Goal: Task Accomplishment & Management: Manage account settings

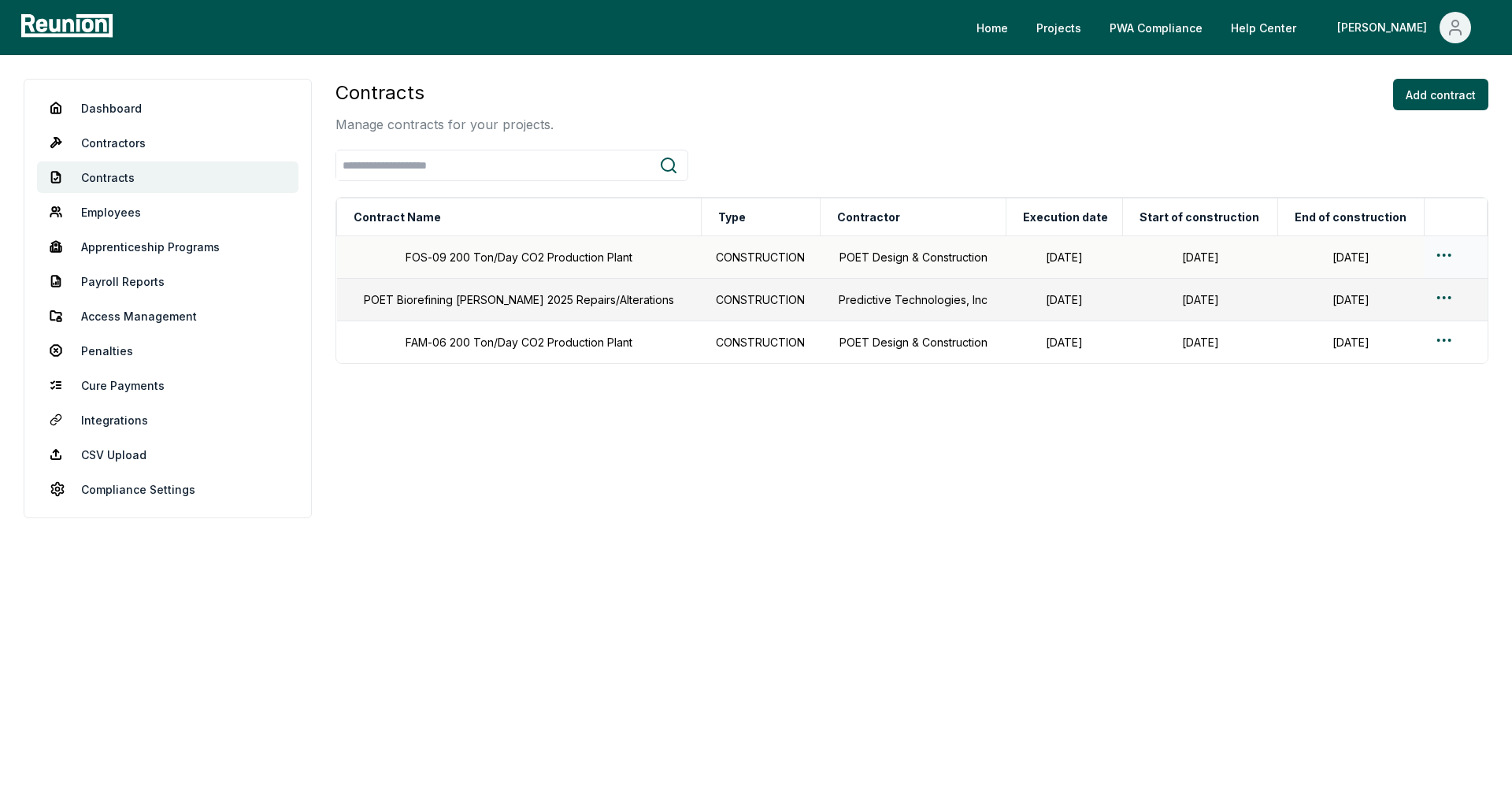
click at [1430, 259] on td at bounding box center [1456, 257] width 63 height 42
click at [1438, 257] on html "Please visit us on your desktop We're working on making our marketplace mobile-…" at bounding box center [756, 406] width 1512 height 812
click at [1375, 315] on div "Edit" at bounding box center [1423, 317] width 150 height 26
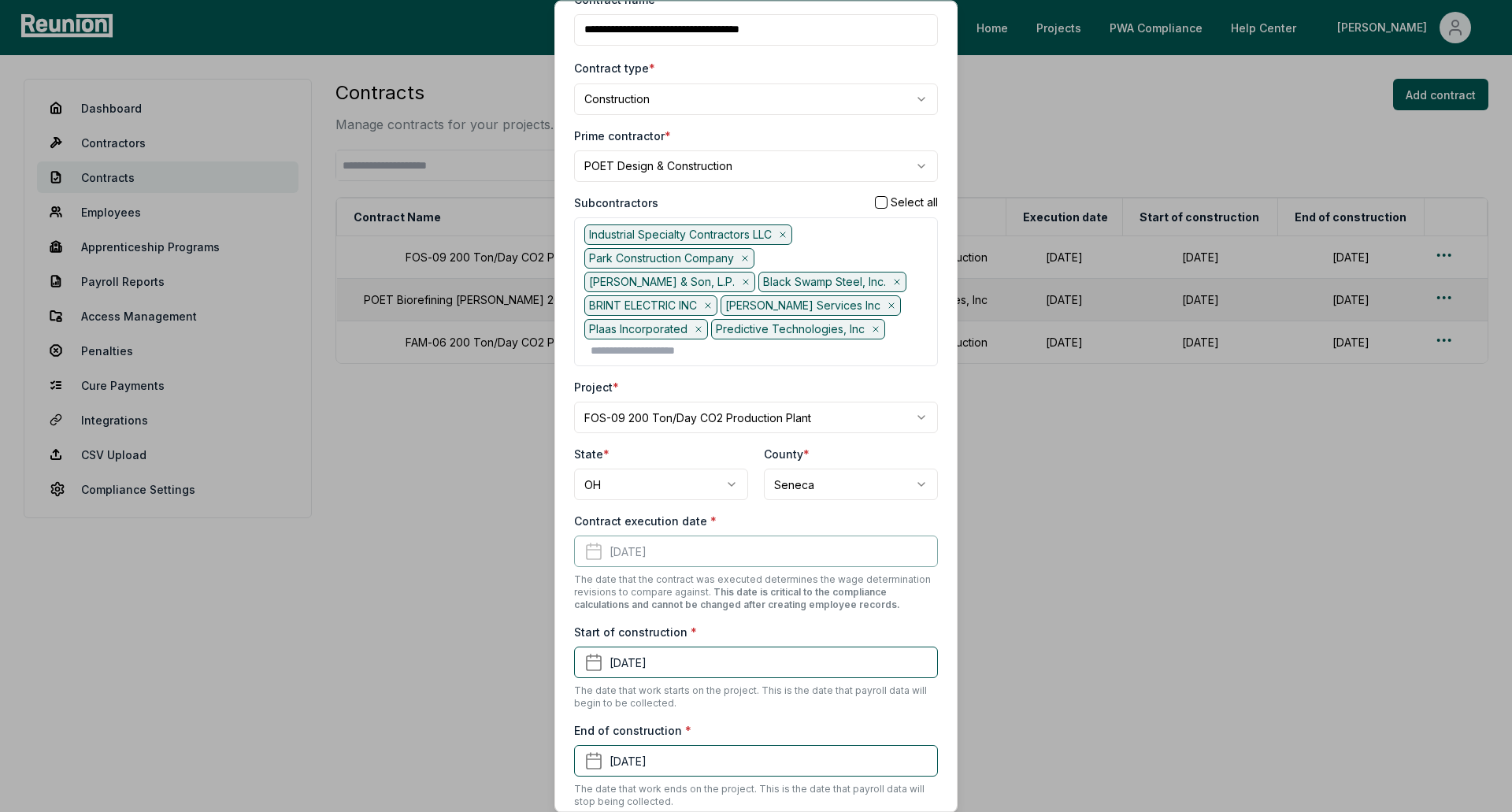
scroll to position [157, 0]
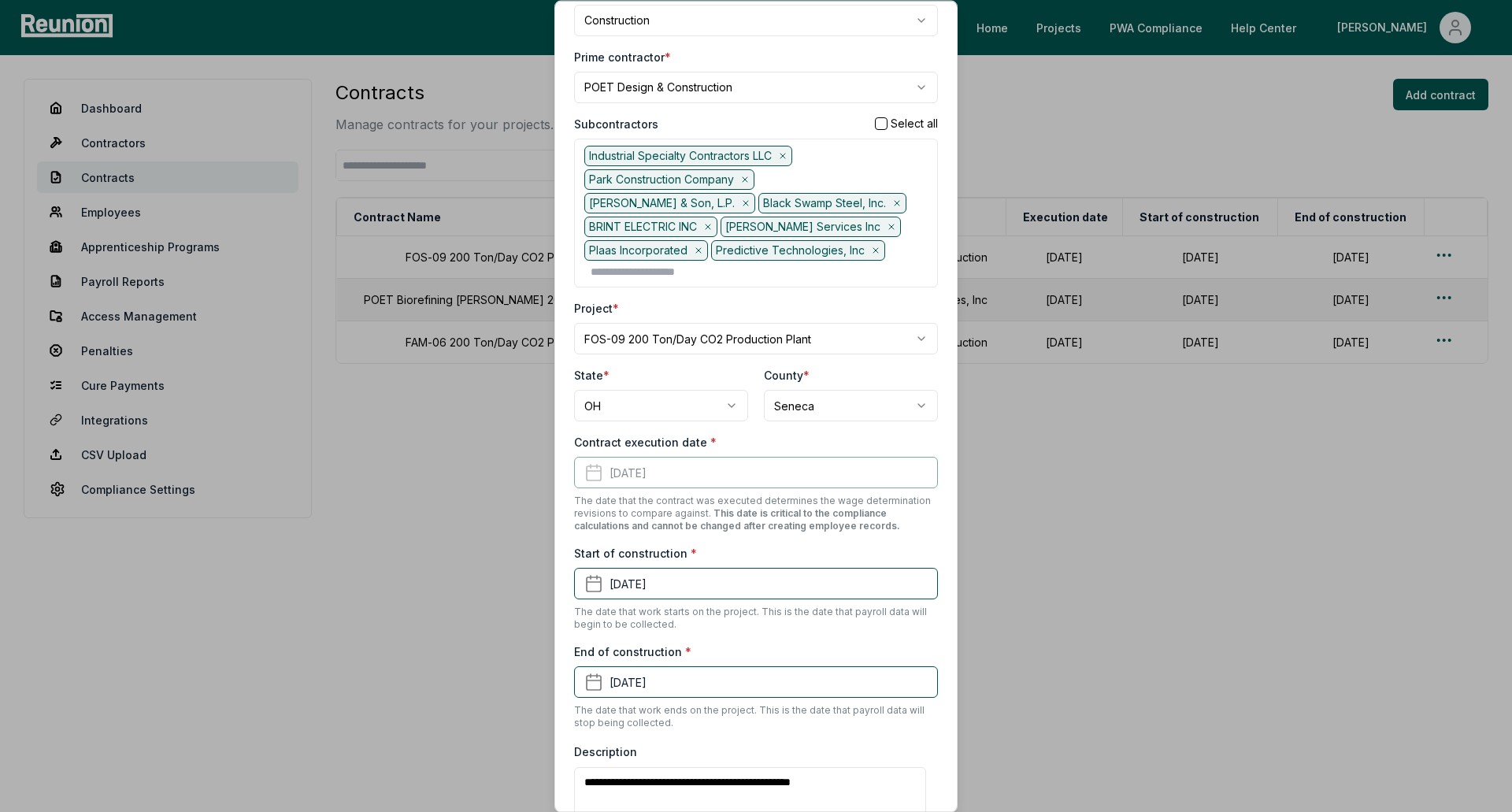
click at [657, 477] on div "Contract execution date * November 1st, 2023 The date that the contract was exe…" at bounding box center [756, 484] width 364 height 99
click at [649, 587] on button "January 1st, 2024" at bounding box center [756, 584] width 364 height 31
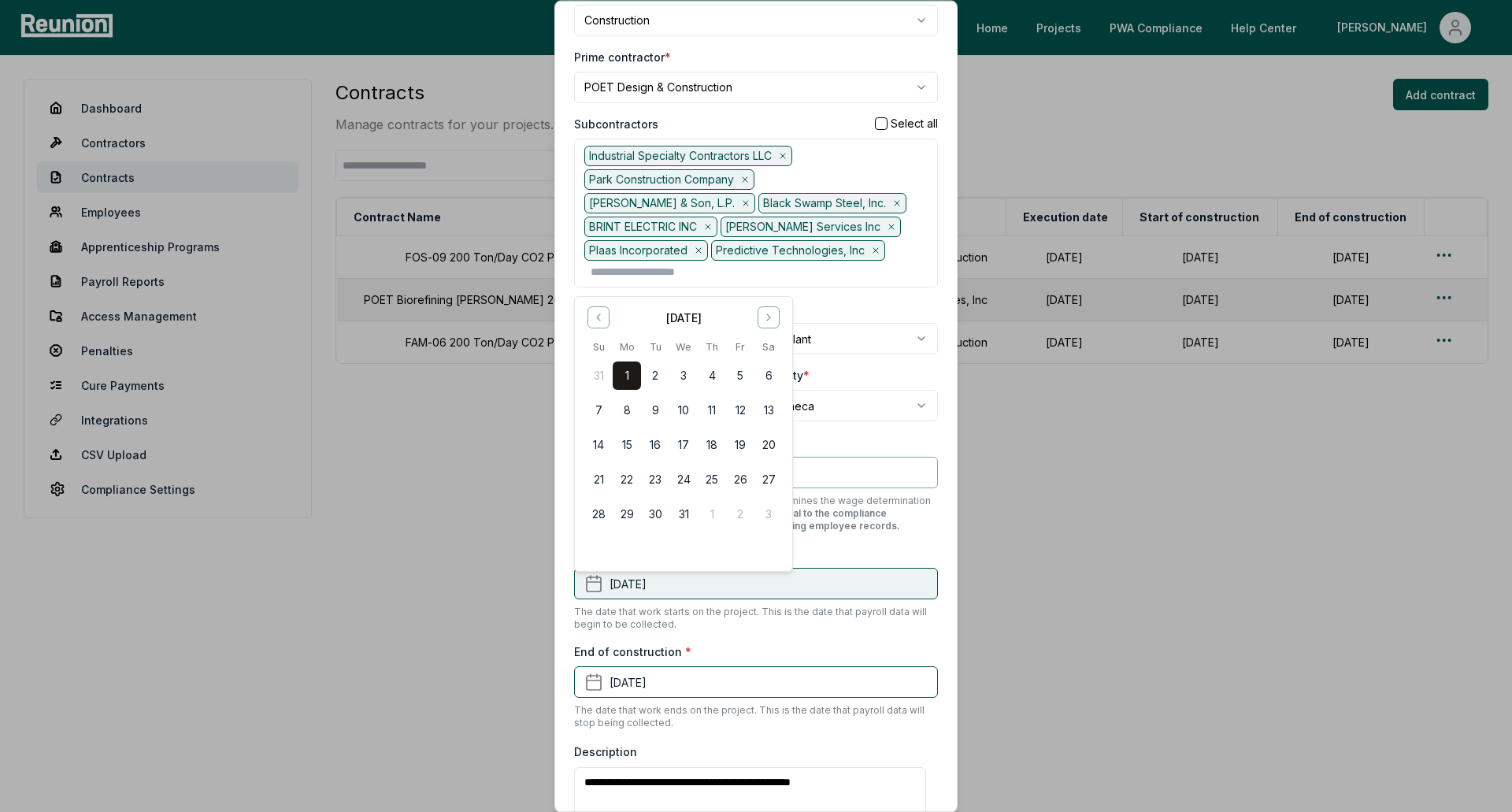
scroll to position [0, 0]
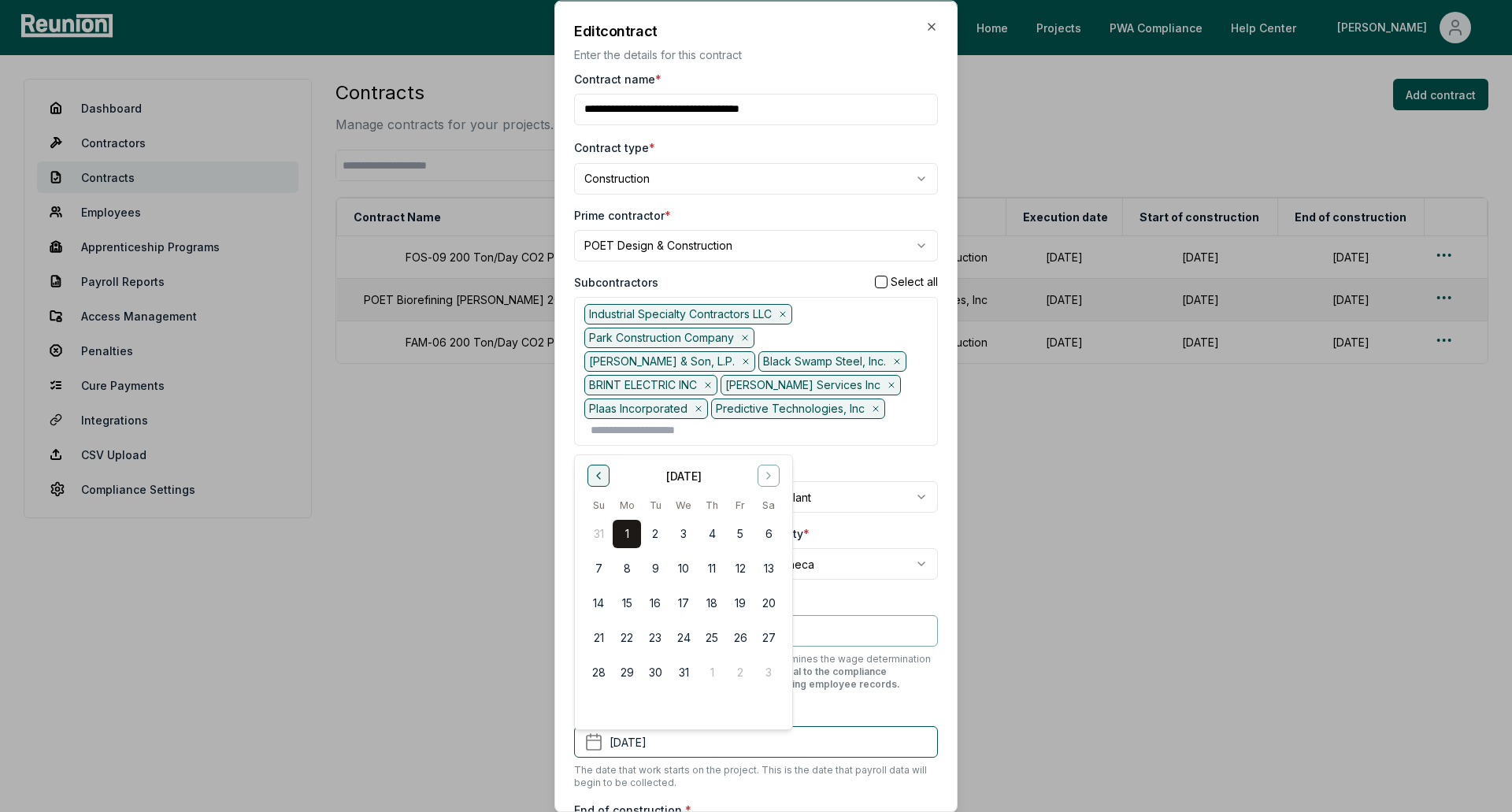
click at [606, 475] on button "Go to previous month" at bounding box center [598, 476] width 22 height 22
click at [674, 542] on button "1" at bounding box center [684, 533] width 28 height 28
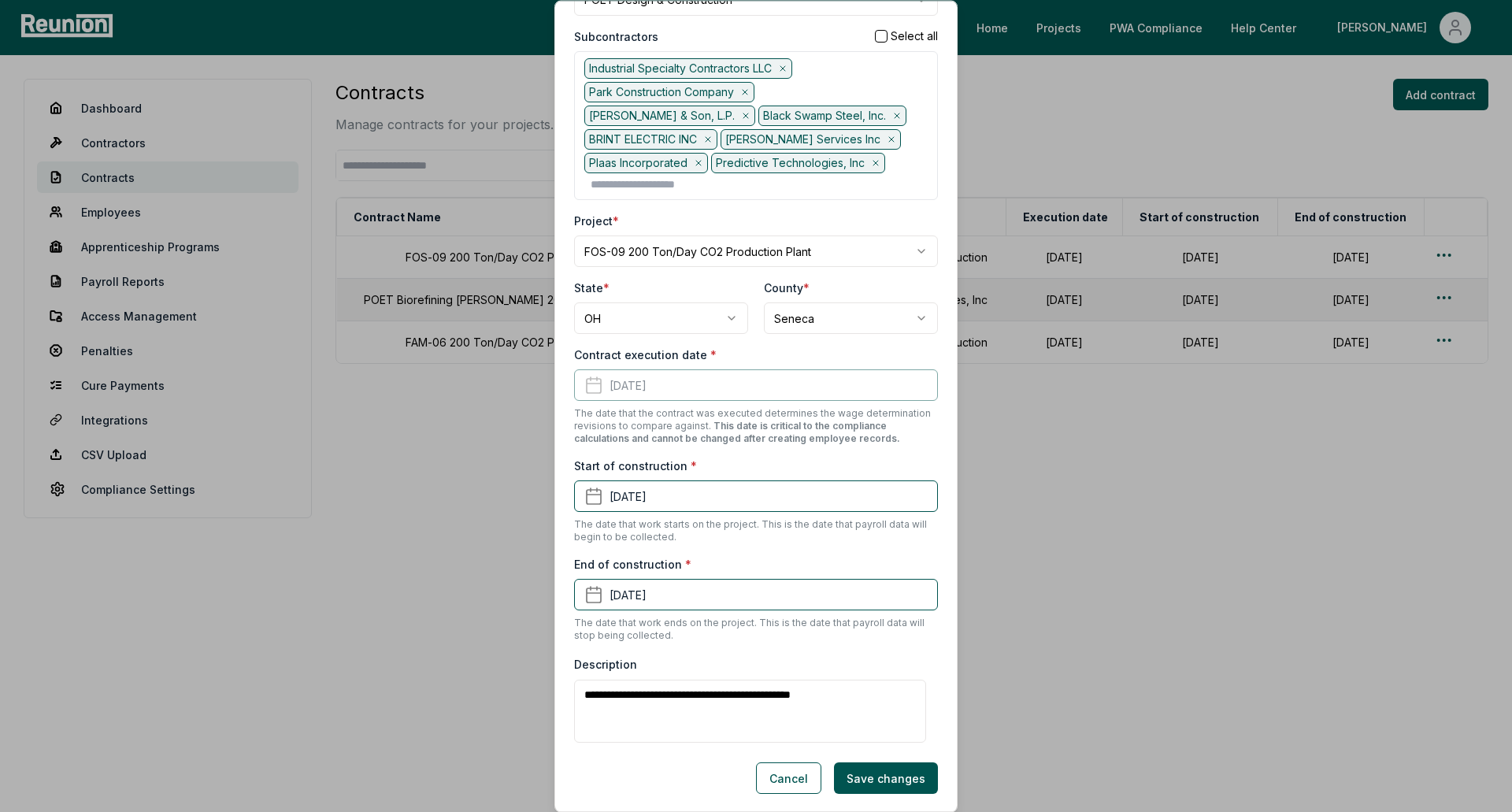
scroll to position [246, 0]
click at [877, 772] on button "Save changes" at bounding box center [885, 777] width 104 height 31
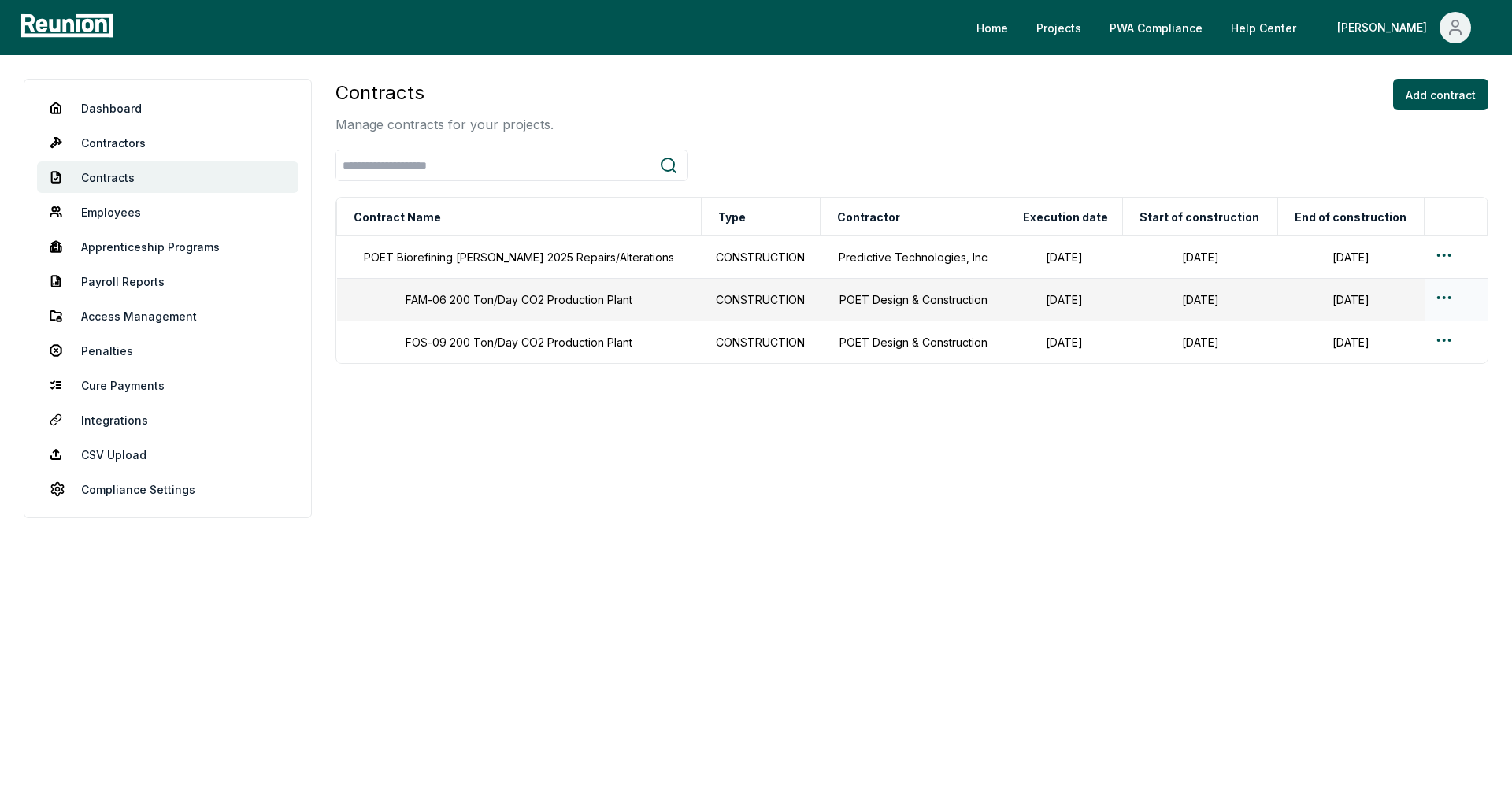
click at [1442, 298] on html "Please visit us on your desktop We're working on making our marketplace mobile-…" at bounding box center [756, 406] width 1512 height 812
click at [1379, 360] on div "Edit" at bounding box center [1423, 360] width 150 height 26
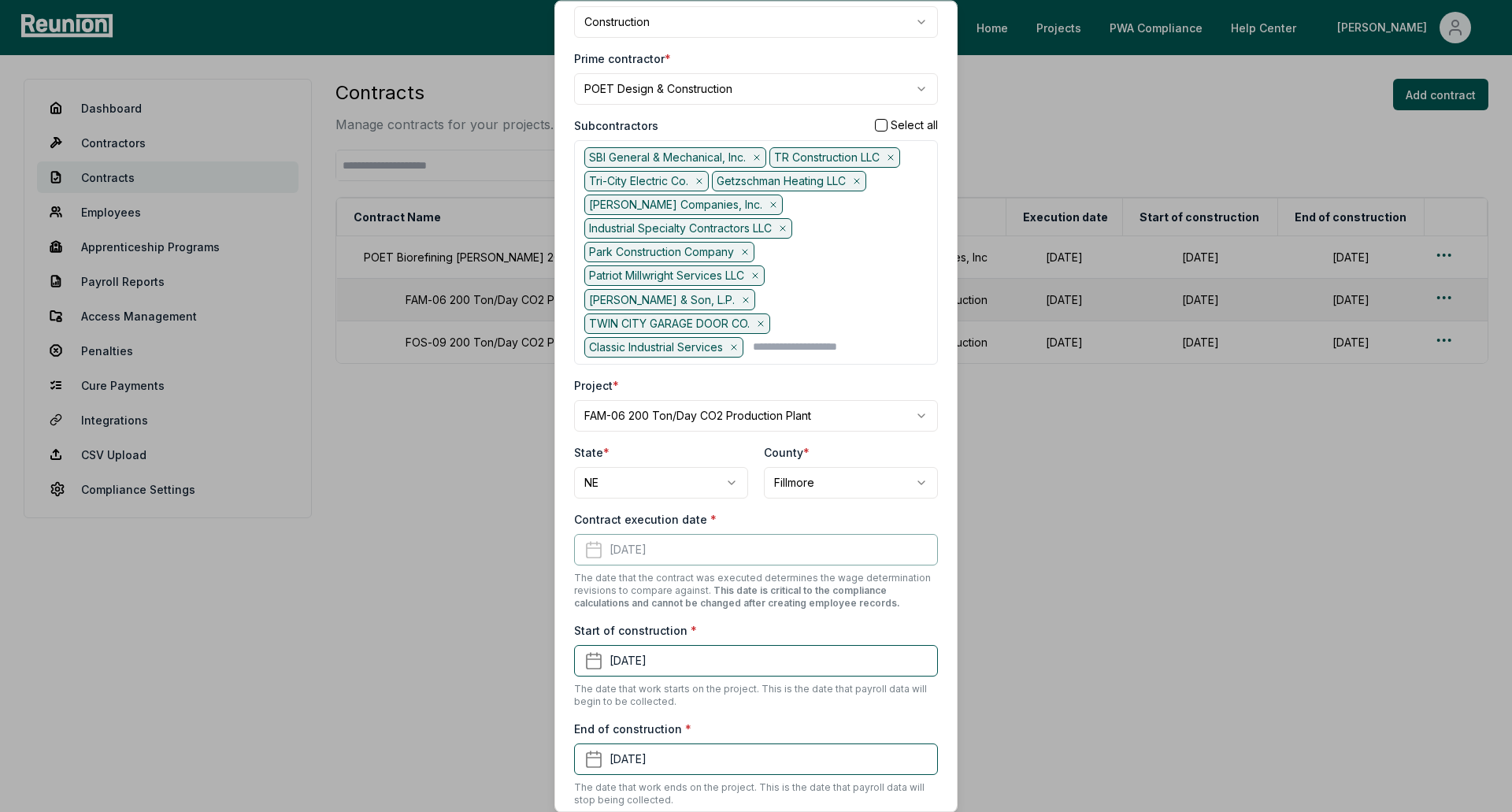
scroll to position [157, 0]
click at [698, 661] on button "March 4th, 2024" at bounding box center [756, 659] width 364 height 31
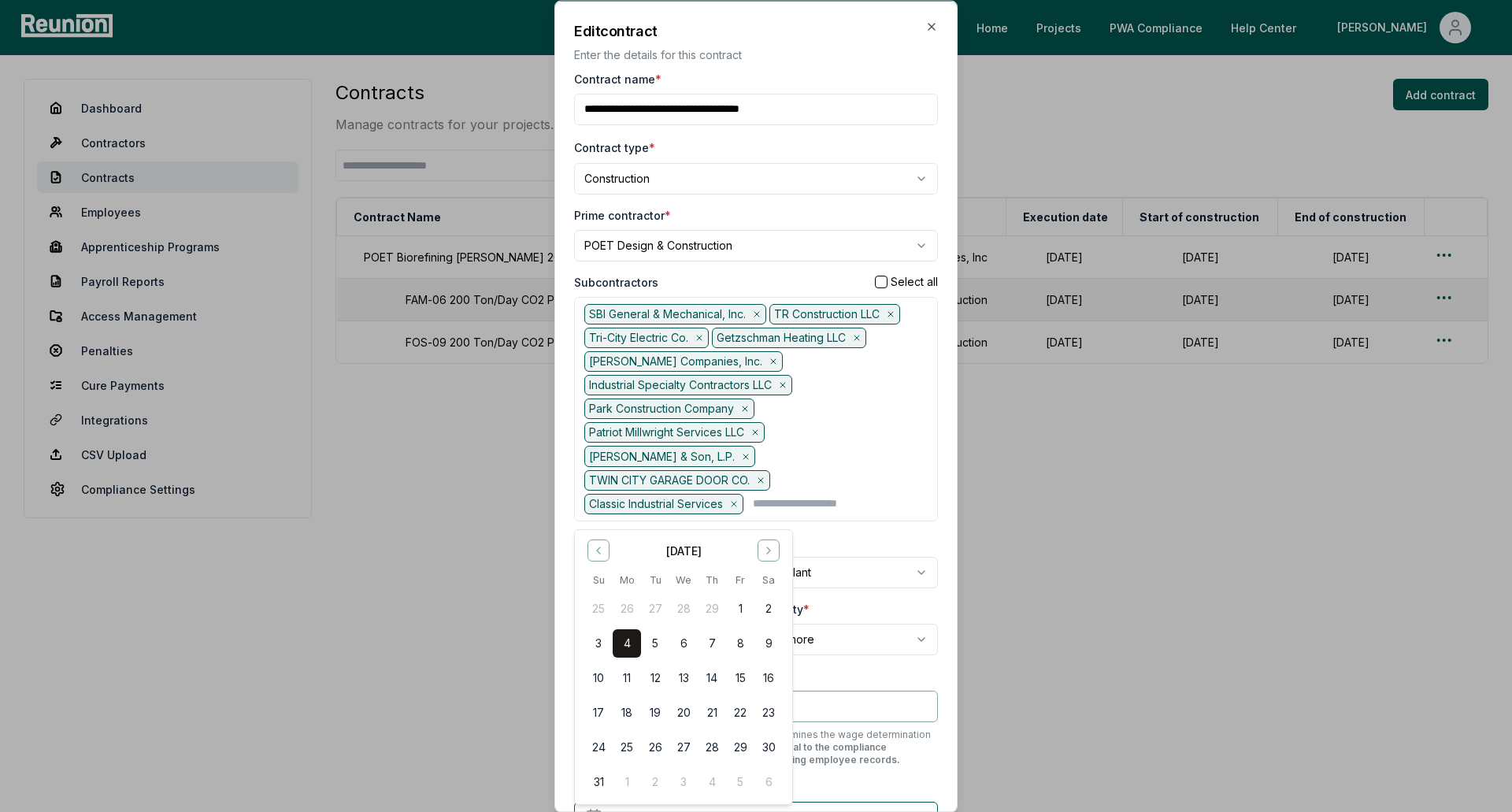
click at [872, 471] on div "SBI General & Mechanical, Inc. TR Construction LLC Tri-City Electric Co. Getzsc…" at bounding box center [756, 408] width 343 height 210
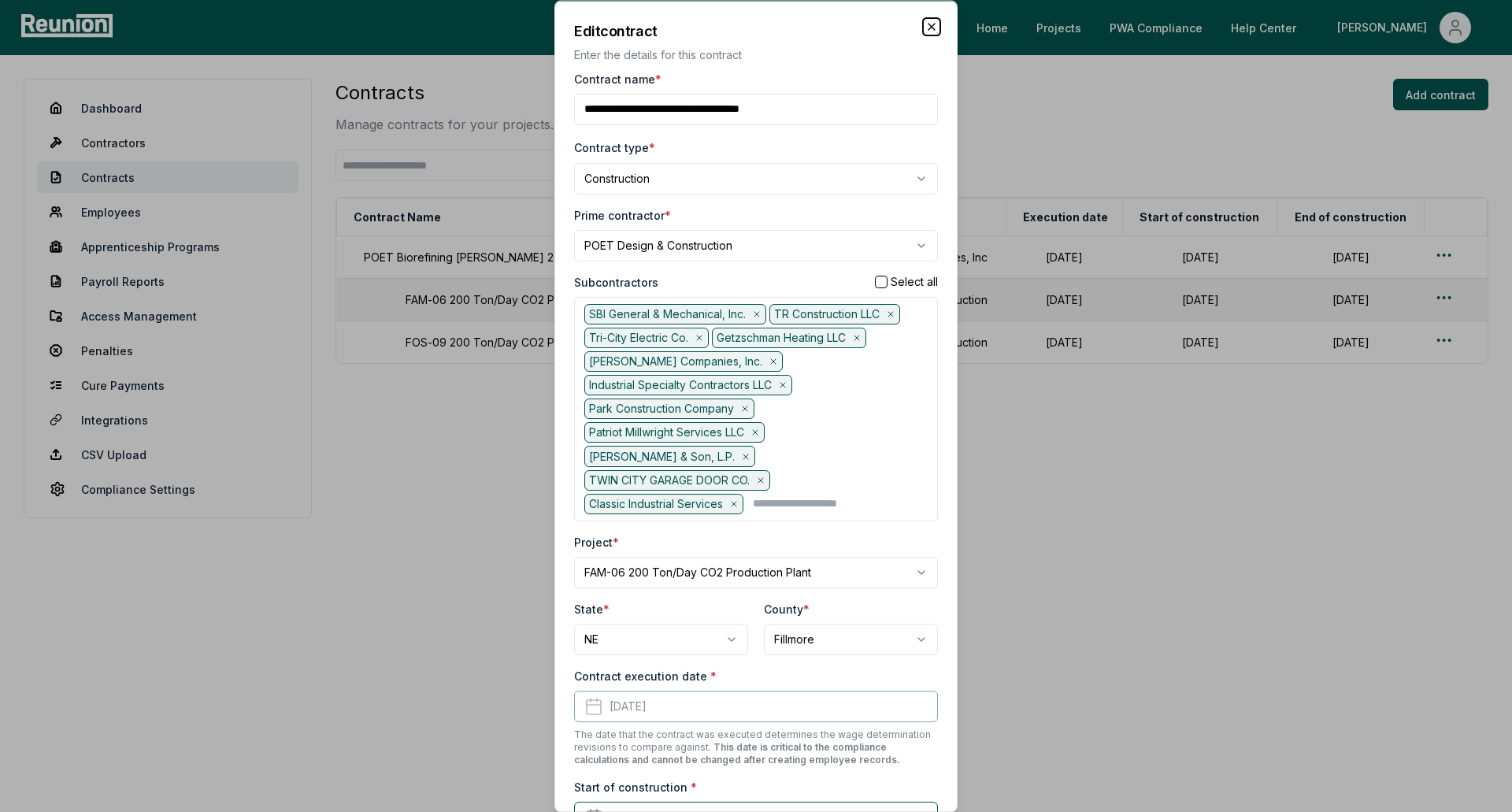
click at [925, 23] on icon "button" at bounding box center [931, 26] width 12 height 12
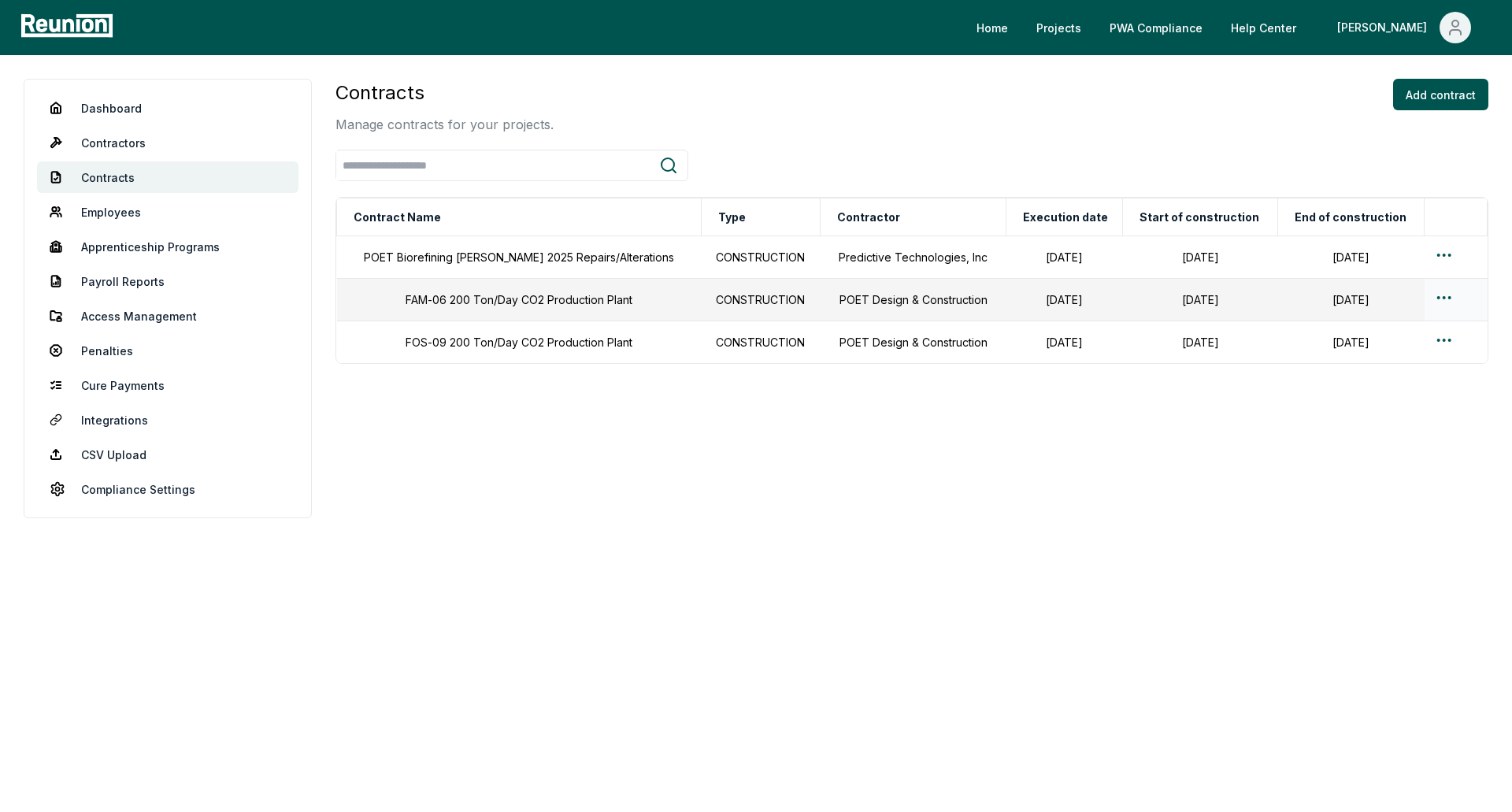
click at [1439, 294] on html "Please visit us on your desktop We're working on making our marketplace mobile-…" at bounding box center [756, 406] width 1512 height 812
click at [1361, 360] on div "Edit" at bounding box center [1423, 360] width 150 height 26
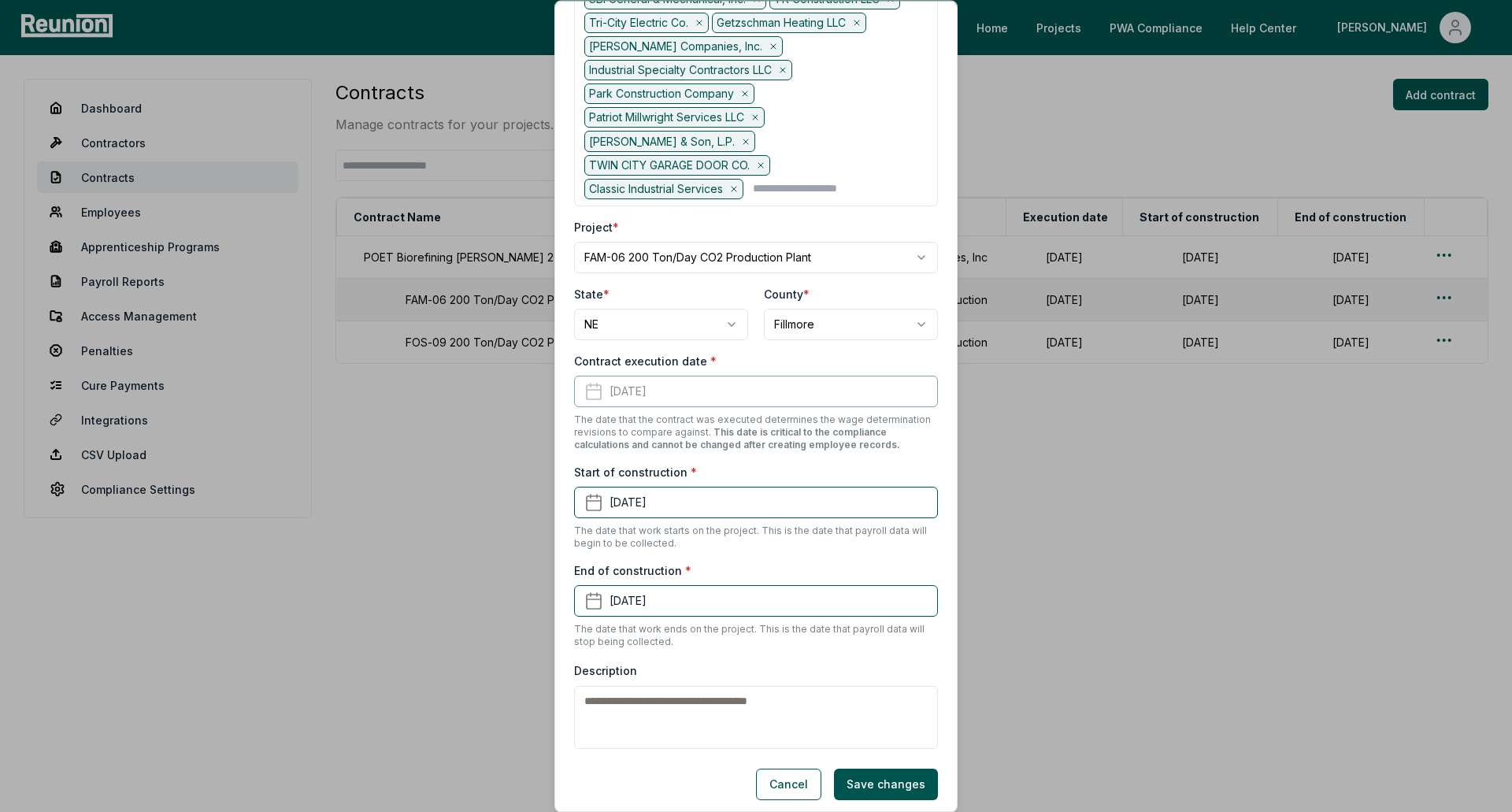
scroll to position [315, 0]
click at [723, 503] on button "March 4th, 2024" at bounding box center [756, 501] width 364 height 31
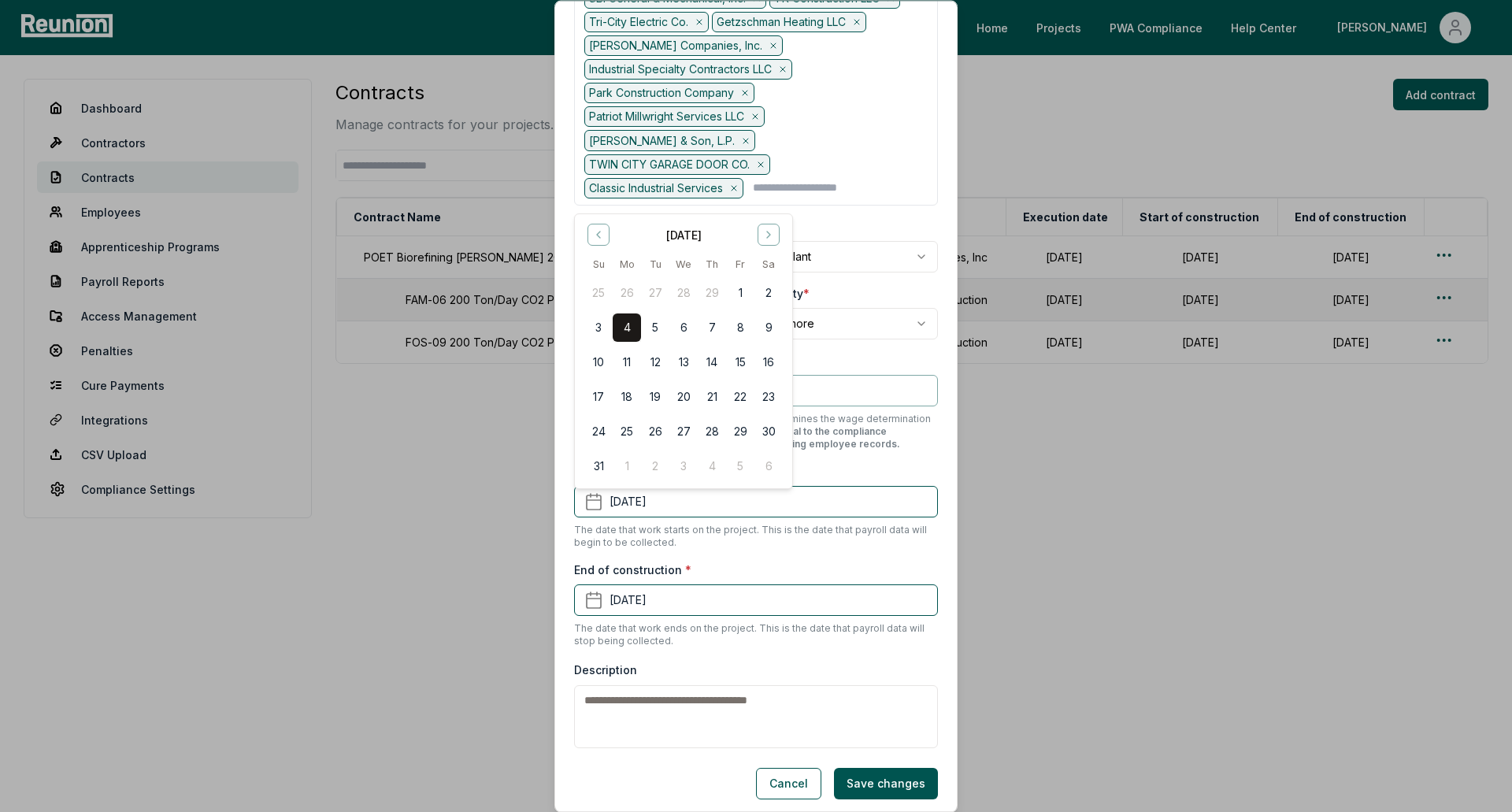
scroll to position [0, 0]
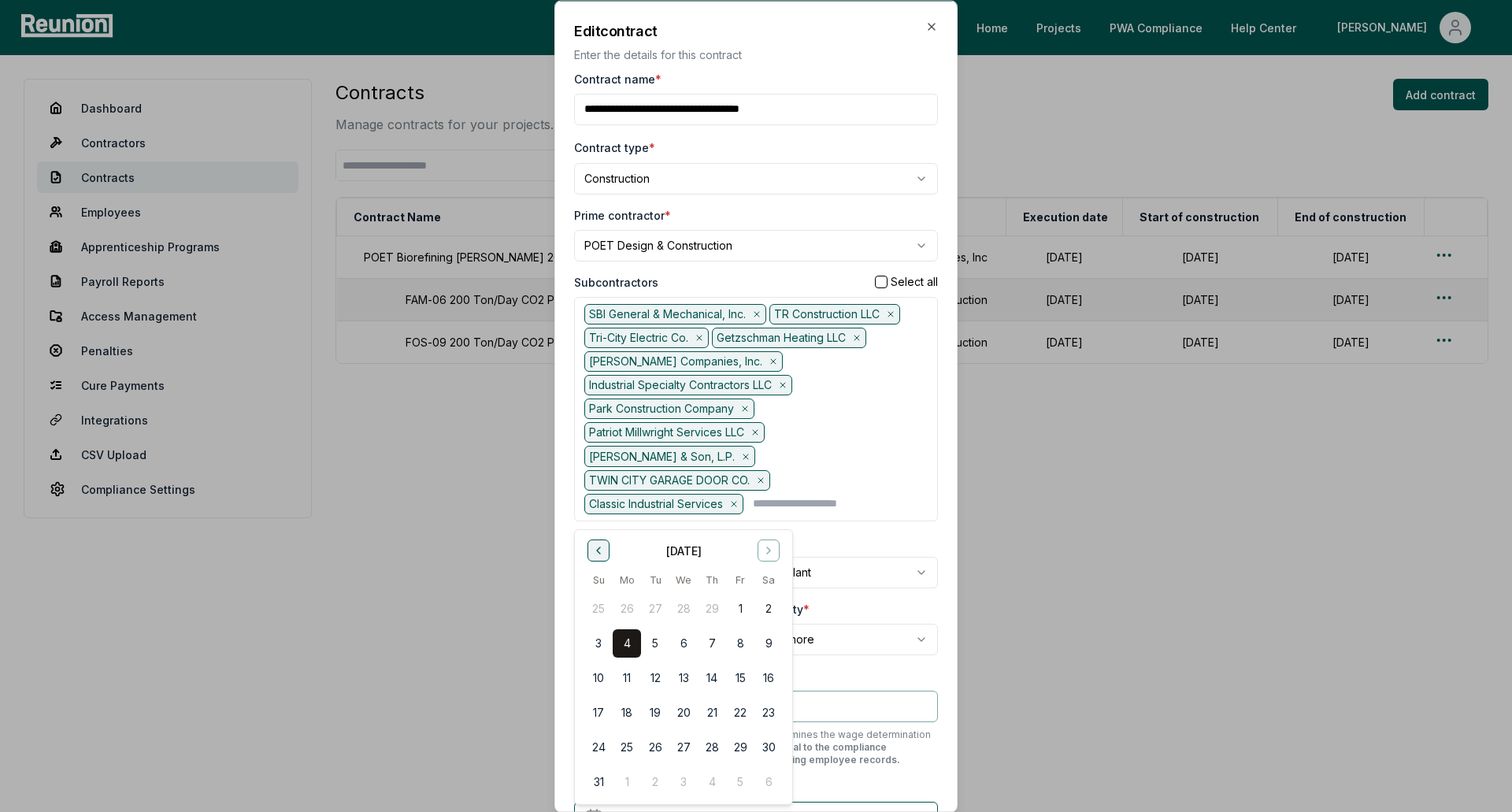
click at [604, 551] on icon "Go to previous month" at bounding box center [598, 550] width 12 height 12
click at [604, 549] on icon "Go to previous month" at bounding box center [598, 550] width 12 height 12
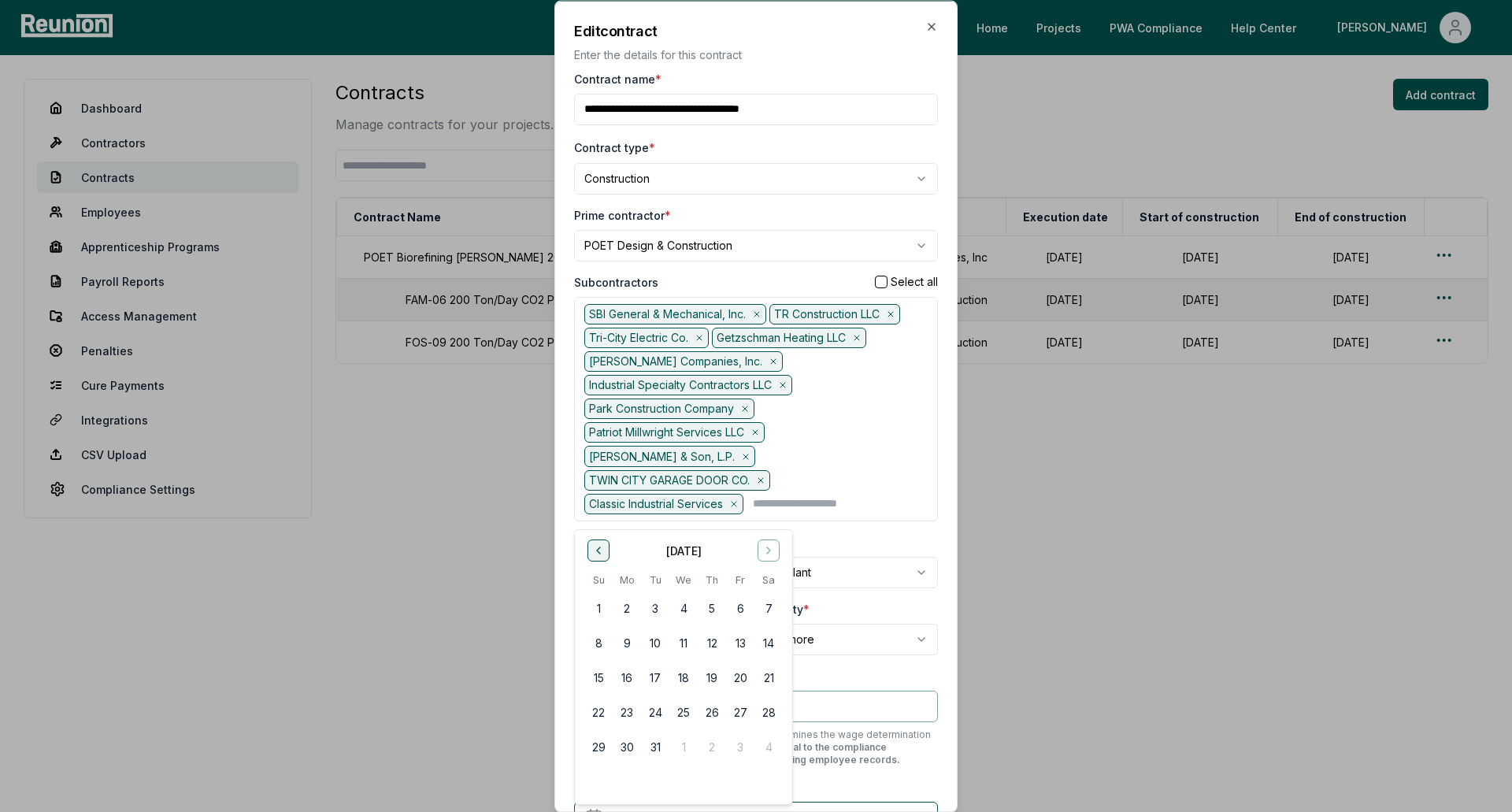
click at [604, 549] on icon "Go to previous month" at bounding box center [598, 550] width 12 height 12
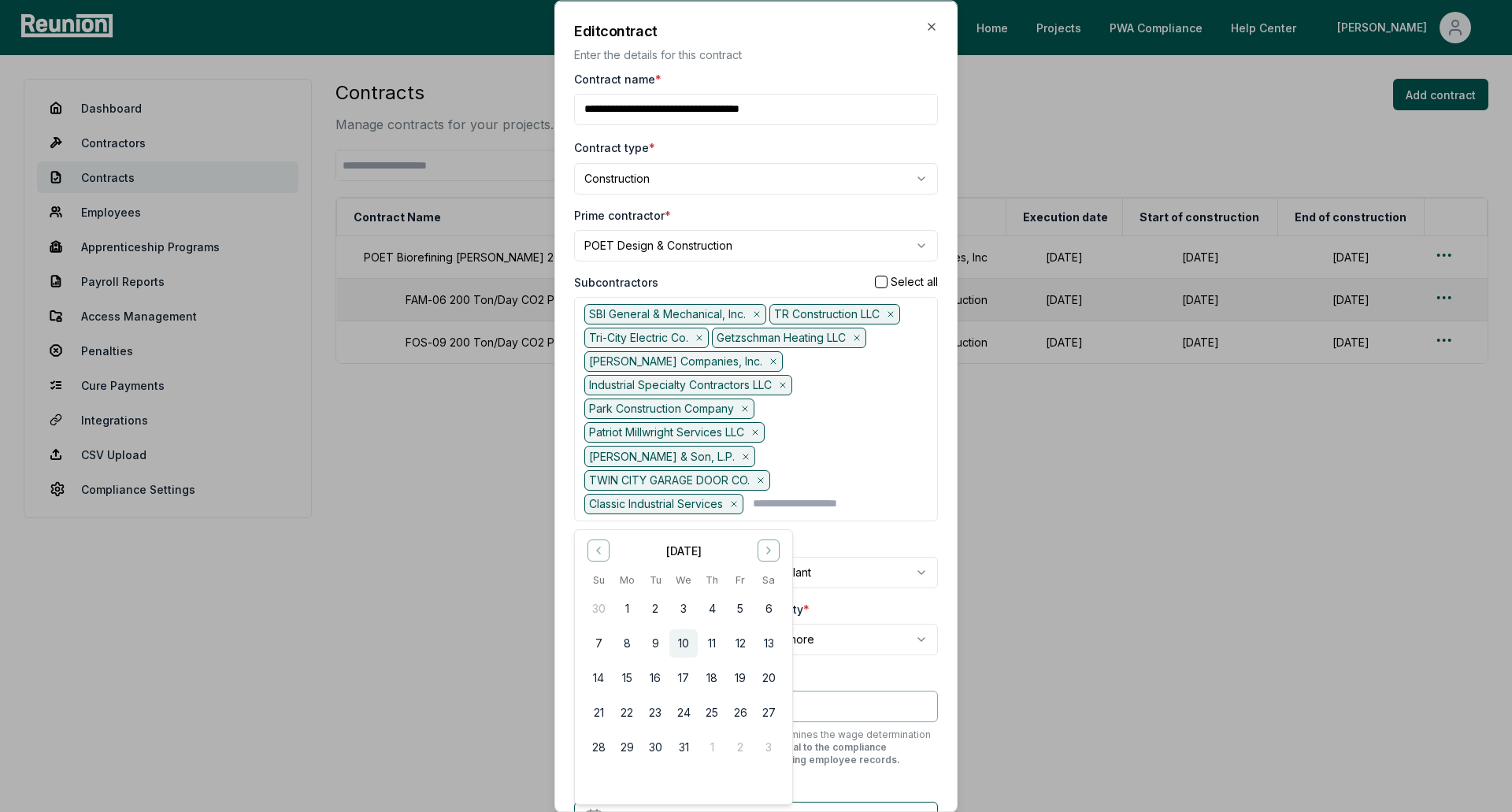
click at [687, 642] on button "10" at bounding box center [684, 642] width 28 height 28
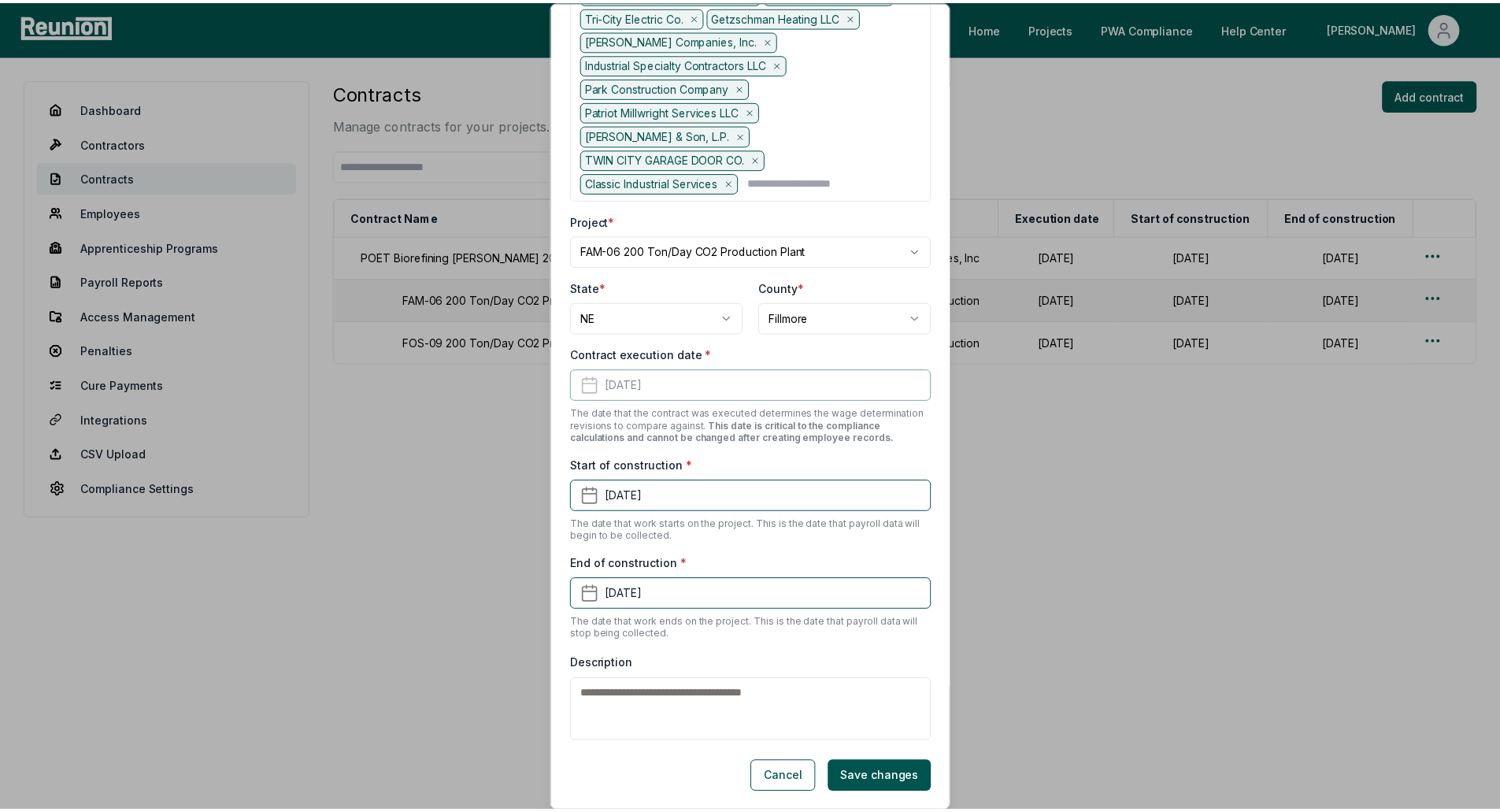
scroll to position [322, 0]
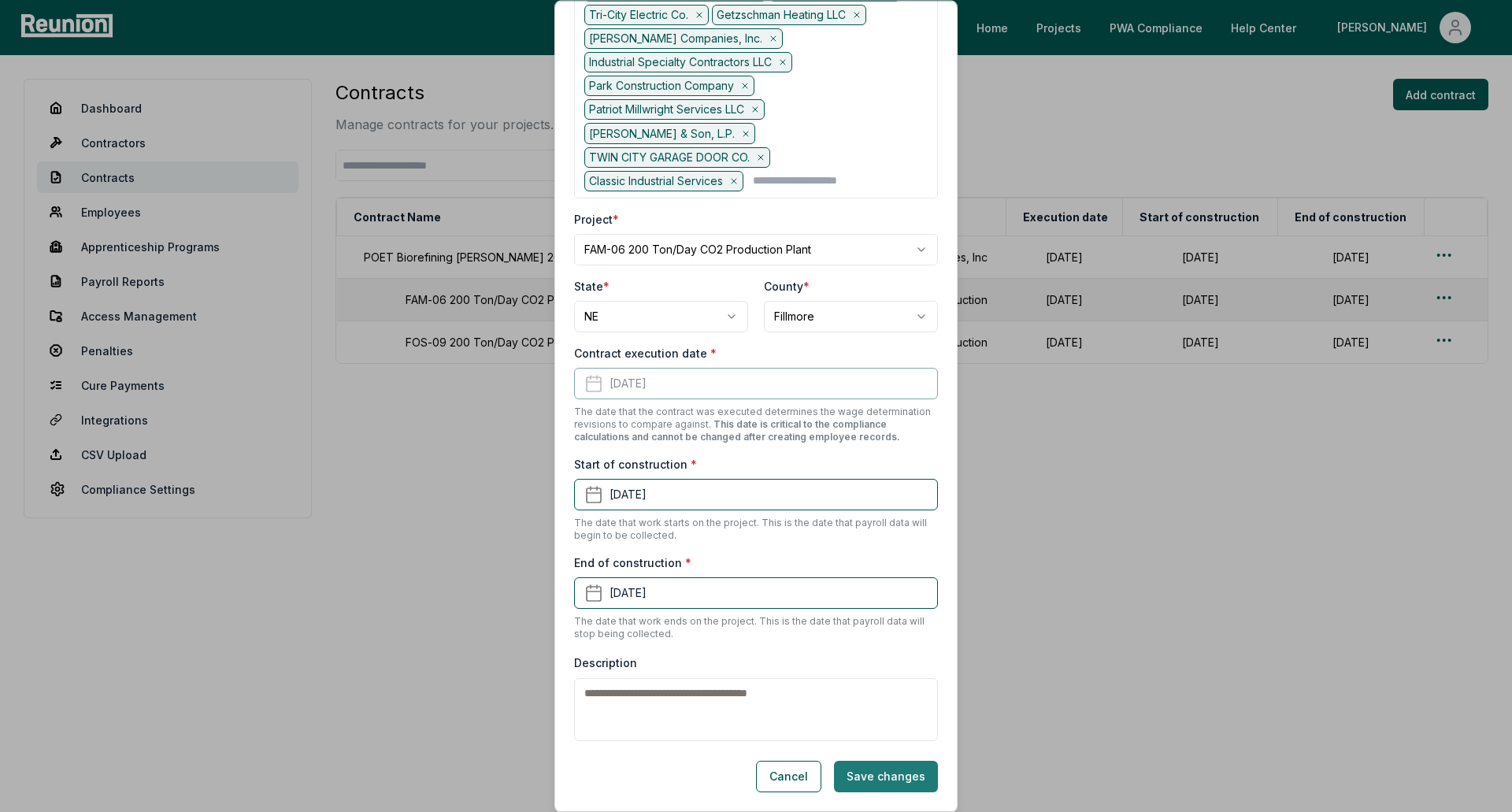
click at [866, 781] on button "Save changes" at bounding box center [885, 776] width 104 height 31
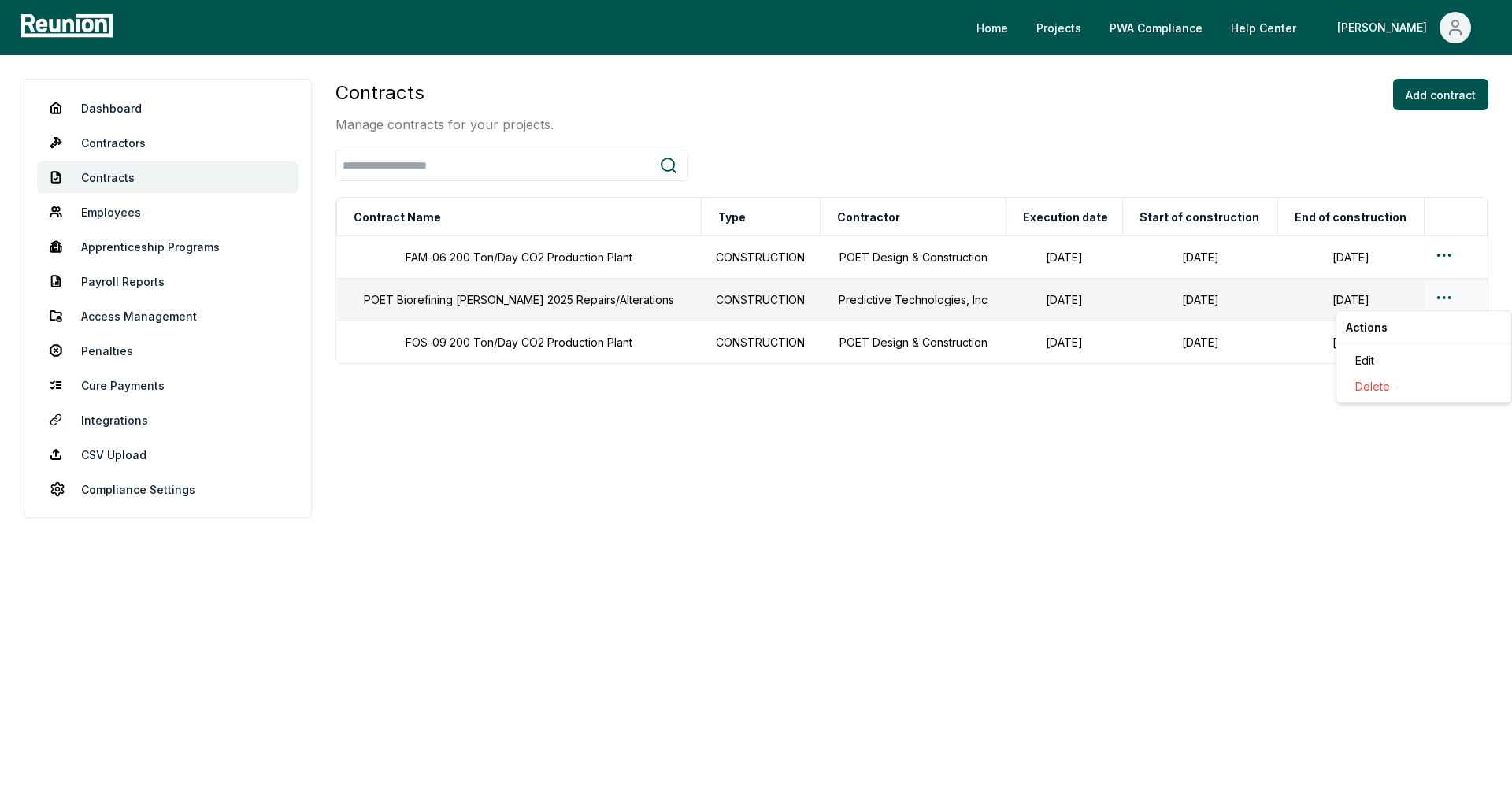
click at [1442, 293] on html "Please visit us on your desktop We're working on making our marketplace mobile-…" at bounding box center [756, 406] width 1512 height 812
click at [1388, 360] on div "Edit" at bounding box center [1423, 360] width 150 height 26
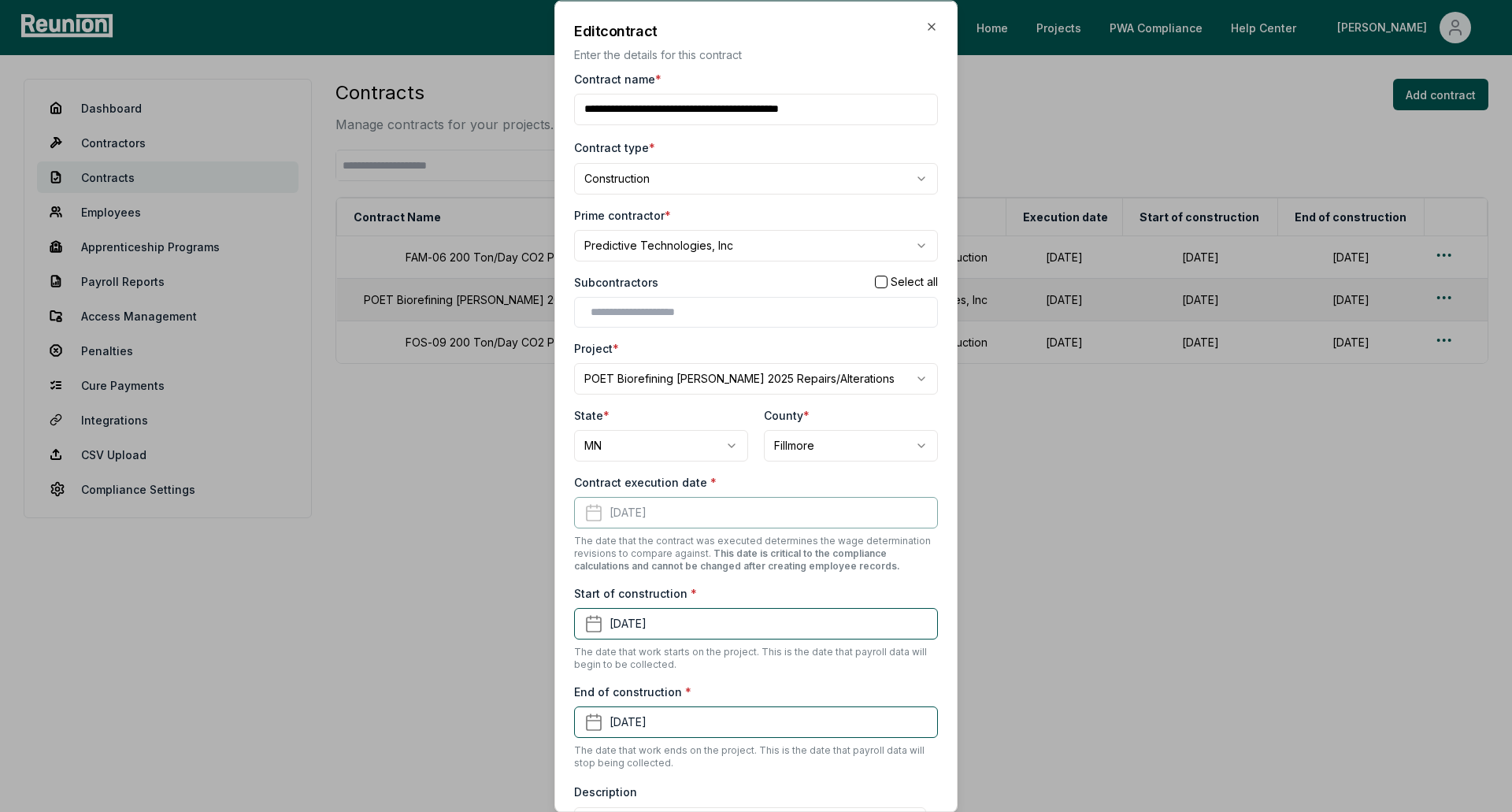
click at [719, 518] on div "Contract execution date * February 7th, 2025 The date that the contract was exe…" at bounding box center [756, 522] width 364 height 99
click at [920, 32] on h2 "Edit contract" at bounding box center [756, 31] width 364 height 22
click at [925, 27] on icon "button" at bounding box center [931, 26] width 12 height 12
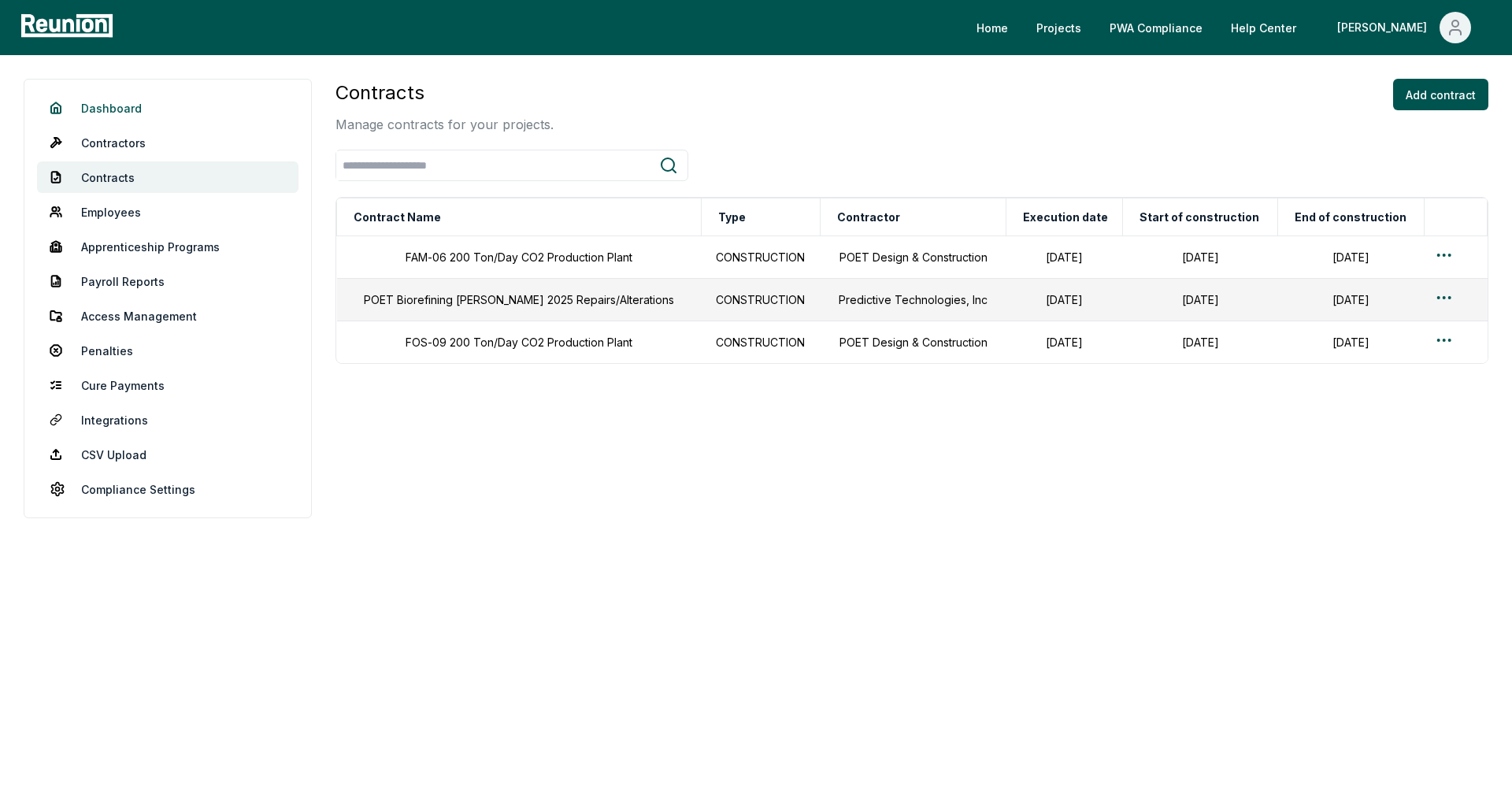
click at [223, 110] on link "Dashboard" at bounding box center [168, 108] width 262 height 31
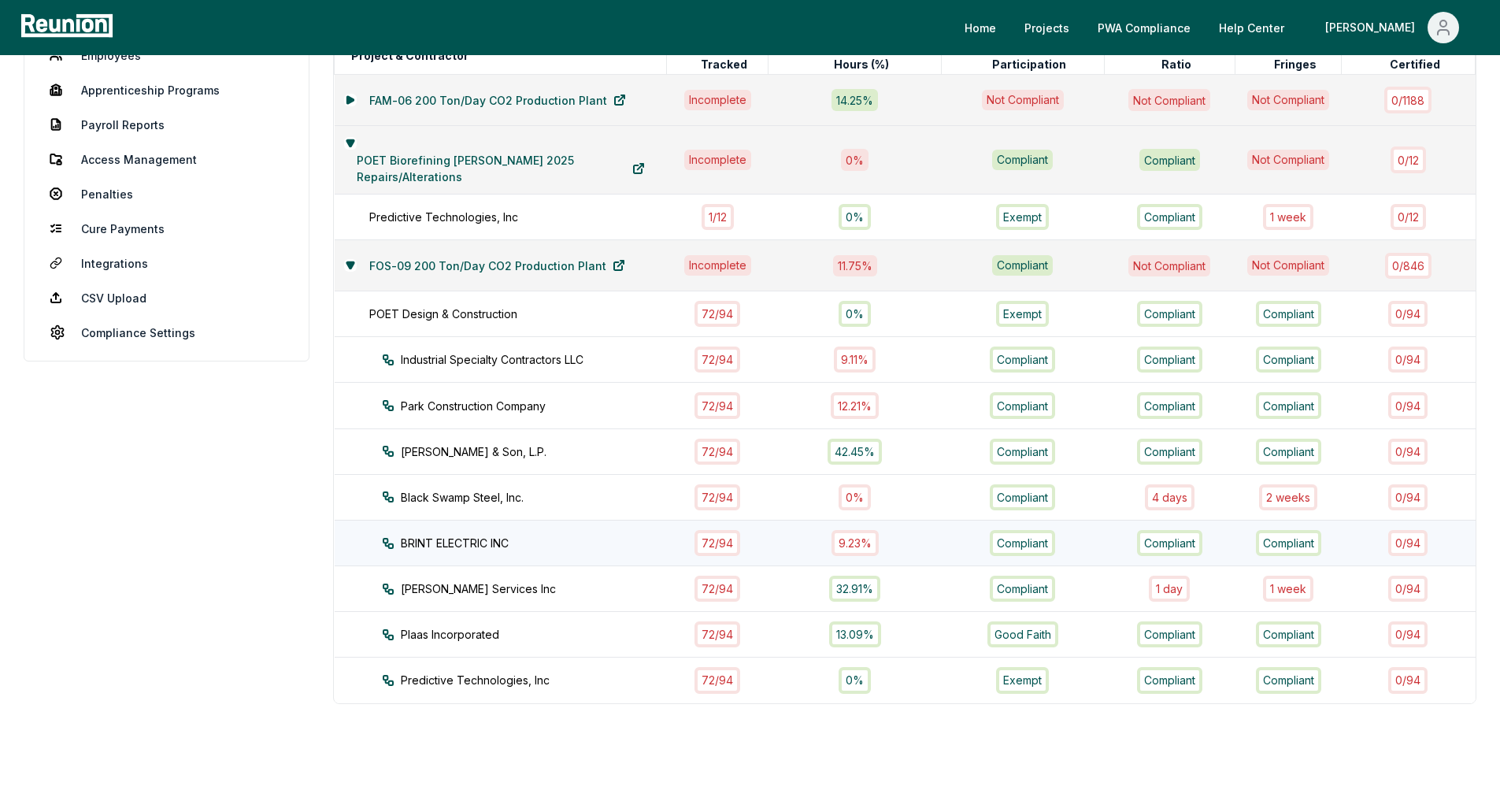
scroll to position [132, 0]
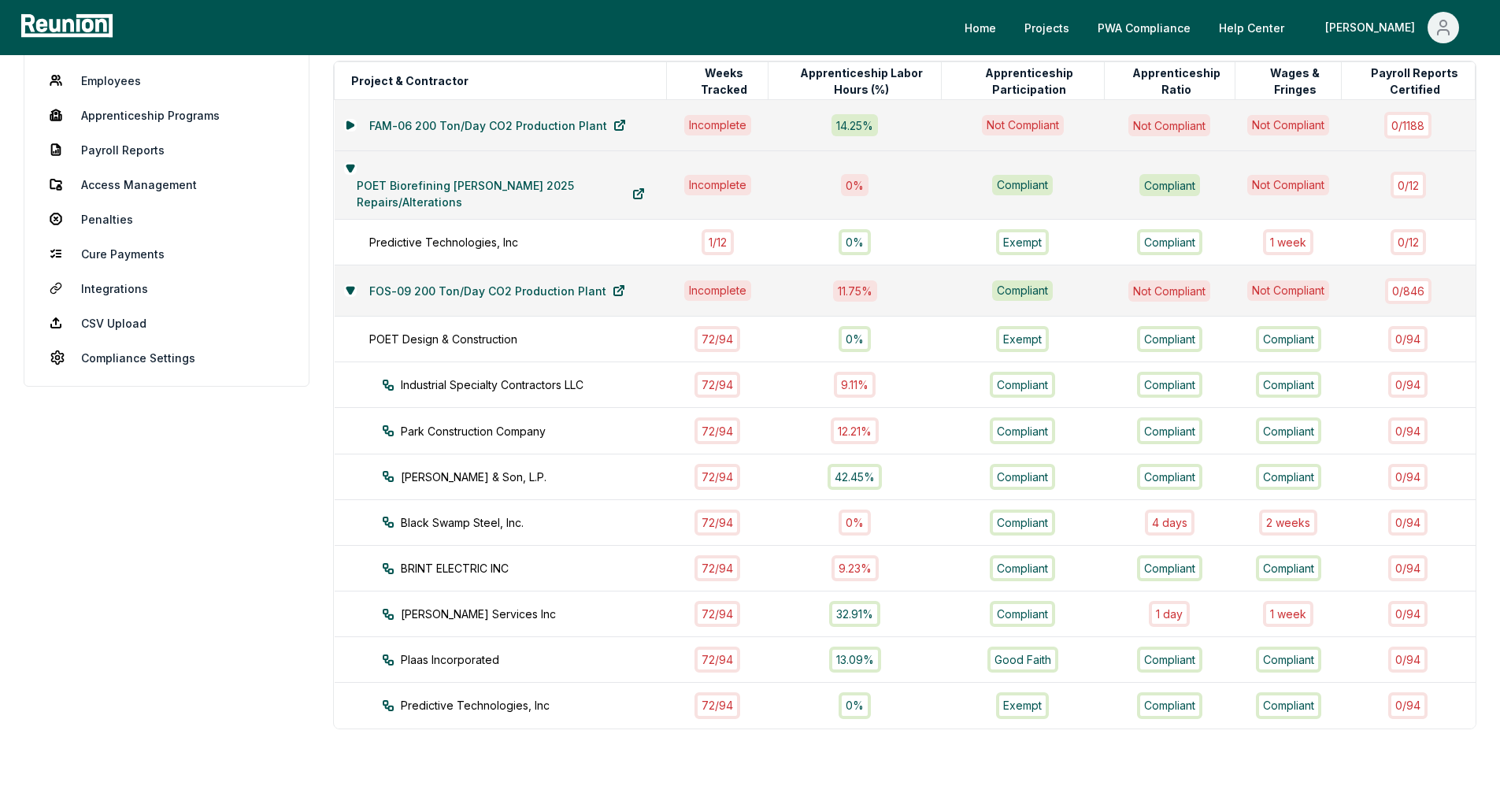
click at [1177, 289] on div "Not Compliant" at bounding box center [1169, 291] width 82 height 22
click at [483, 607] on div "[PERSON_NAME] Services Inc" at bounding box center [539, 614] width 313 height 17
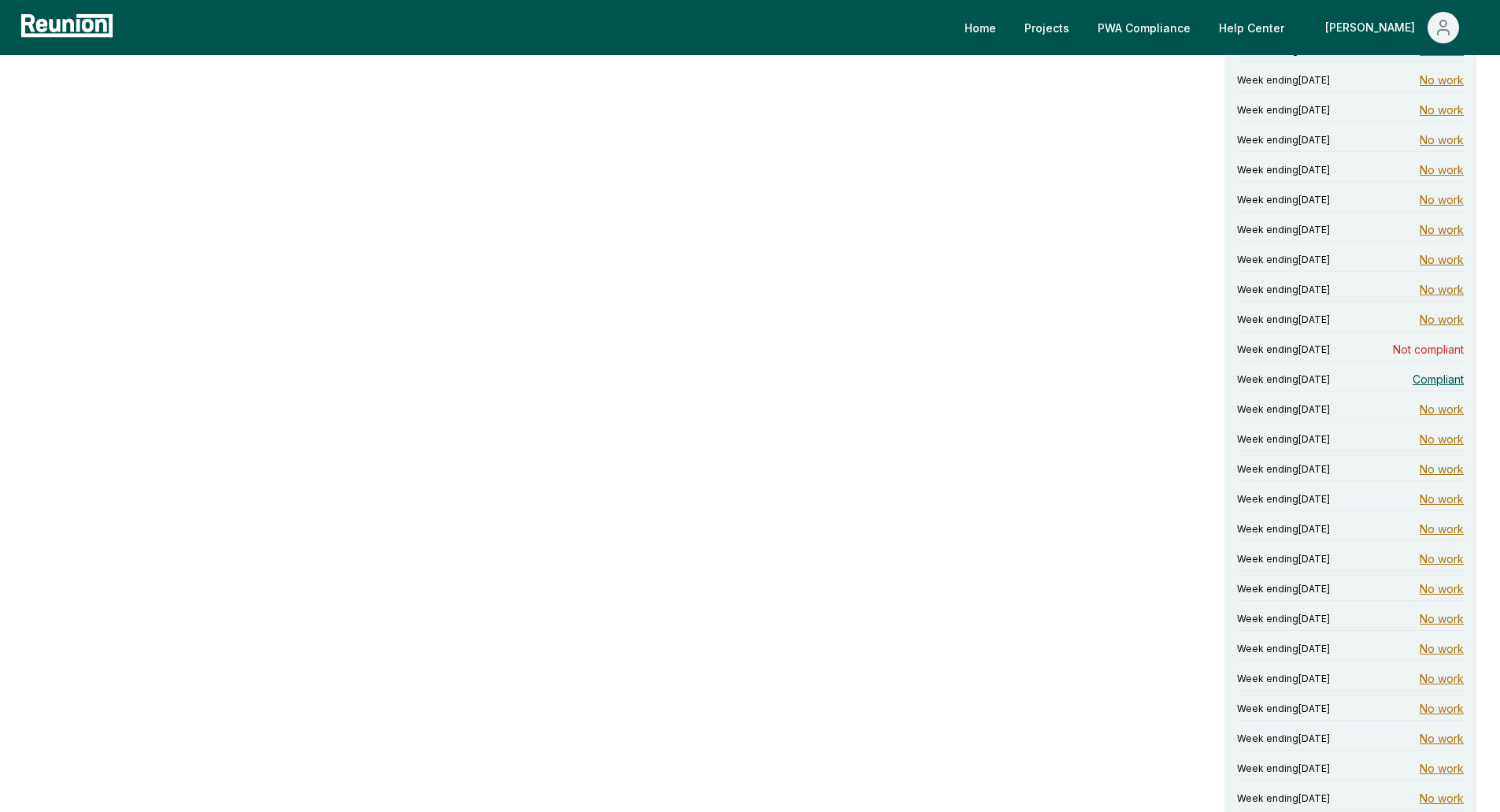
scroll to position [945, 0]
click at [1410, 346] on span "Not compliant" at bounding box center [1429, 349] width 71 height 17
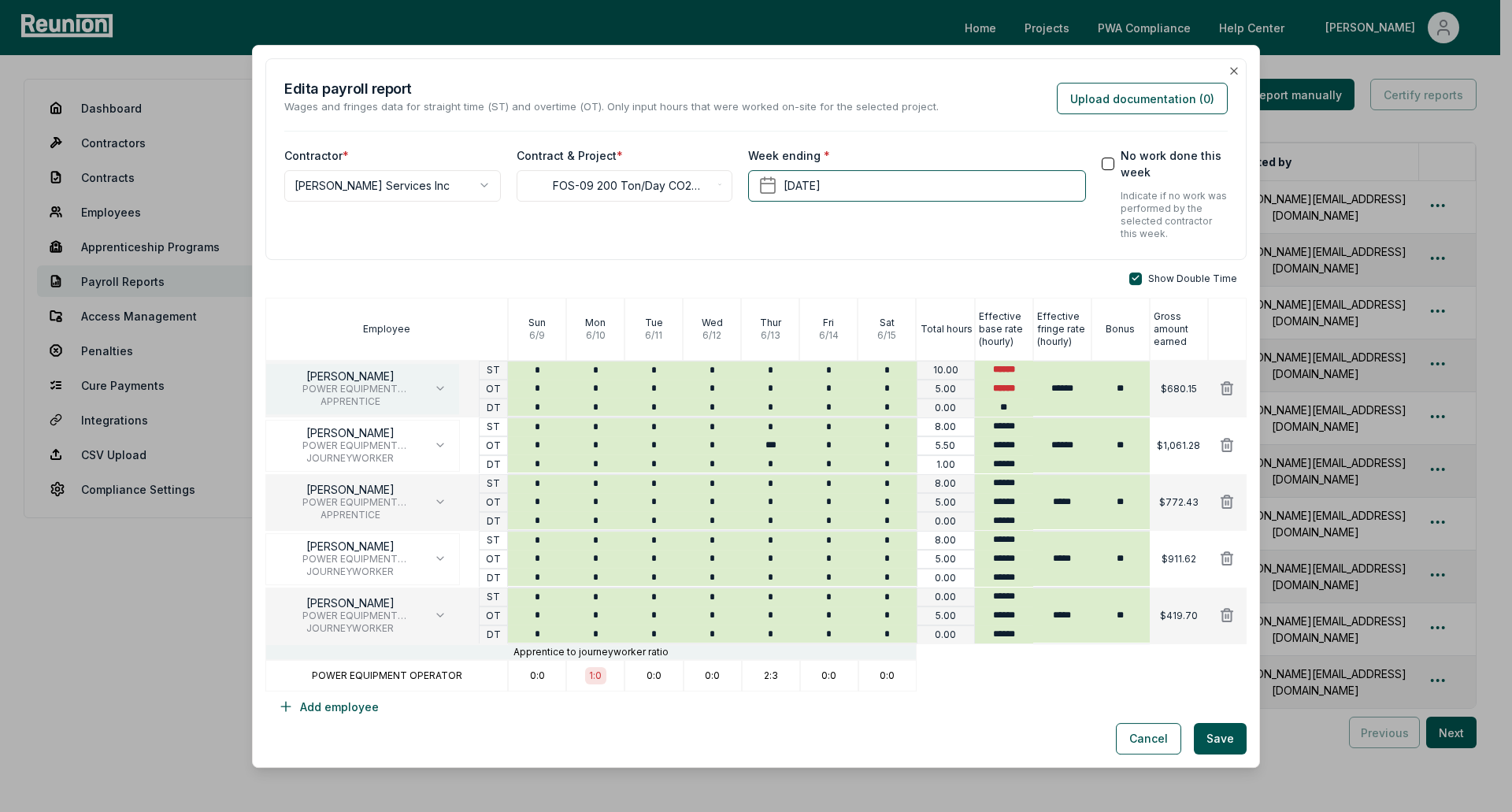
click at [408, 385] on span "POWER EQUIPMENT OPERATOR - Crane" at bounding box center [350, 388] width 143 height 12
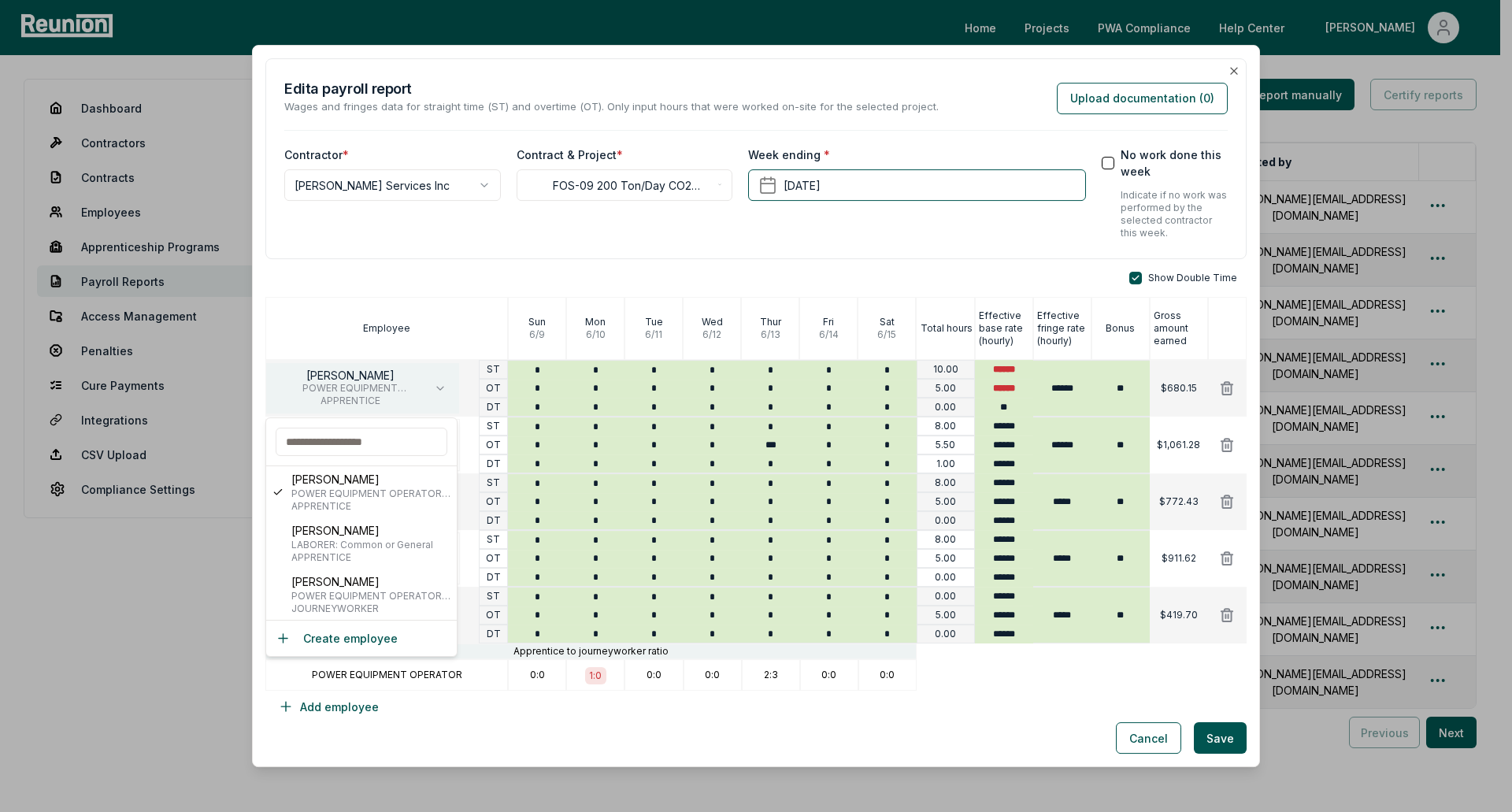
click at [408, 385] on span "POWER EQUIPMENT OPERATOR - Crane" at bounding box center [350, 388] width 143 height 12
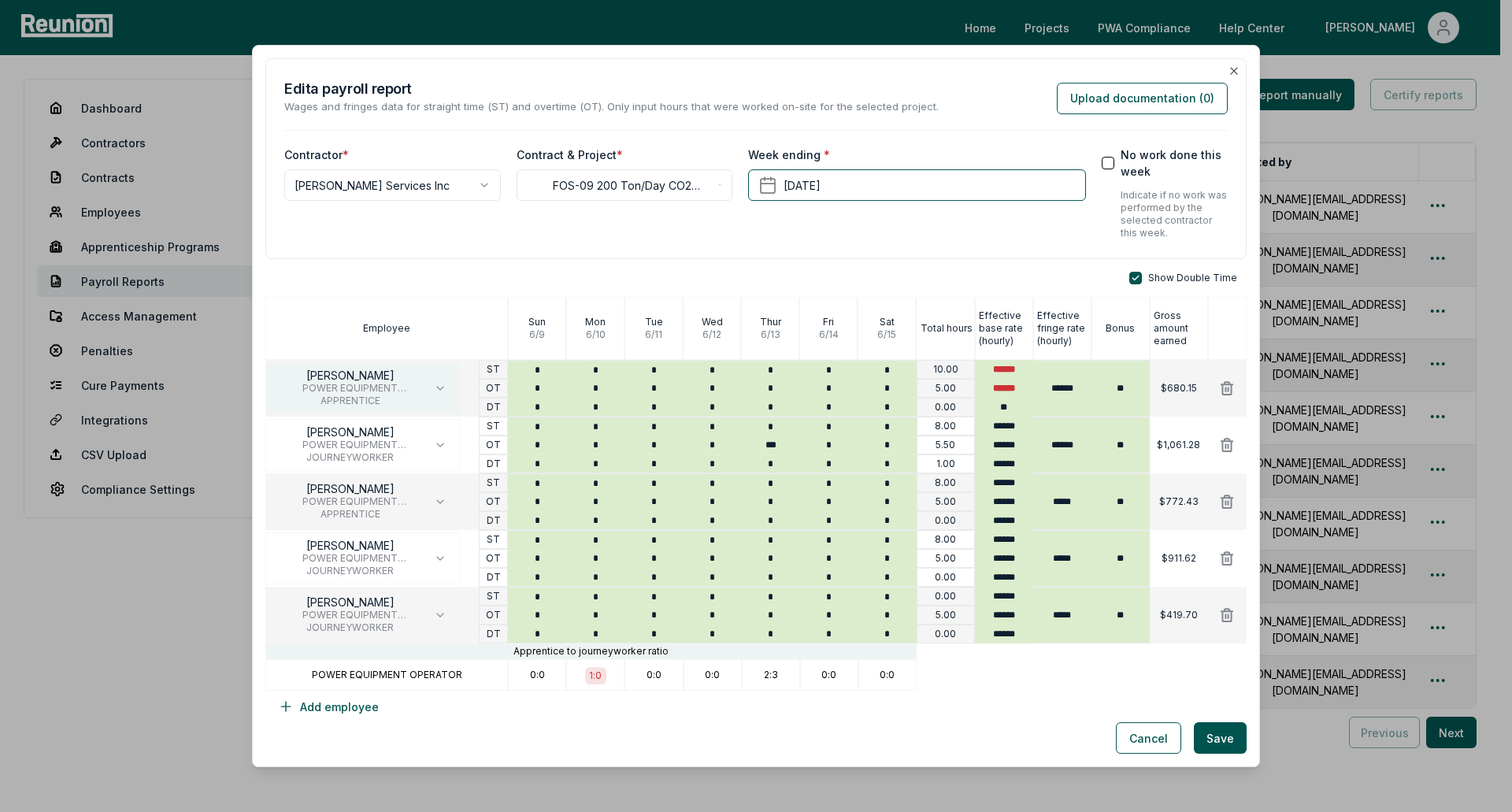
click at [379, 373] on p "[PERSON_NAME]" at bounding box center [350, 375] width 143 height 12
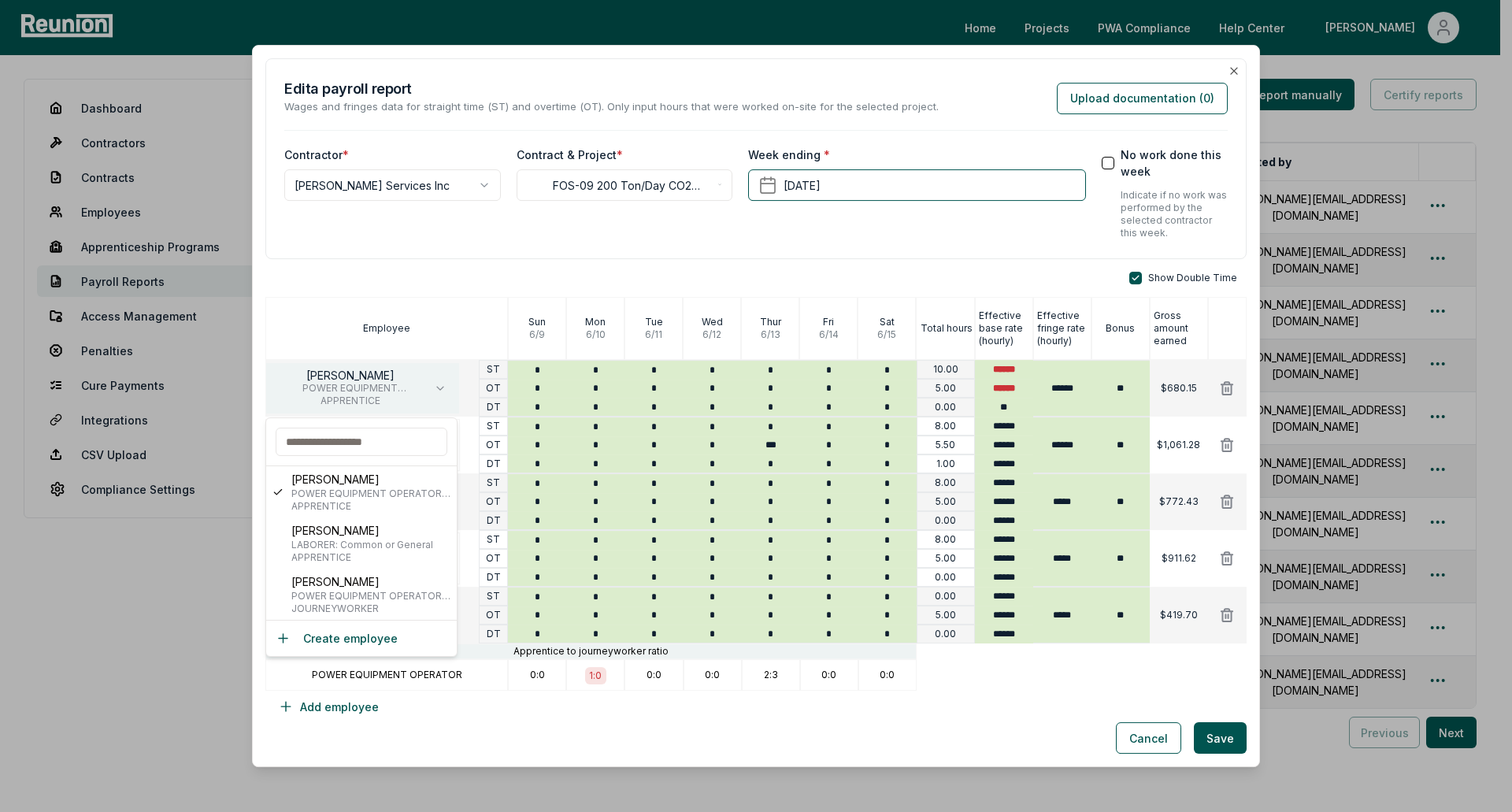
click at [379, 373] on p "[PERSON_NAME]" at bounding box center [350, 375] width 143 height 12
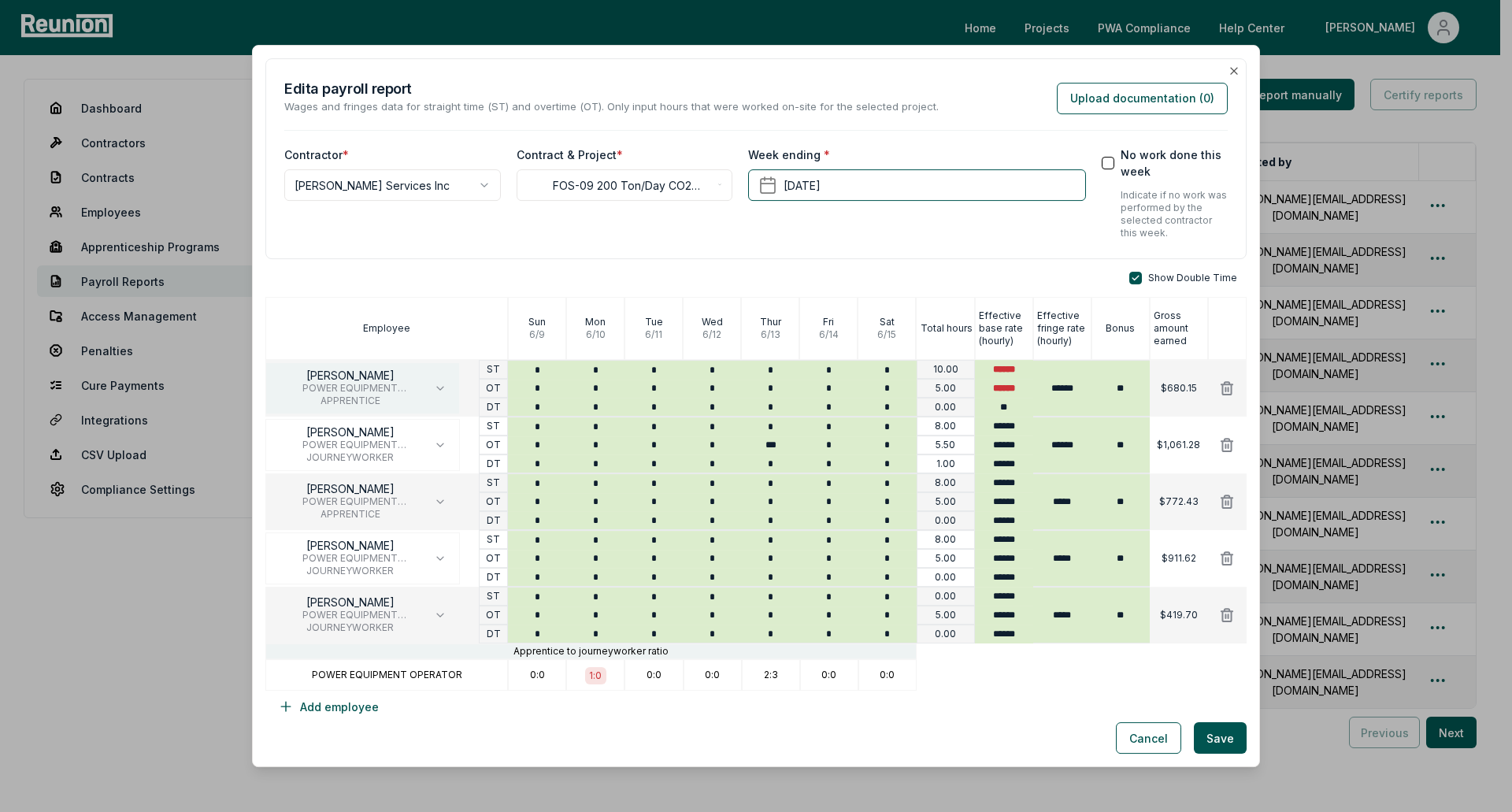
click at [437, 383] on icon "button" at bounding box center [440, 388] width 12 height 12
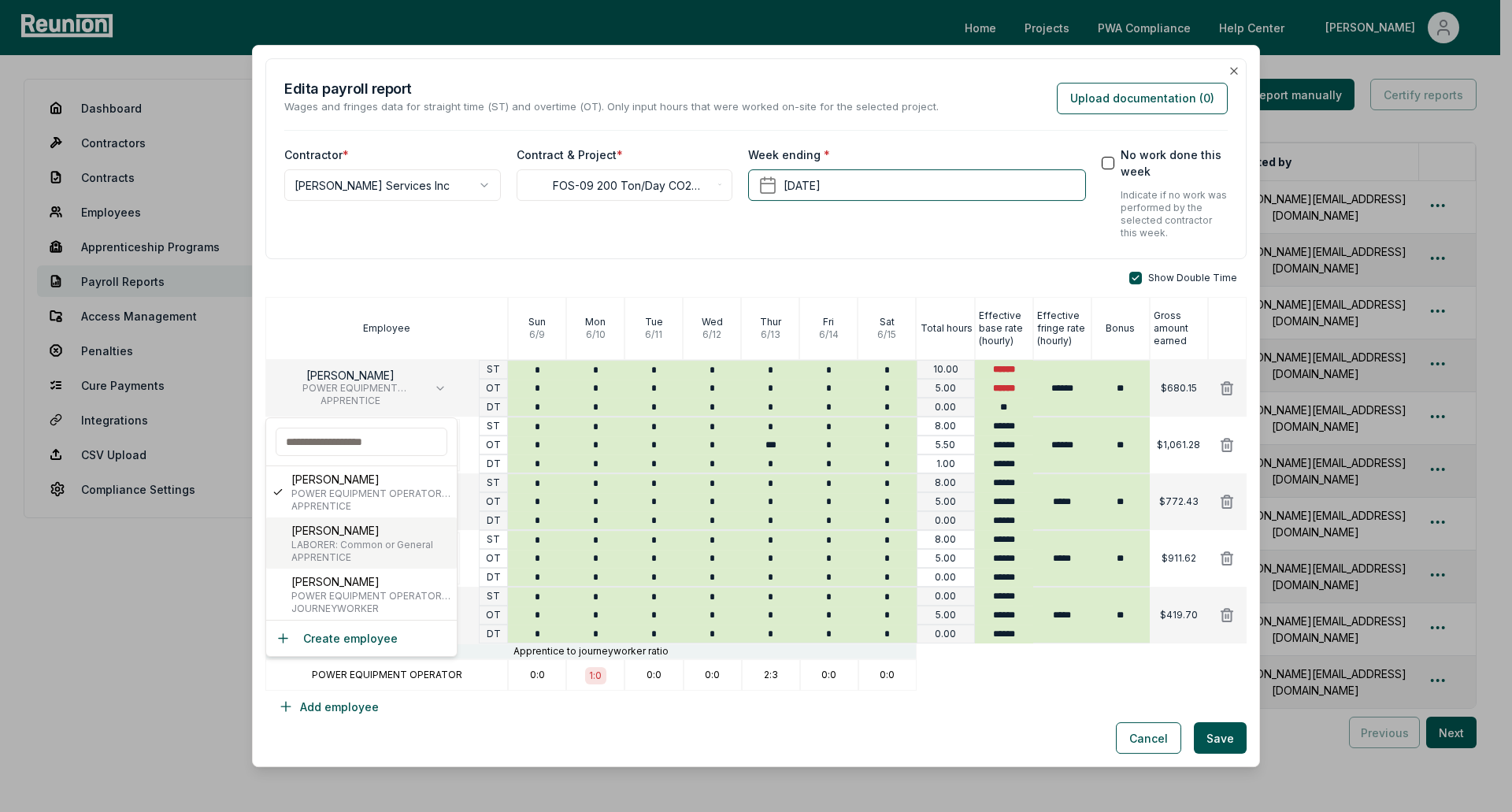
click at [415, 540] on span "LABORER: Common or General" at bounding box center [362, 544] width 142 height 12
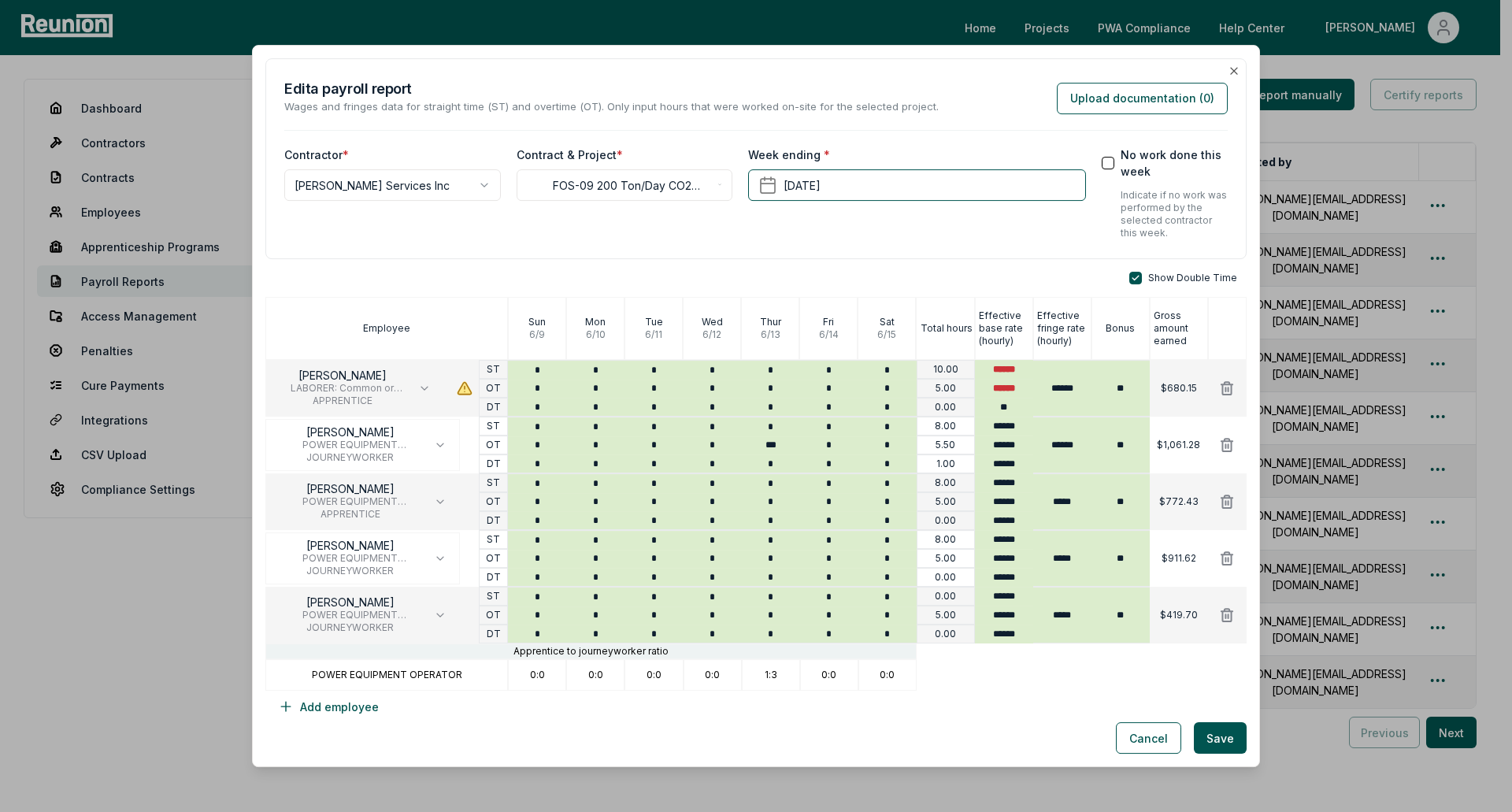
click at [459, 387] on icon at bounding box center [465, 389] width 13 height 12
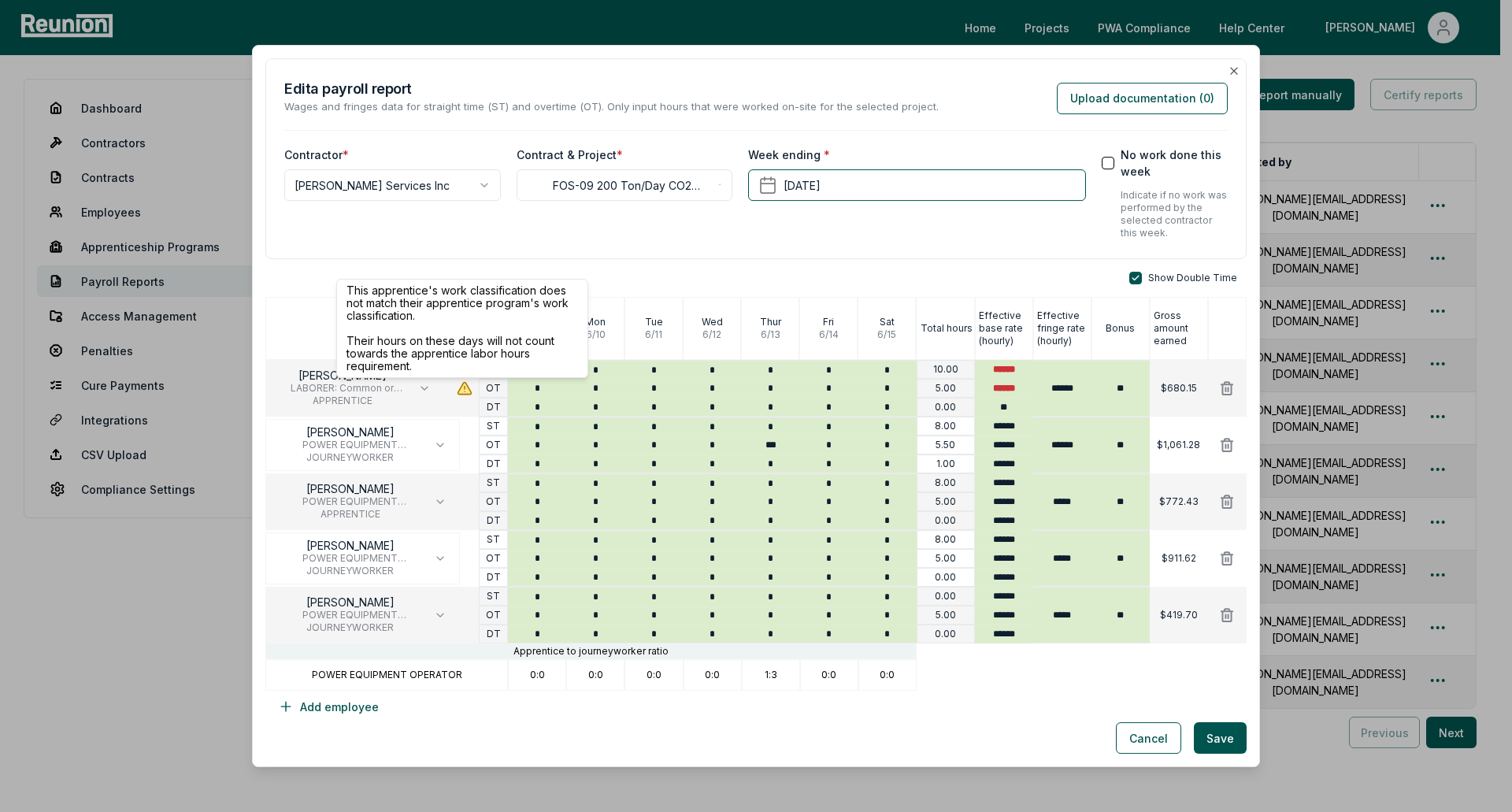
click at [461, 394] on icon at bounding box center [465, 389] width 13 height 12
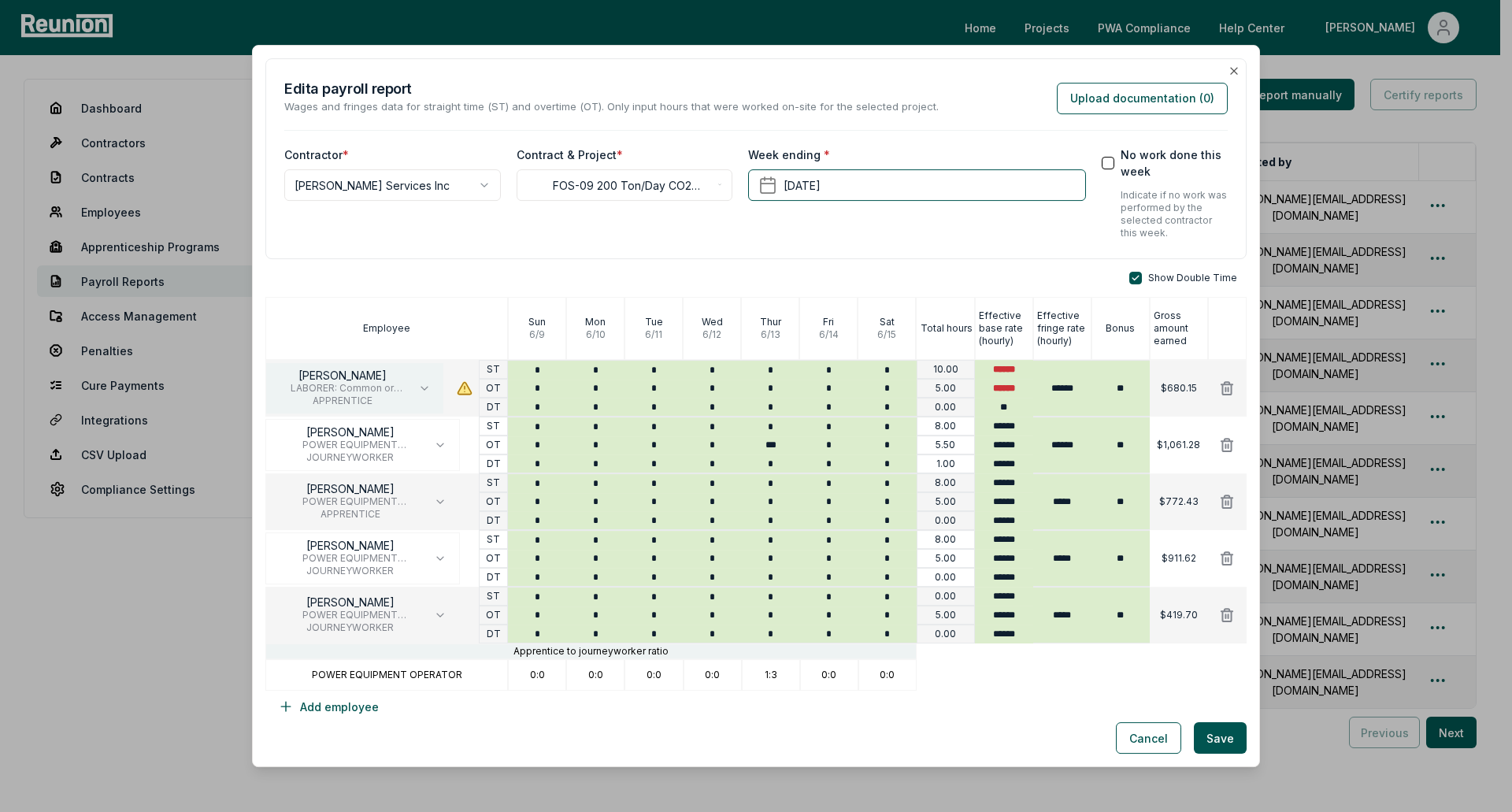
click at [413, 384] on button "[PERSON_NAME] LABORER: Common or General APPRENTICE" at bounding box center [355, 388] width 179 height 52
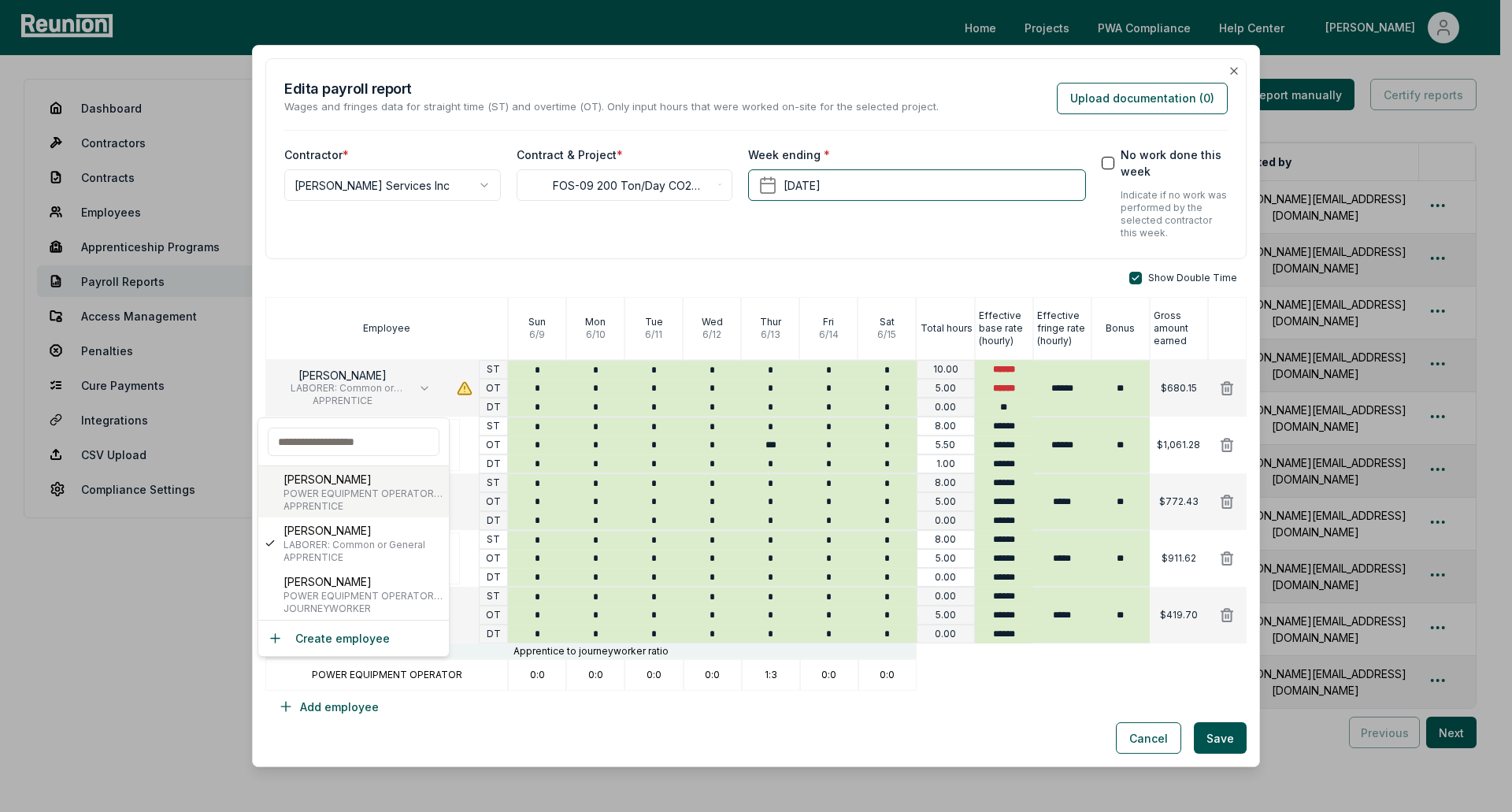
click at [392, 486] on p "[PERSON_NAME]" at bounding box center [363, 479] width 159 height 17
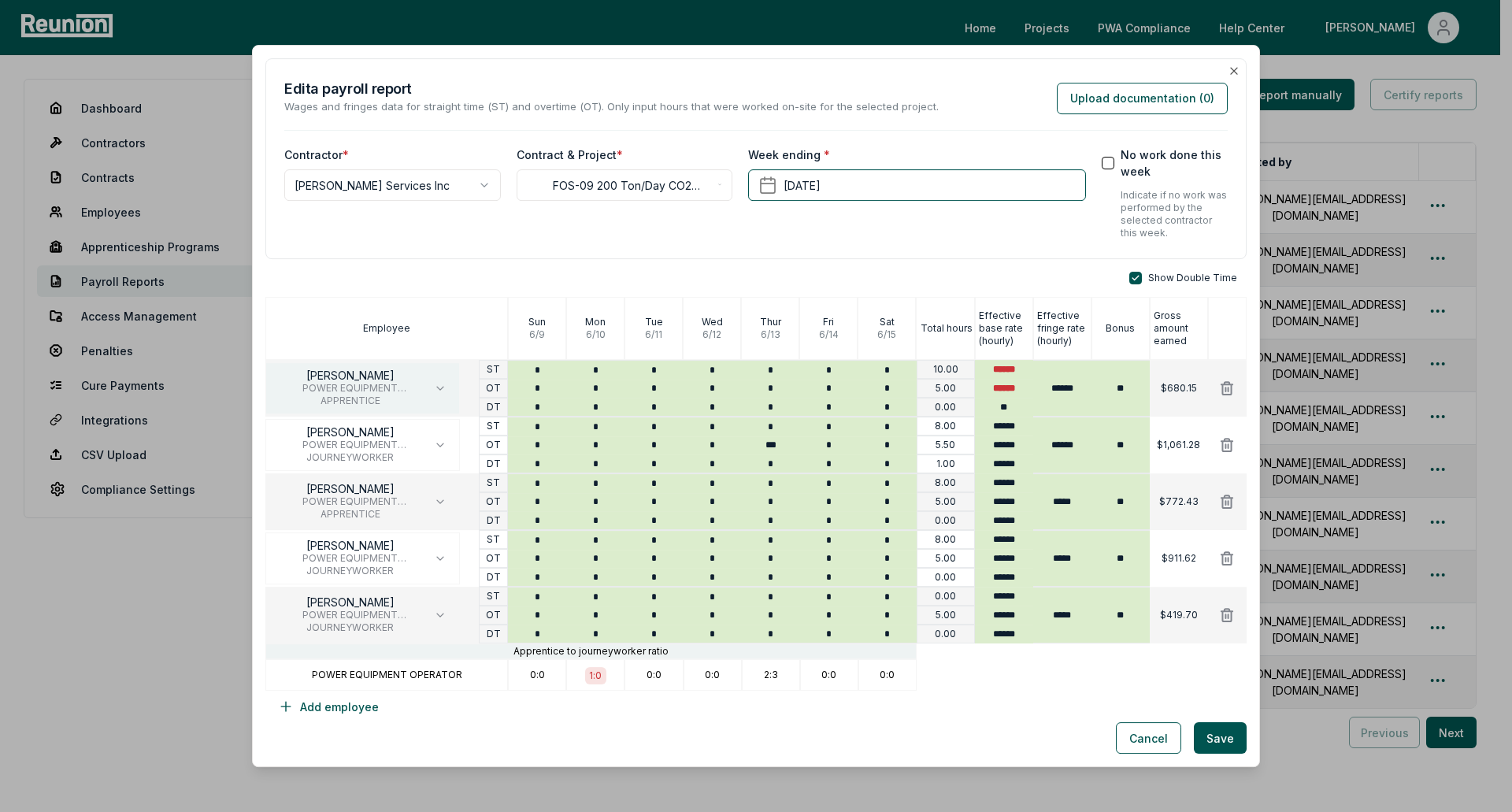
click at [339, 391] on span "POWER EQUIPMENT OPERATOR - Crane" at bounding box center [350, 388] width 143 height 12
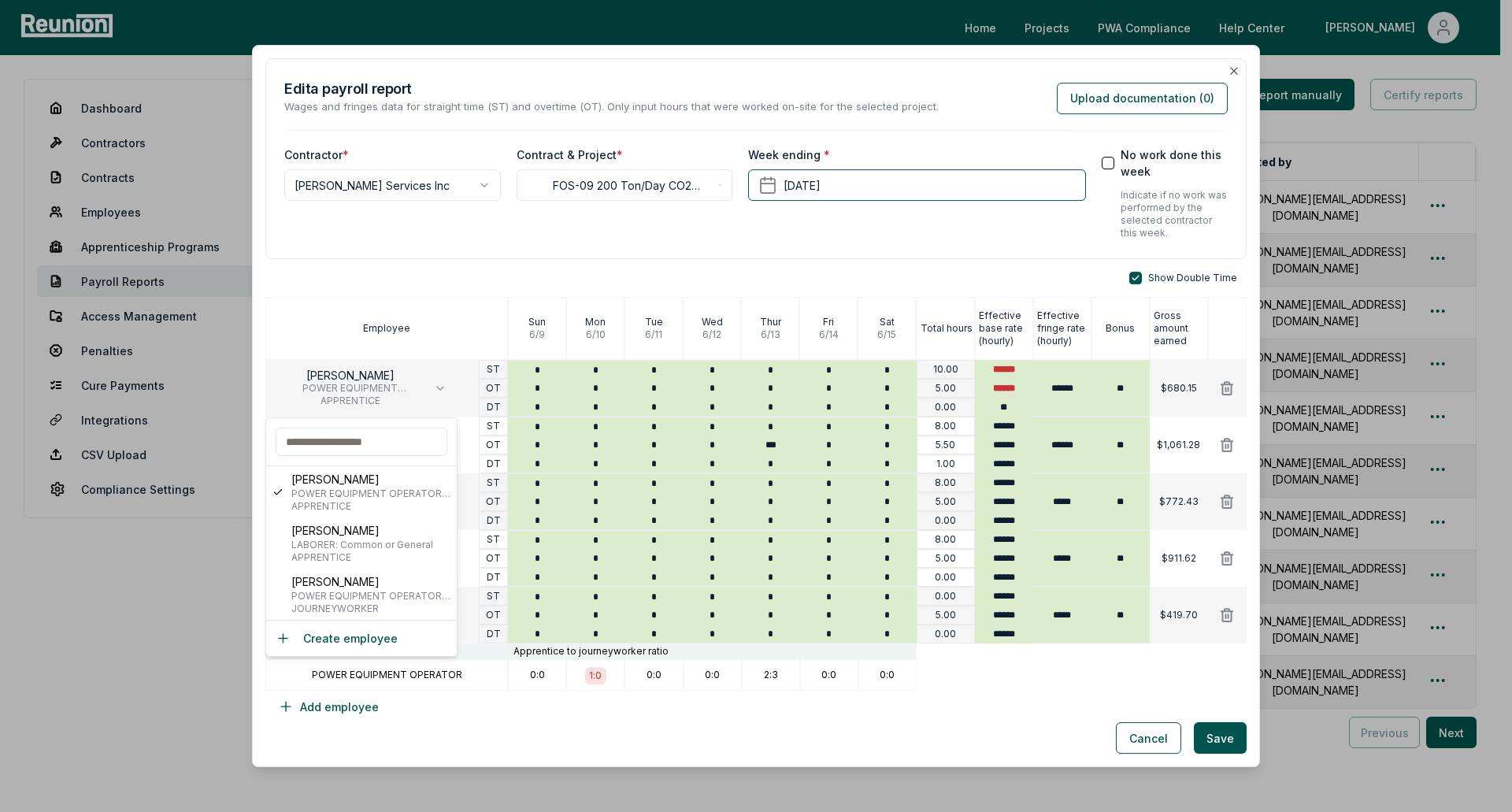
drag, startPoint x: 339, startPoint y: 391, endPoint x: 402, endPoint y: 338, distance: 82.3
click at [402, 338] on div "Employee" at bounding box center [386, 328] width 243 height 63
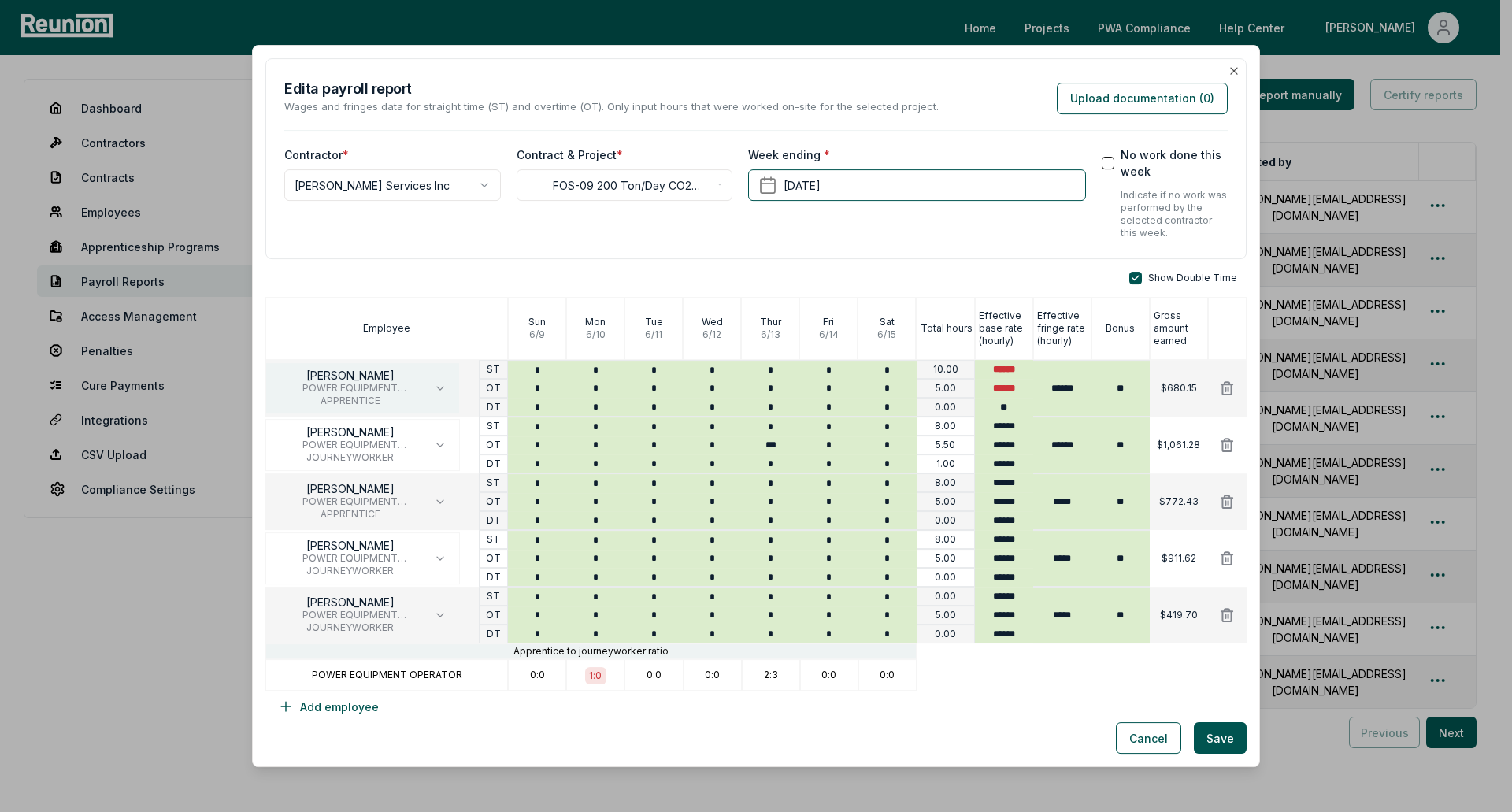
click at [441, 384] on icon "button" at bounding box center [440, 388] width 12 height 12
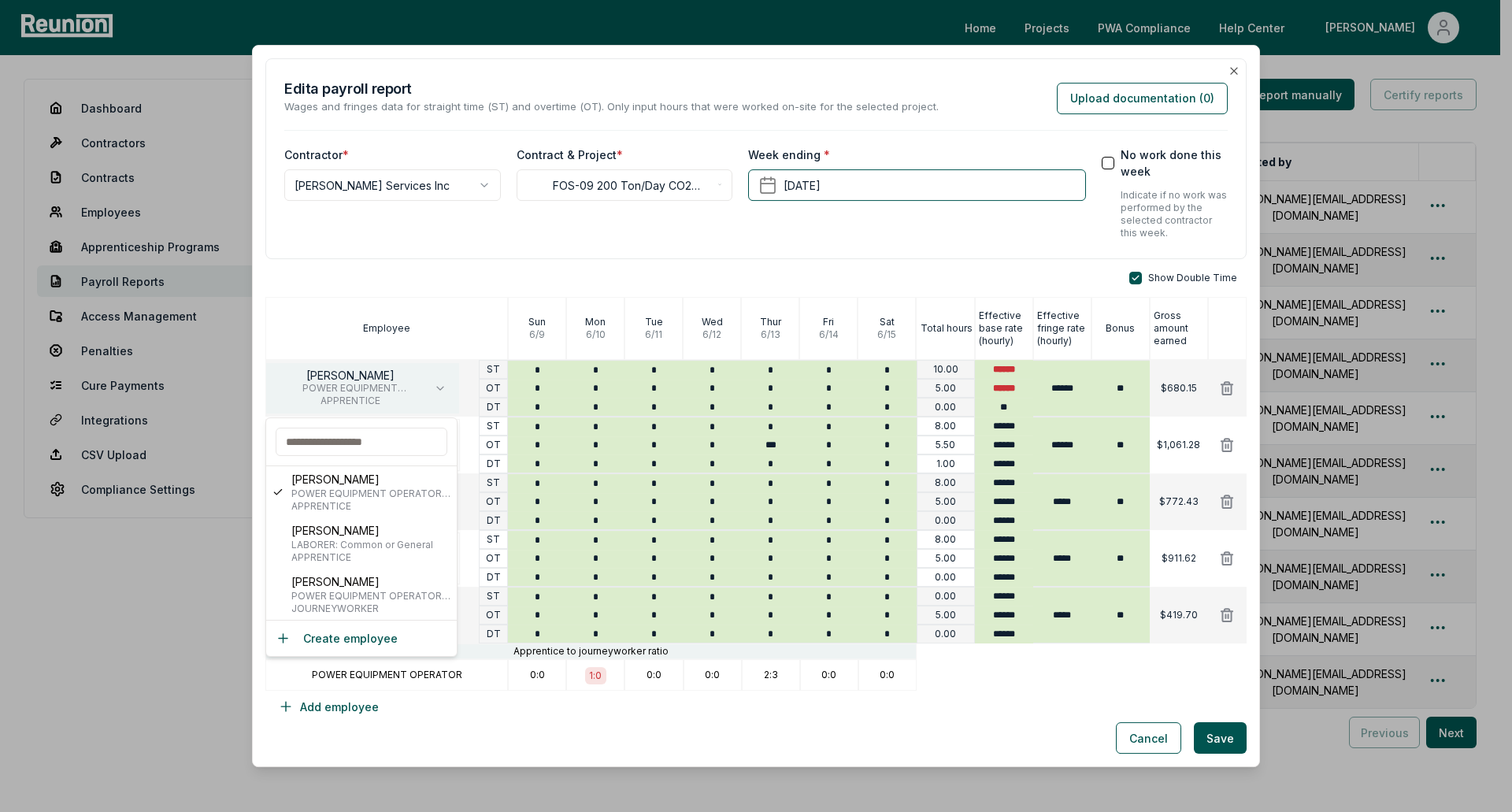
click at [441, 384] on icon "button" at bounding box center [440, 388] width 12 height 12
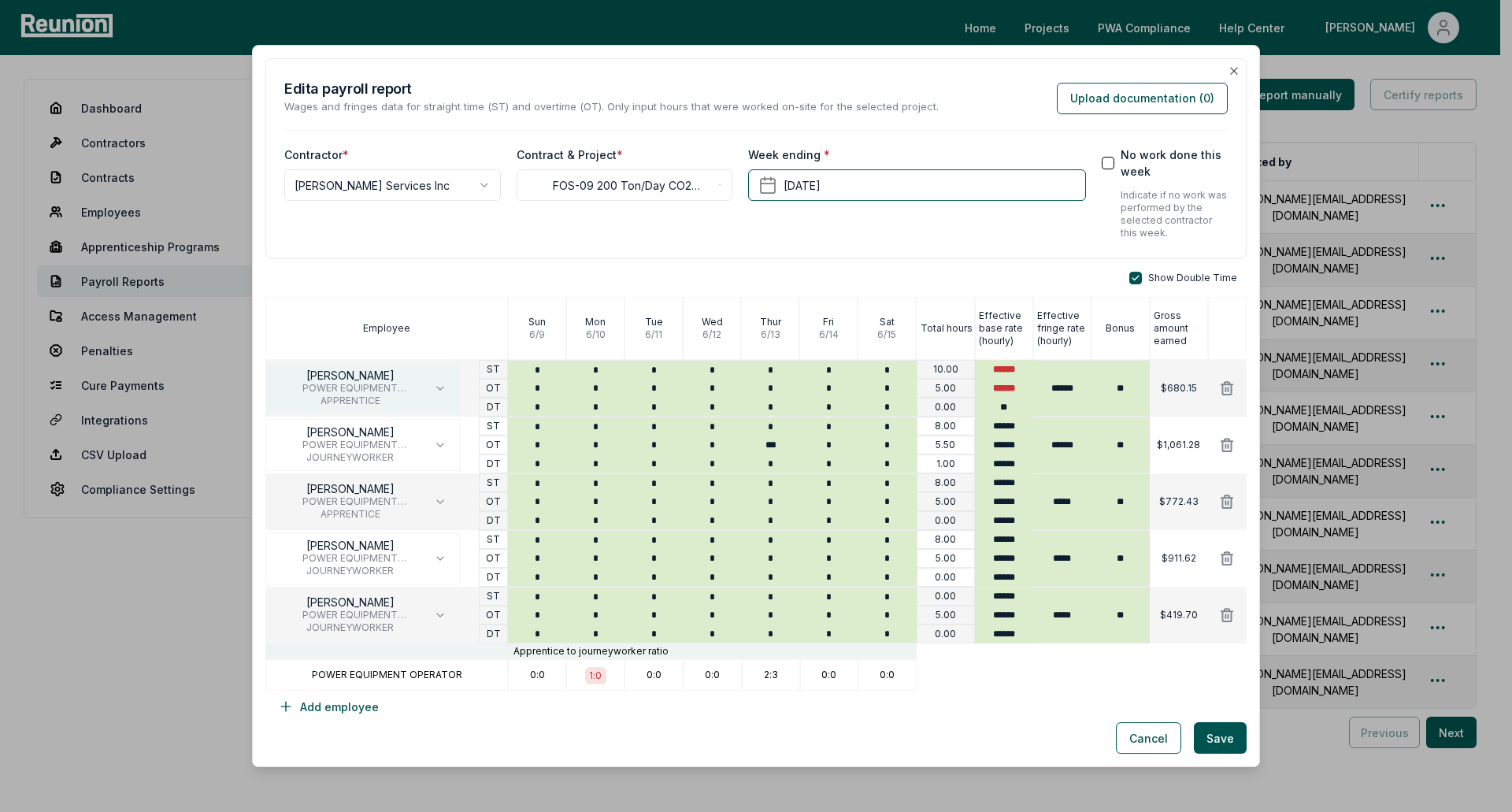
click at [441, 384] on icon "button" at bounding box center [440, 388] width 12 height 12
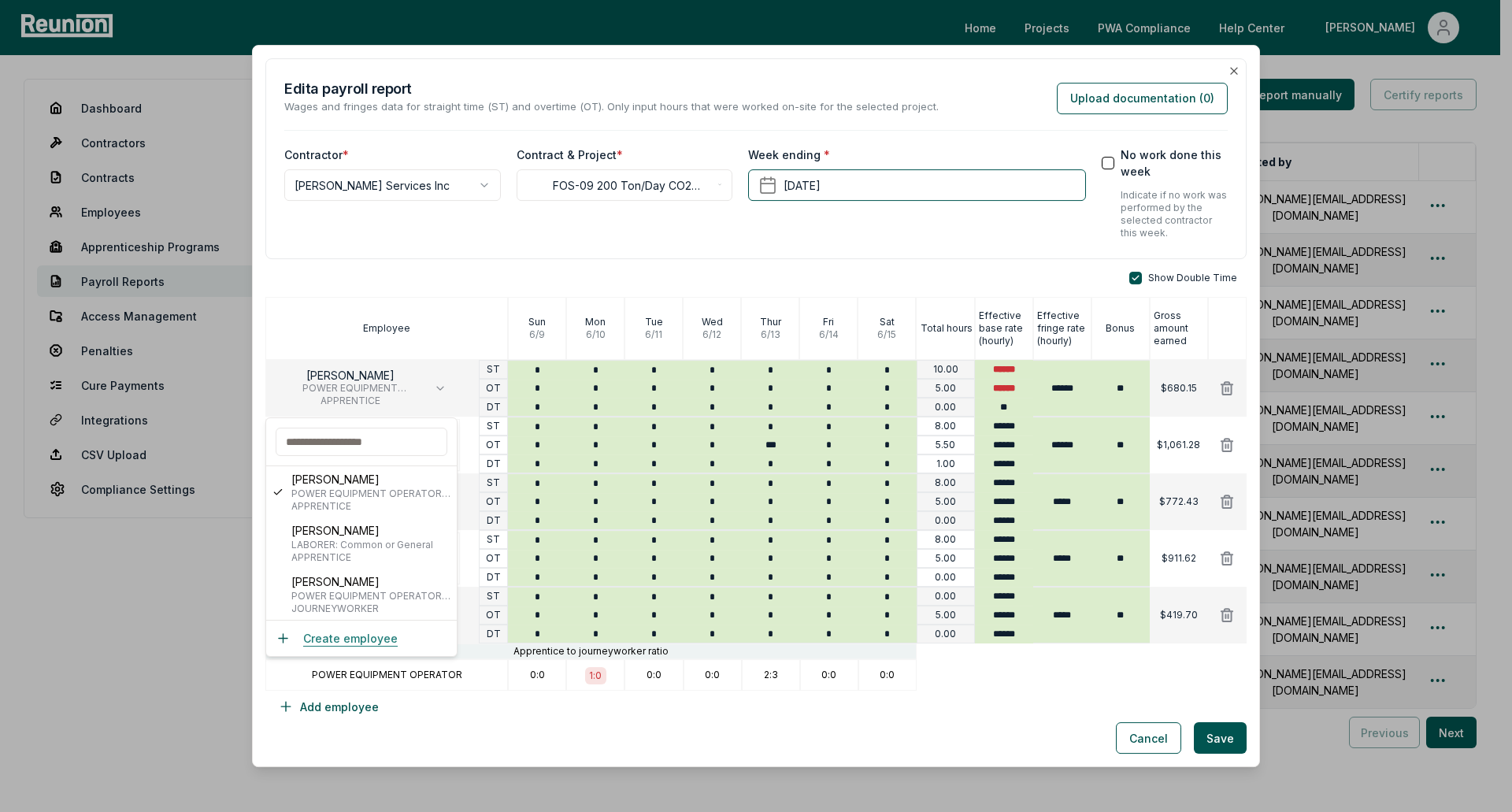
click at [282, 636] on icon at bounding box center [283, 638] width 15 height 15
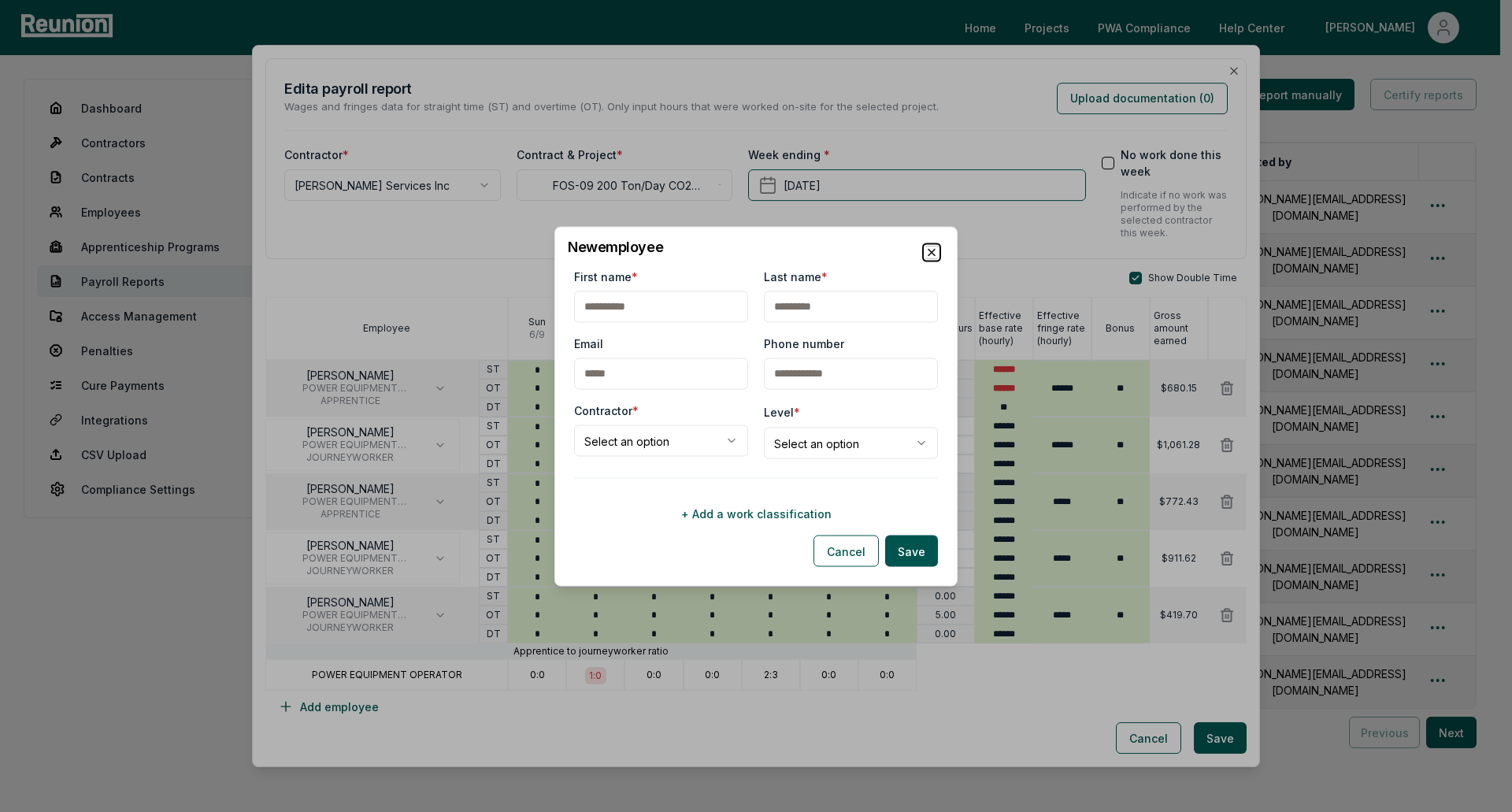
click at [933, 251] on icon "button" at bounding box center [931, 252] width 12 height 12
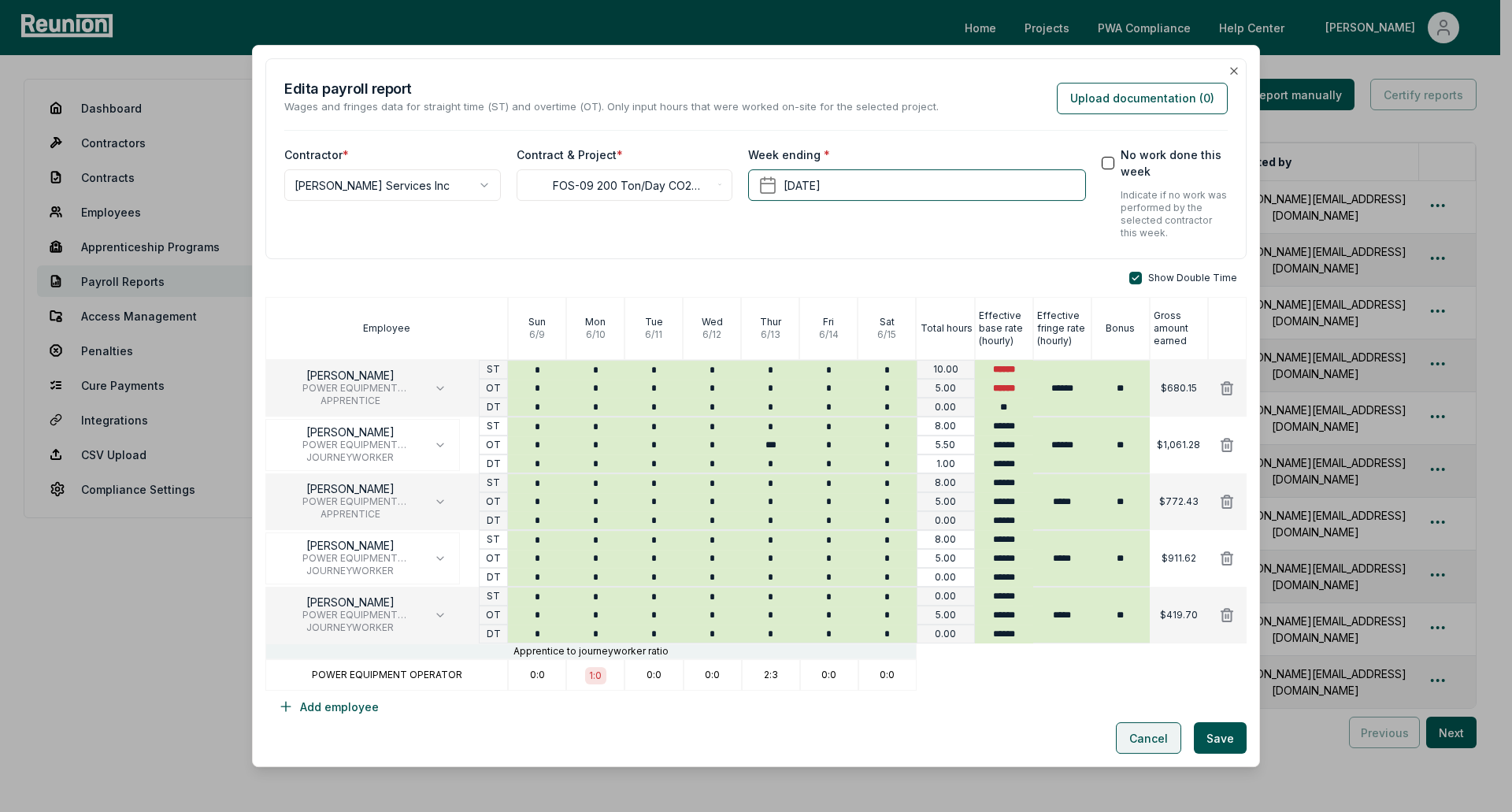
click at [1141, 741] on button "Cancel" at bounding box center [1148, 737] width 65 height 31
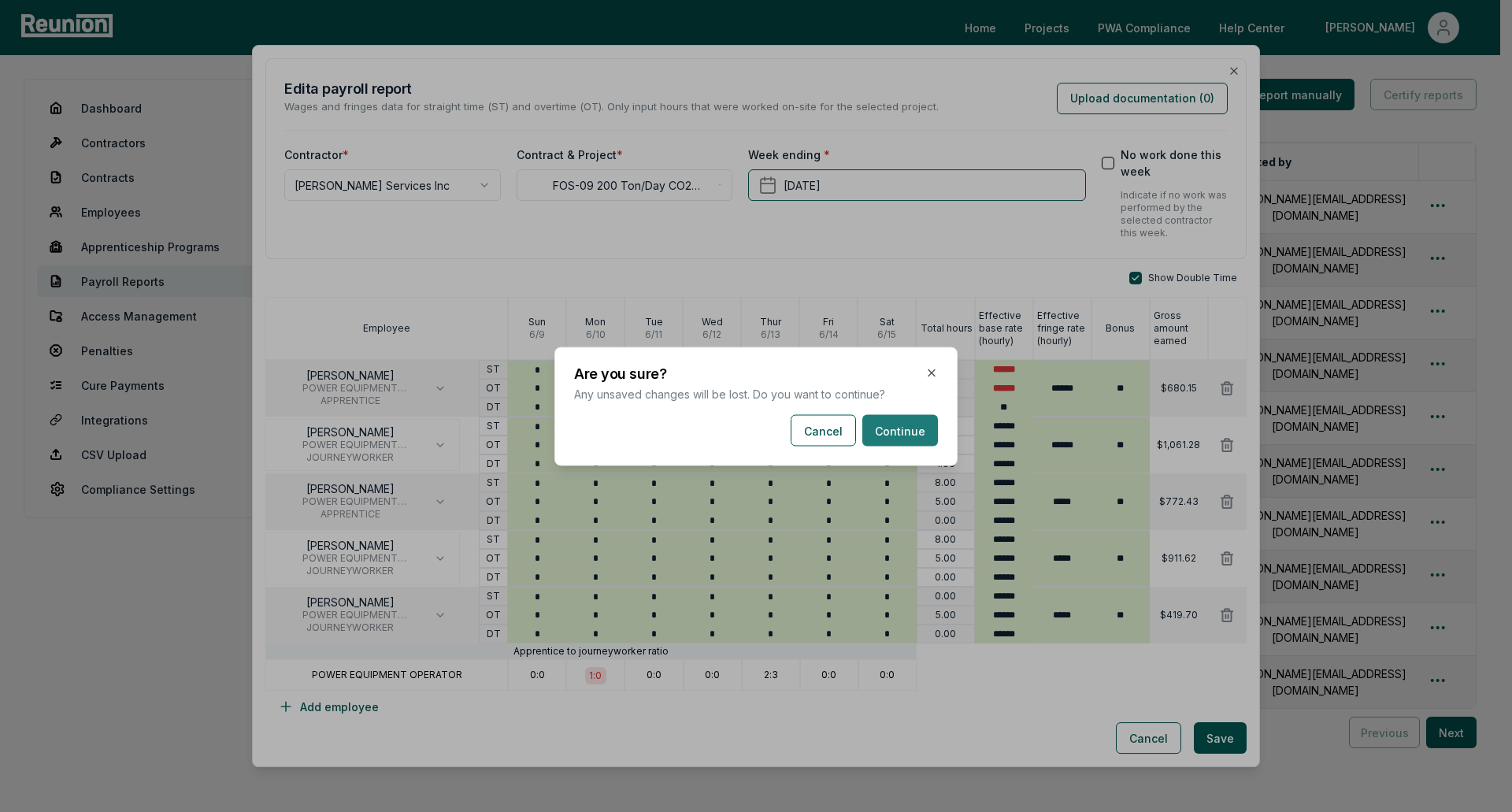
click at [916, 436] on button "Continue" at bounding box center [900, 430] width 75 height 31
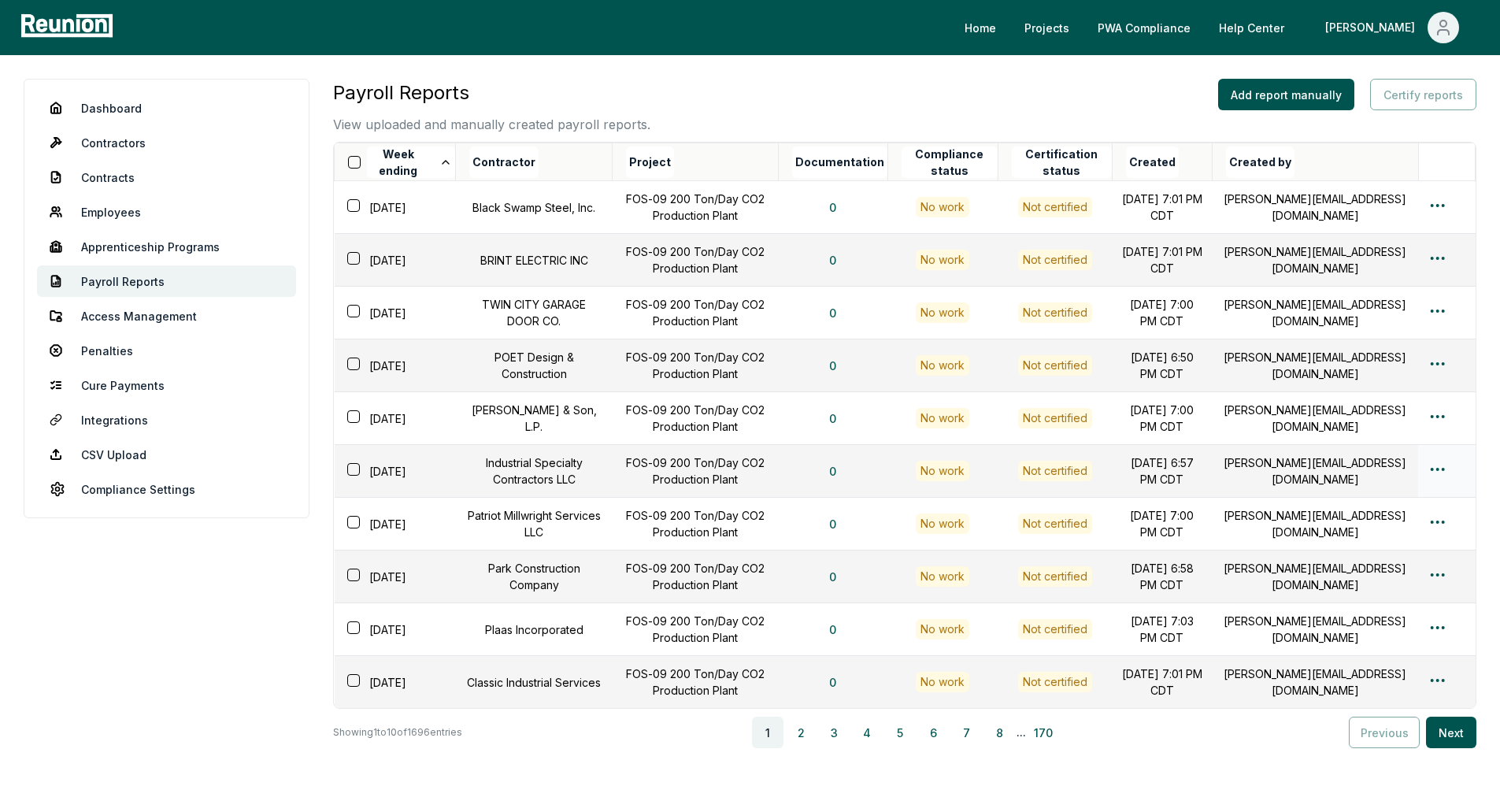
click at [724, 151] on th "Project" at bounding box center [695, 162] width 166 height 38
click at [1297, 35] on link "Help Center" at bounding box center [1251, 27] width 90 height 31
click at [99, 212] on link "Employees" at bounding box center [167, 212] width 259 height 31
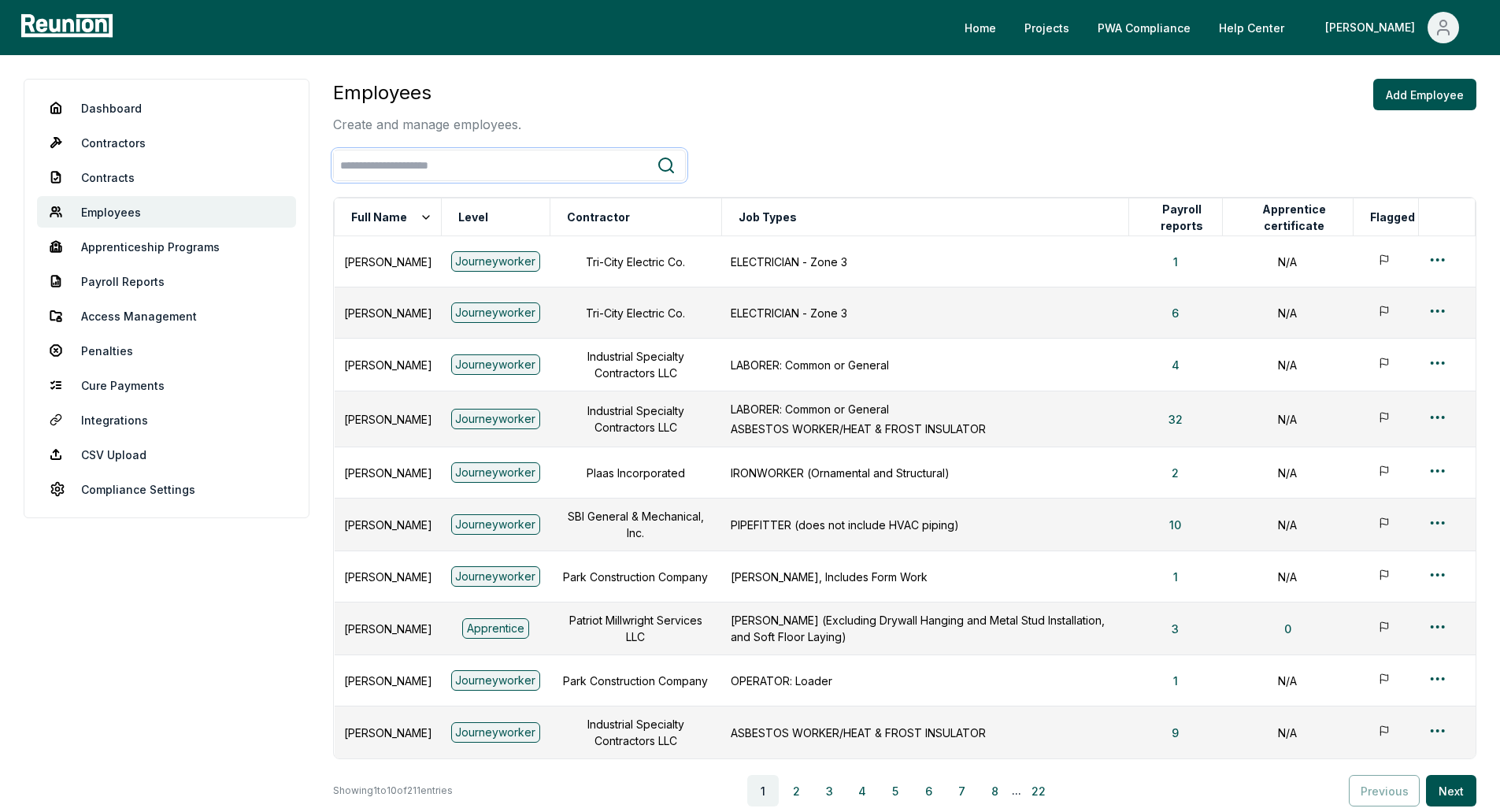
click at [453, 163] on input "search" at bounding box center [496, 165] width 323 height 29
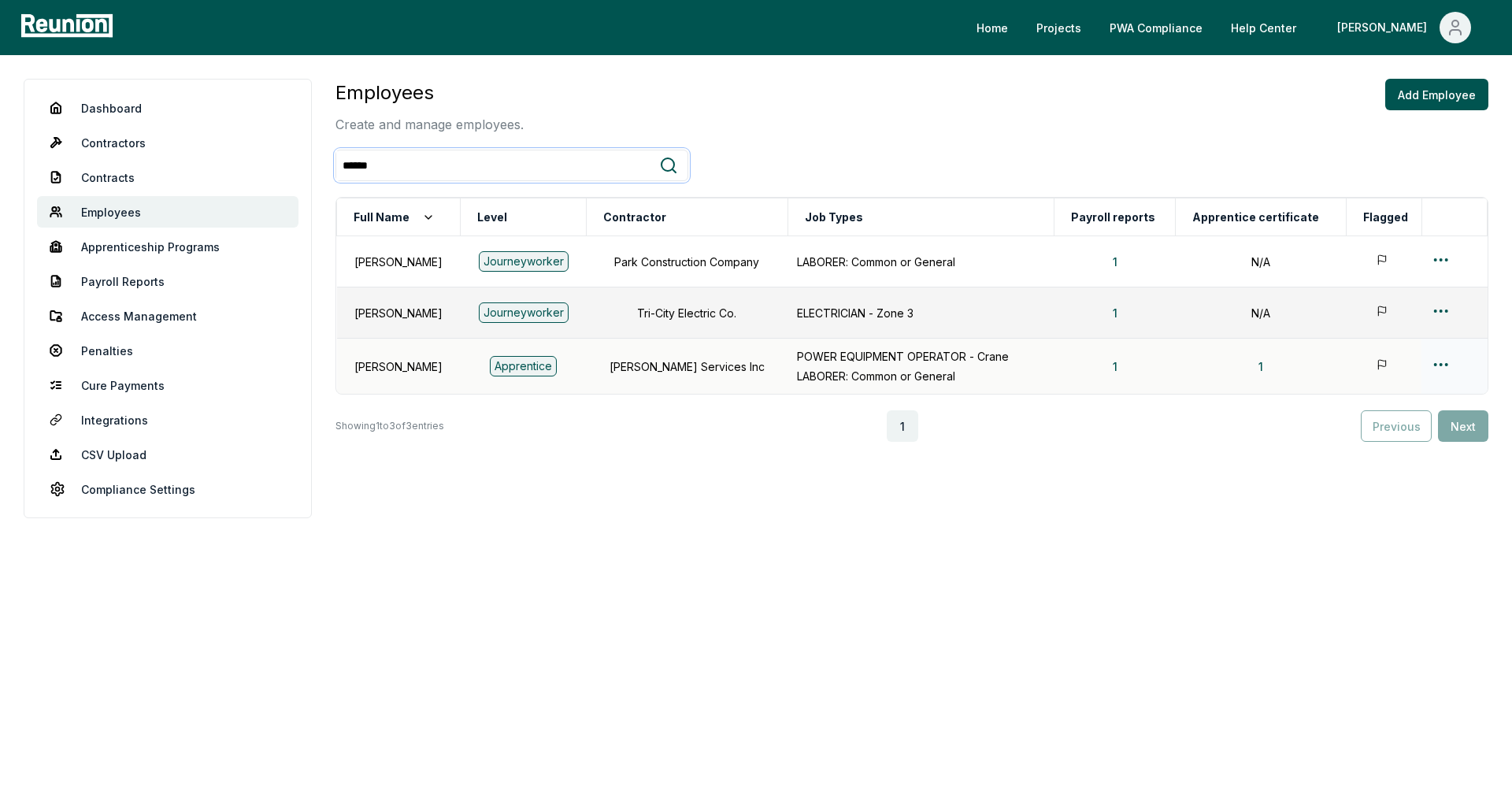
type input "******"
click at [1452, 367] on div at bounding box center [1454, 367] width 46 height 23
click at [1445, 367] on html "Please visit us on your desktop We're working on making our marketplace mobile-…" at bounding box center [756, 406] width 1512 height 812
click at [1391, 426] on div "Edit" at bounding box center [1423, 427] width 150 height 26
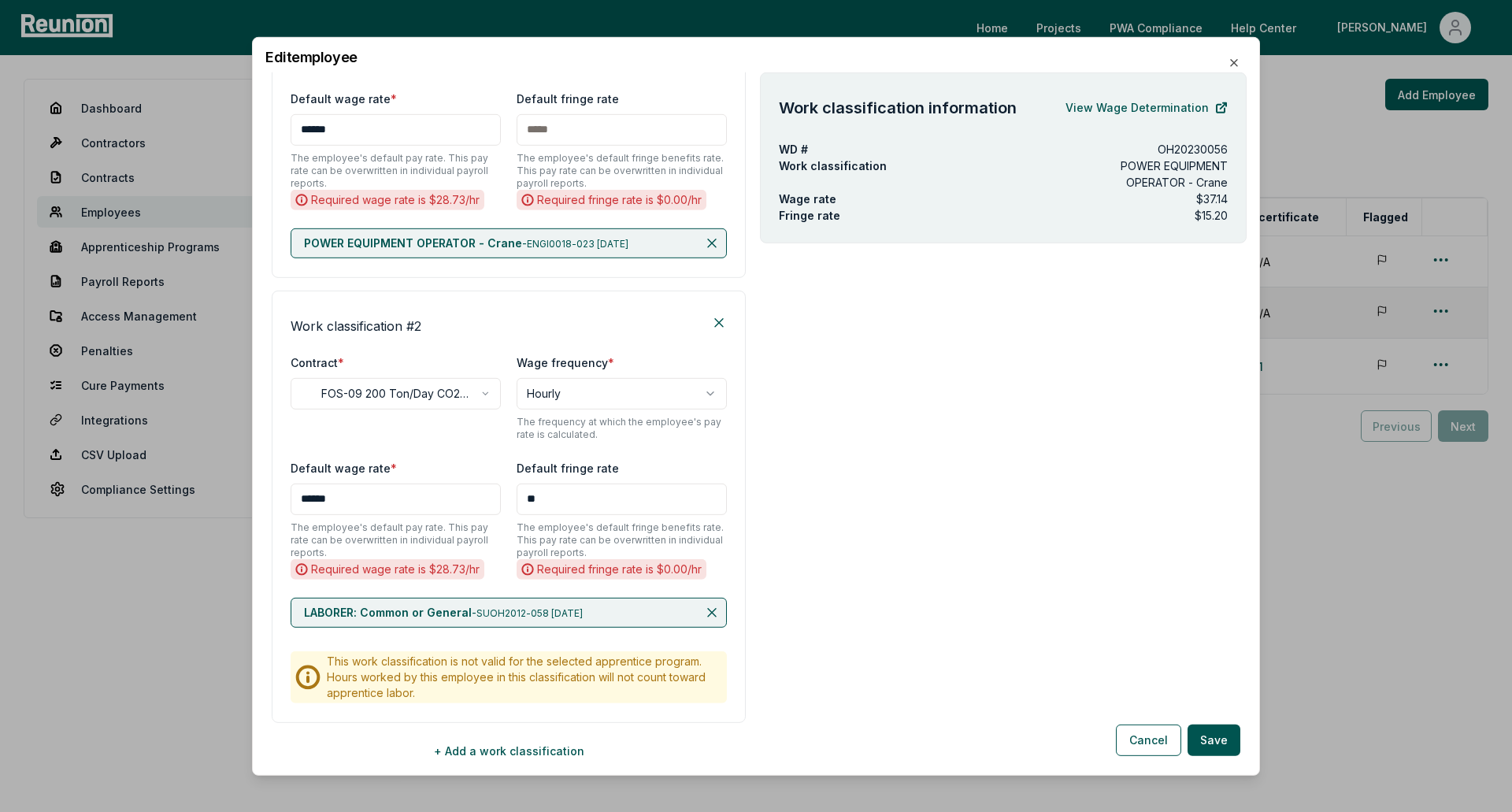
scroll to position [626, 0]
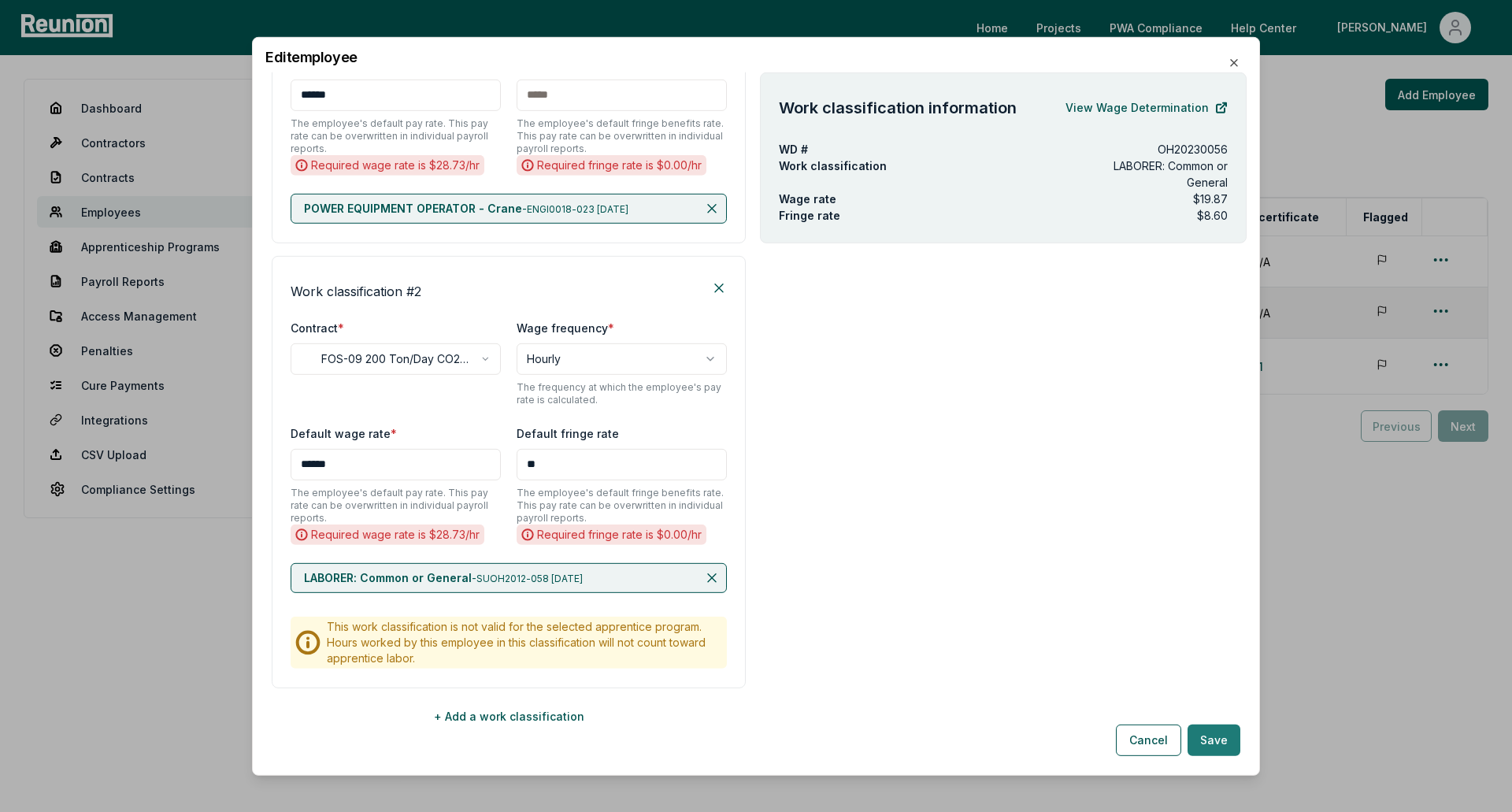
click at [1220, 737] on button "Save" at bounding box center [1214, 740] width 53 height 31
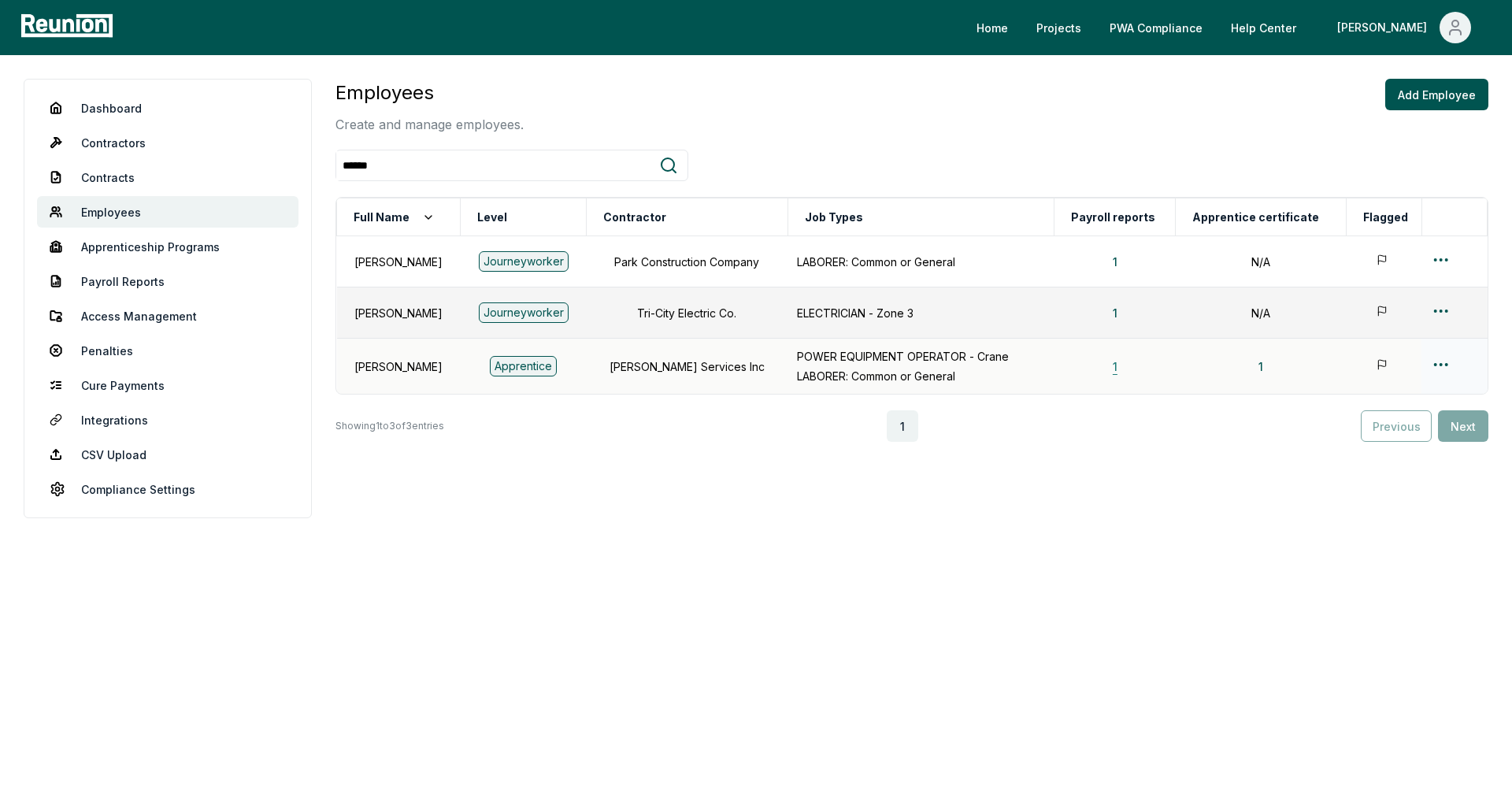
click at [1123, 370] on button "1" at bounding box center [1115, 366] width 30 height 31
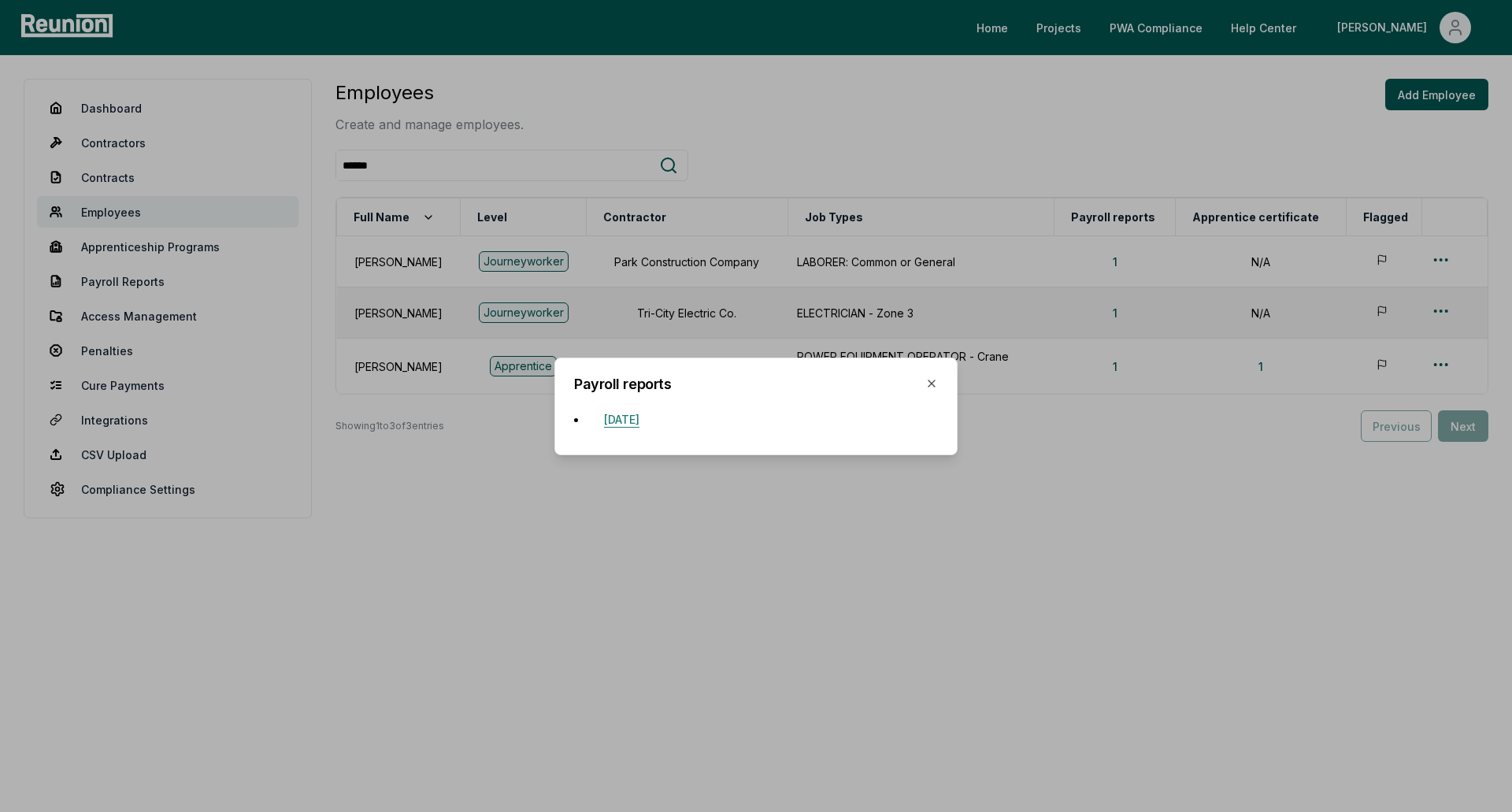
click at [648, 413] on button "June 15, 2024" at bounding box center [621, 420] width 60 height 31
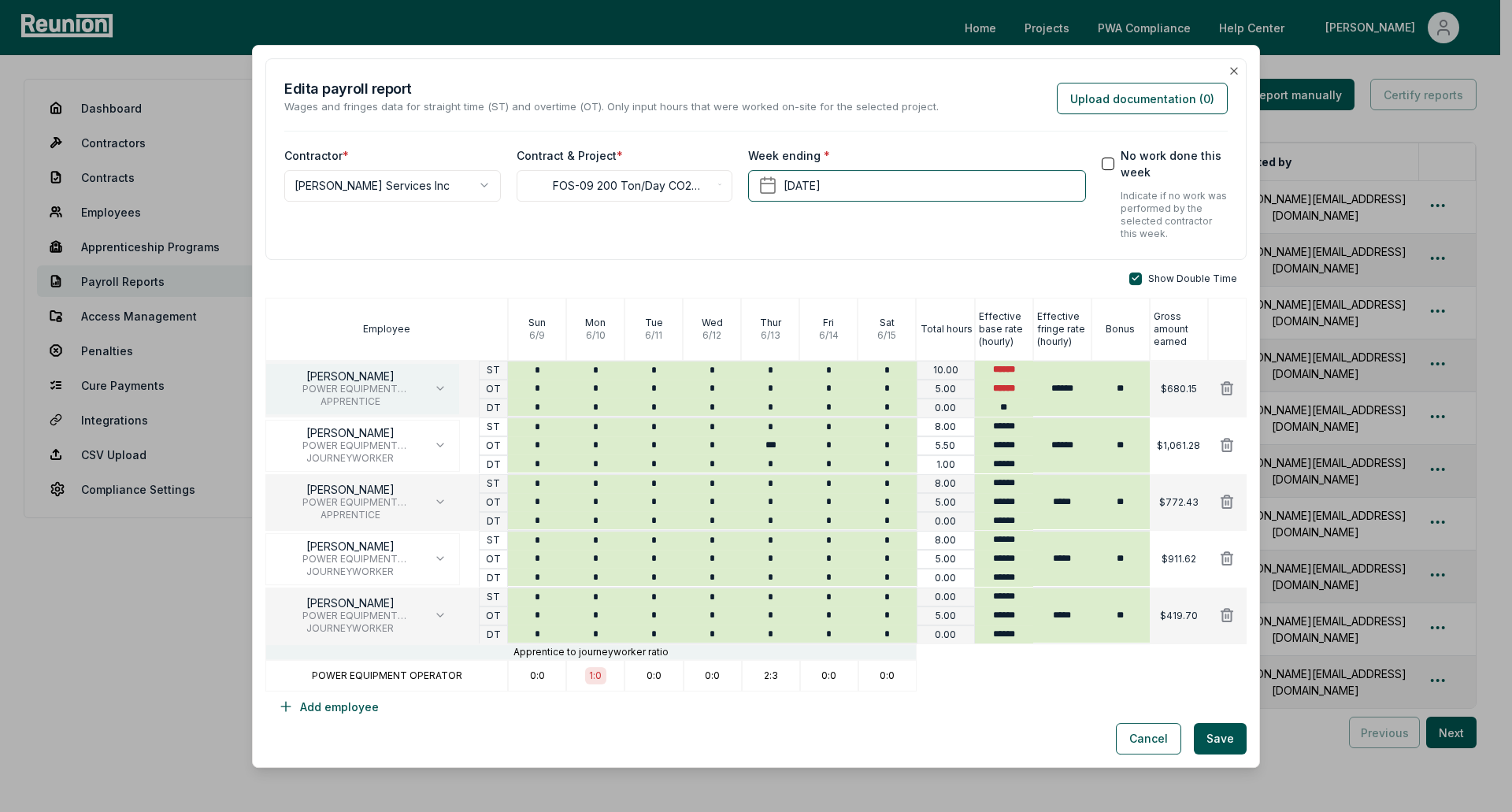
click at [437, 388] on icon "button" at bounding box center [440, 388] width 12 height 12
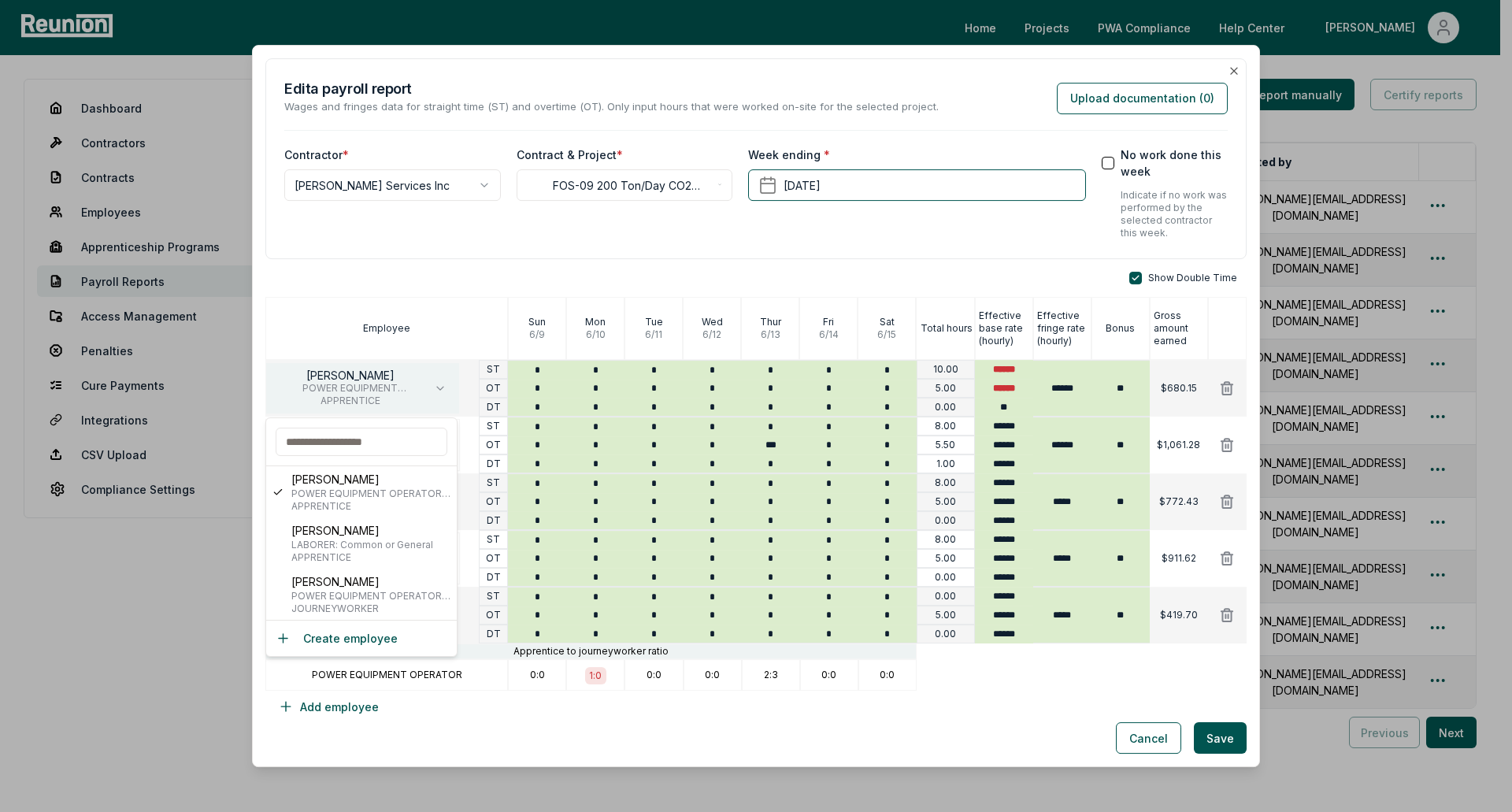
drag, startPoint x: 437, startPoint y: 388, endPoint x: 416, endPoint y: 389, distance: 21.0
click at [416, 389] on span "POWER EQUIPMENT OPERATOR - Crane" at bounding box center [350, 388] width 143 height 12
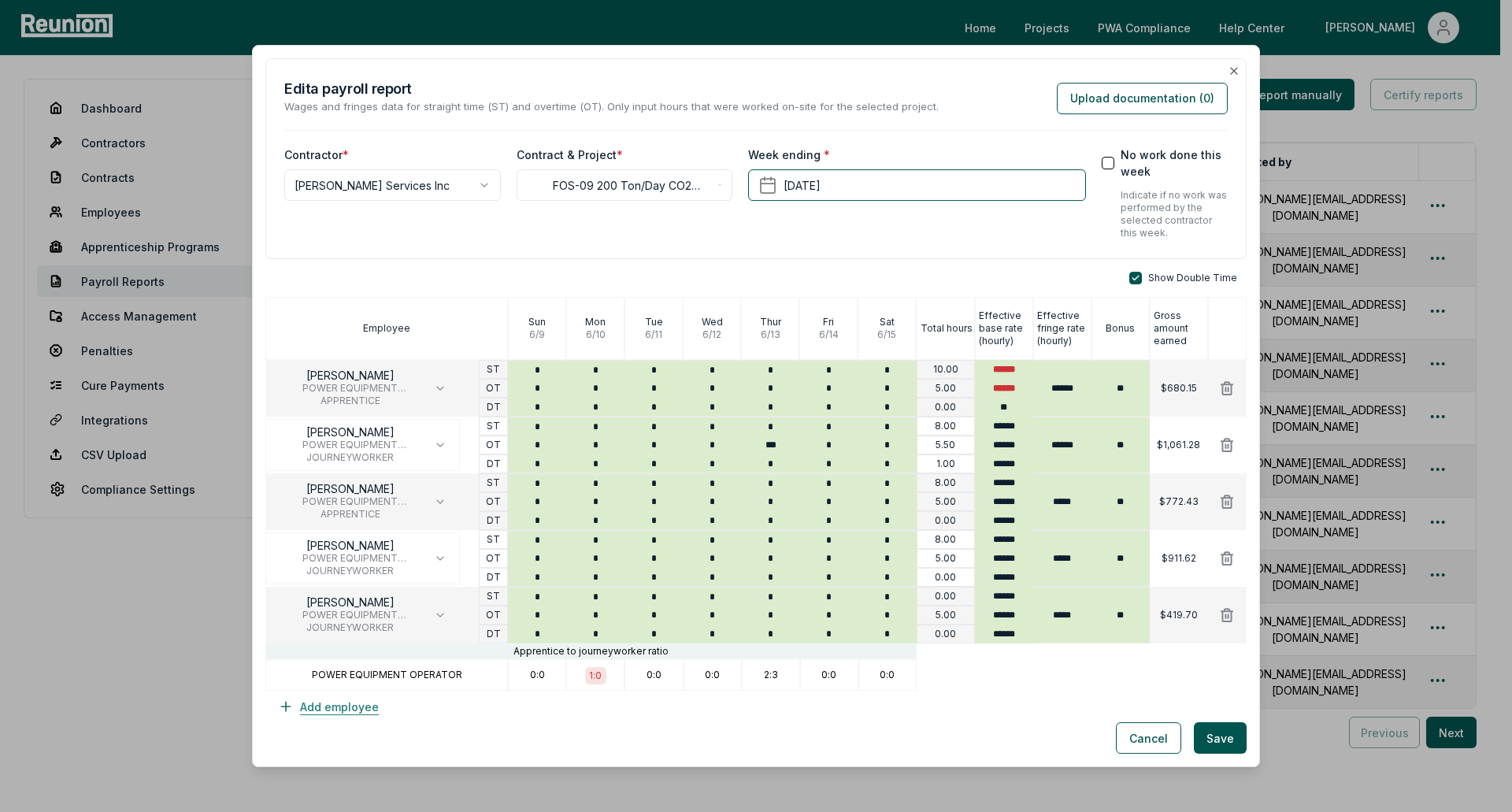
click at [343, 701] on button "Add employee" at bounding box center [328, 706] width 126 height 31
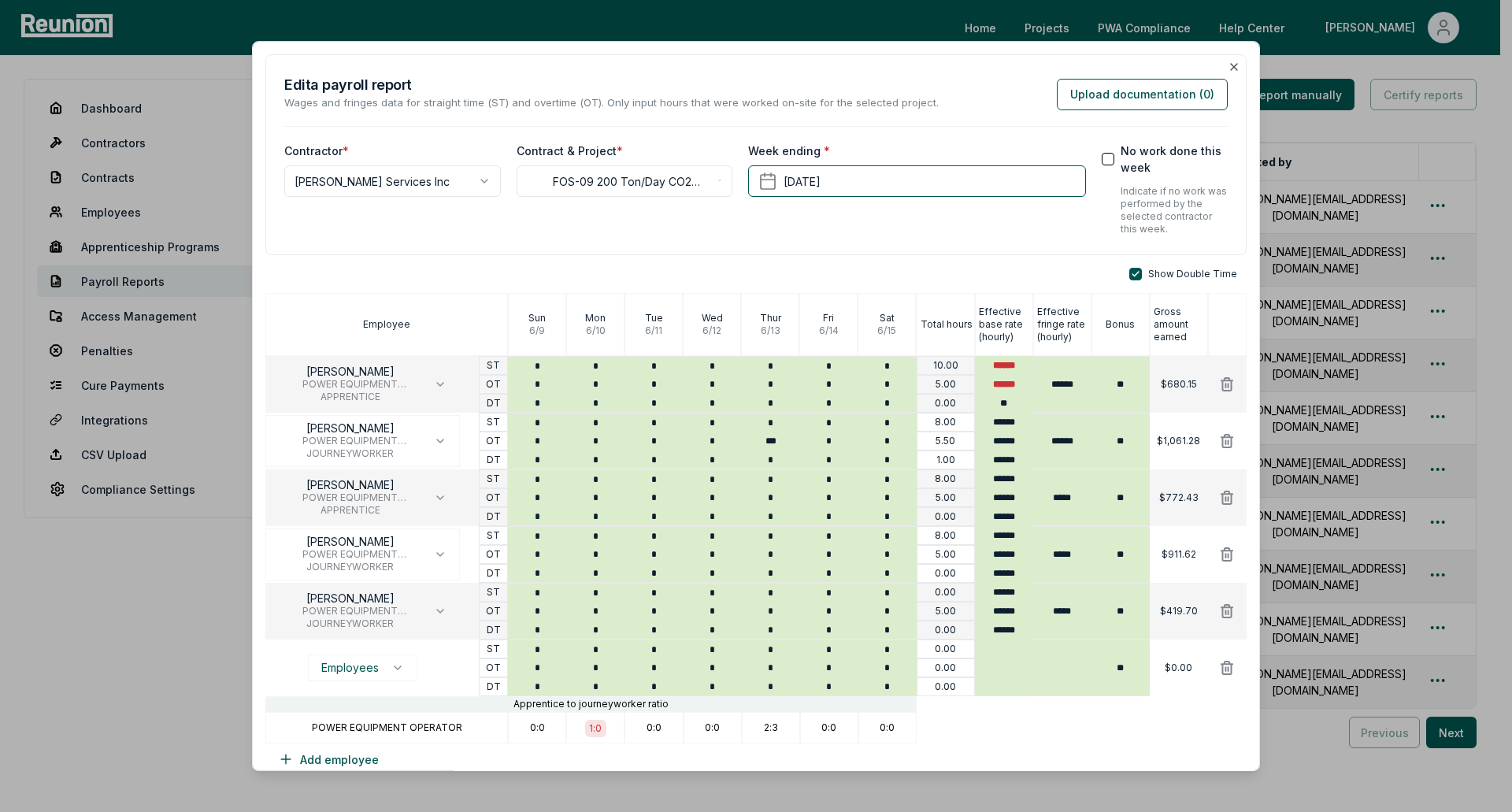
scroll to position [49, 0]
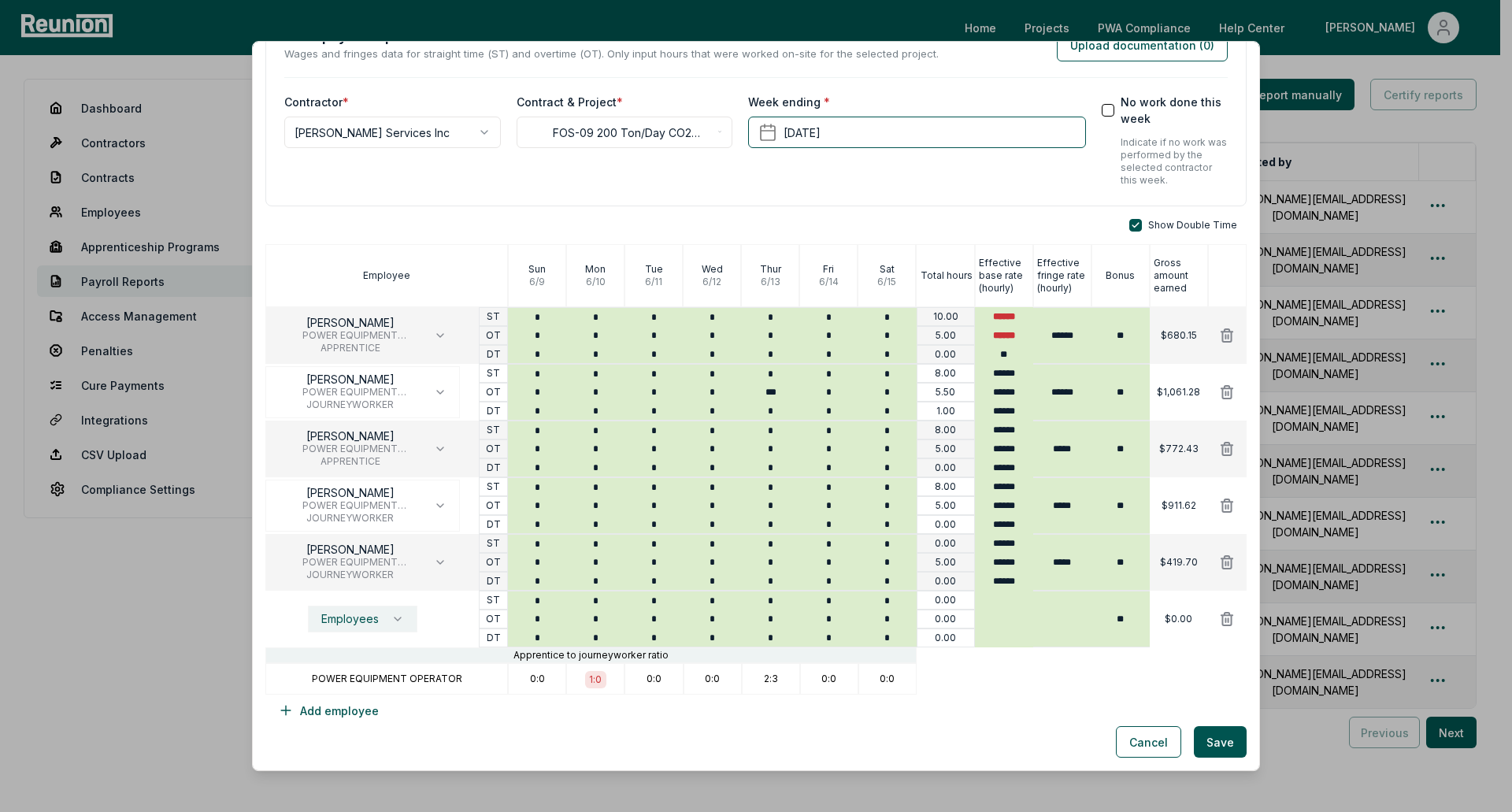
click at [359, 621] on span "Employees" at bounding box center [350, 618] width 57 height 12
click at [360, 484] on p "[PERSON_NAME]" at bounding box center [371, 476] width 124 height 17
drag, startPoint x: 581, startPoint y: 601, endPoint x: 595, endPoint y: 595, distance: 15.2
click at [595, 595] on input "*" at bounding box center [595, 601] width 58 height 18
type input "*"
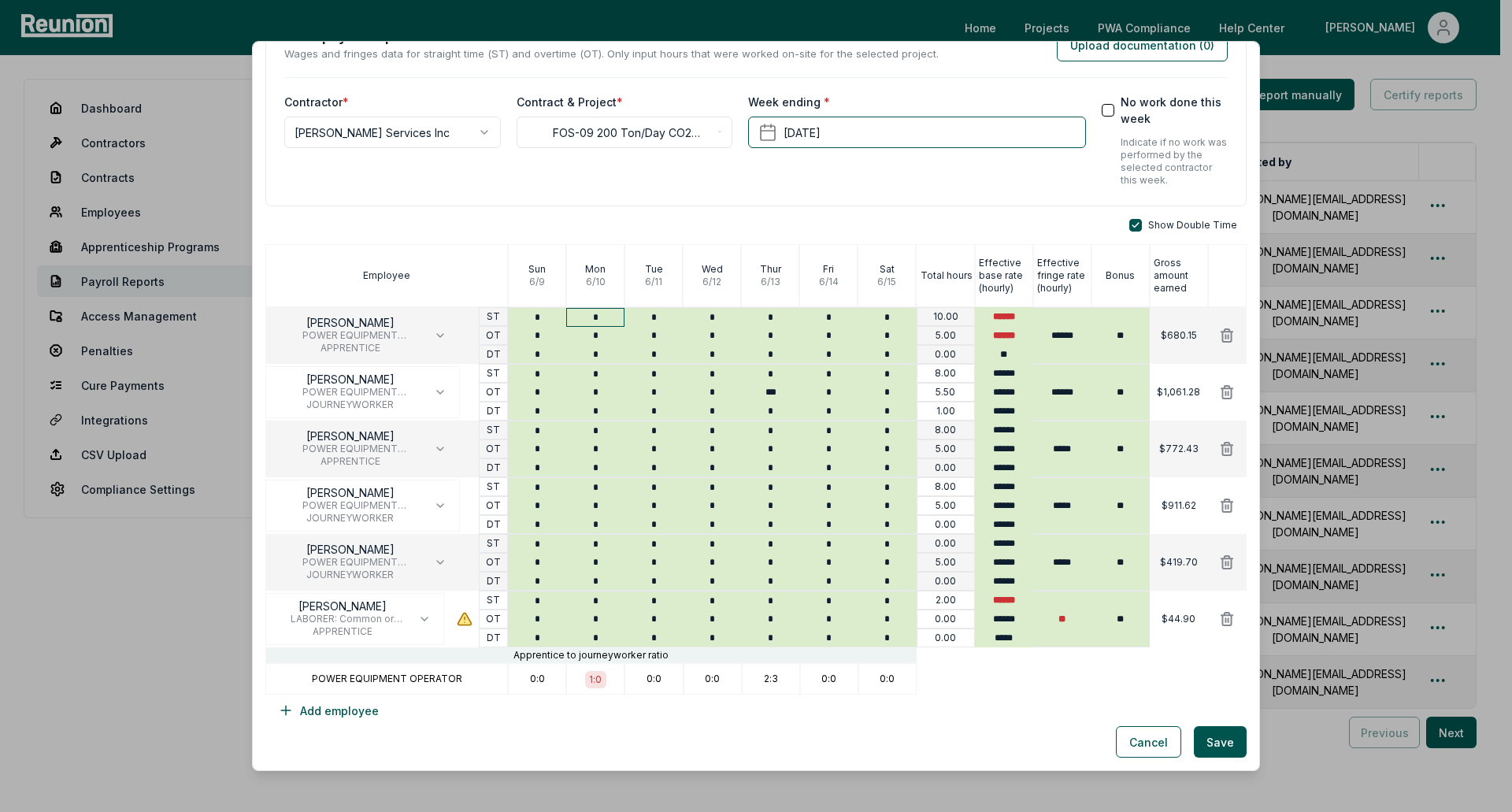
drag, startPoint x: 578, startPoint y: 317, endPoint x: 601, endPoint y: 317, distance: 23.0
click at [601, 317] on input "*" at bounding box center [595, 317] width 58 height 18
type input "*"
click at [632, 341] on input "*" at bounding box center [654, 336] width 58 height 18
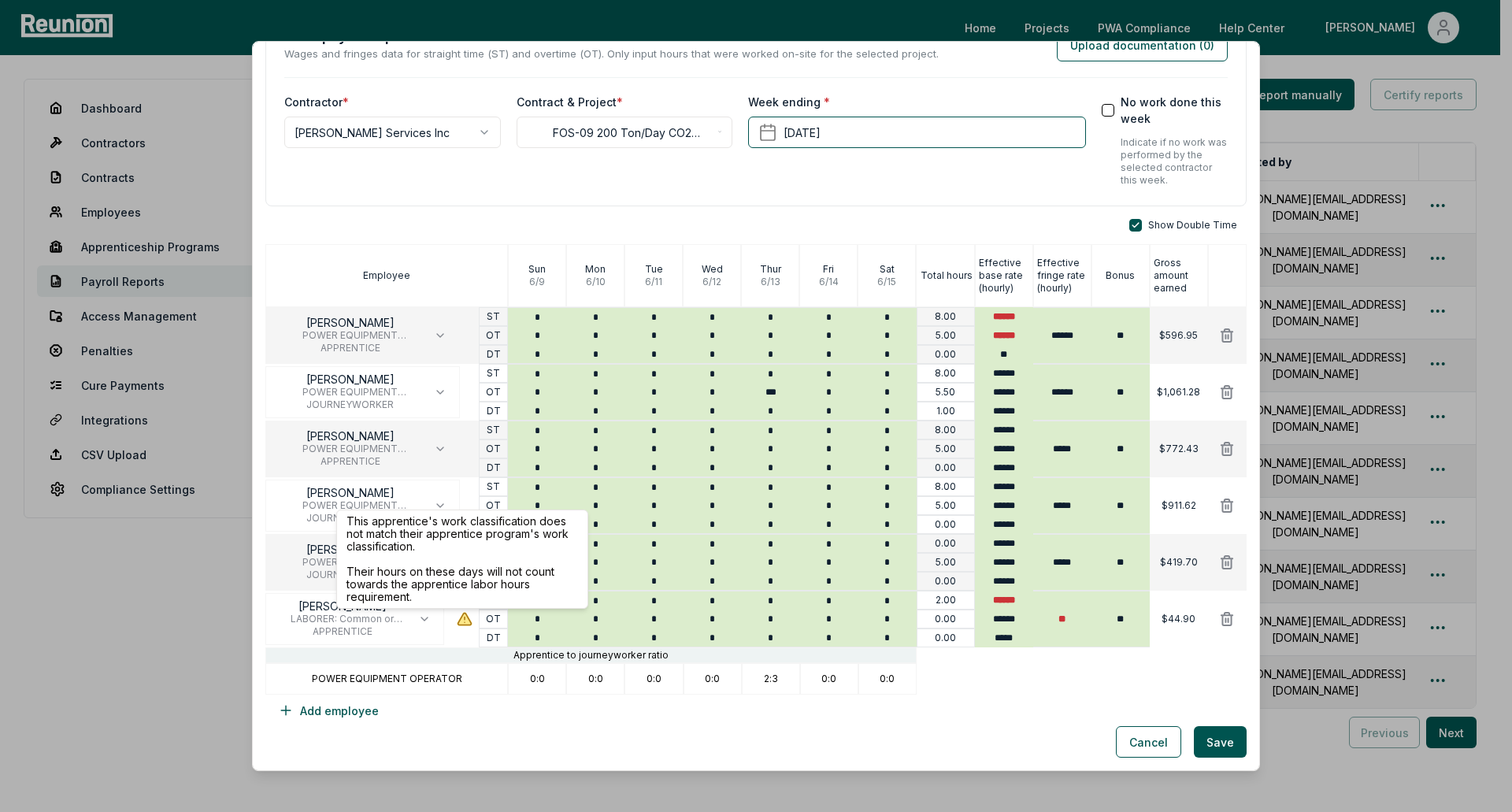
click at [461, 623] on icon at bounding box center [465, 619] width 13 height 12
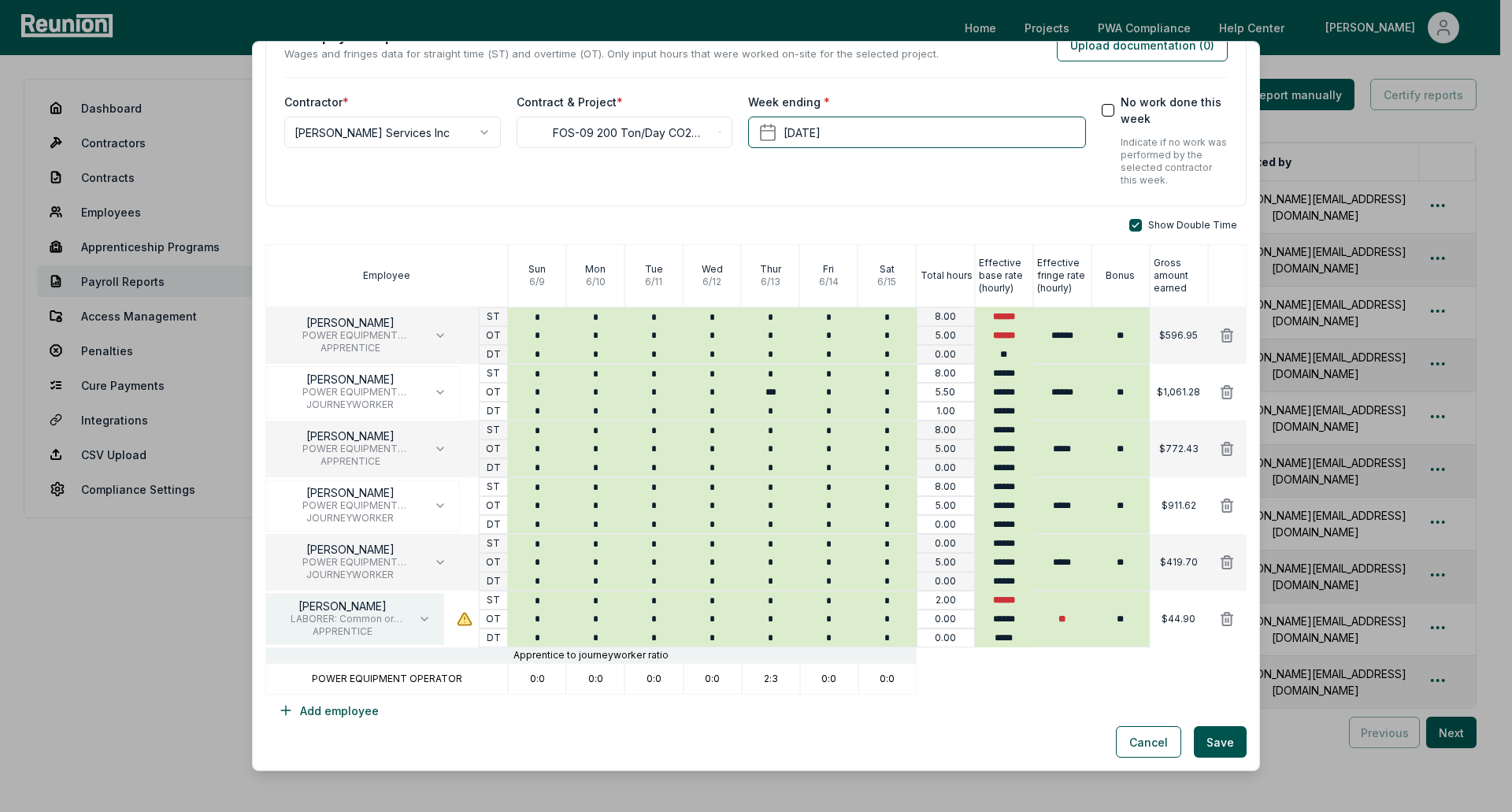
click at [418, 617] on icon "button" at bounding box center [424, 618] width 12 height 12
click at [1215, 741] on button "Save" at bounding box center [1220, 742] width 53 height 31
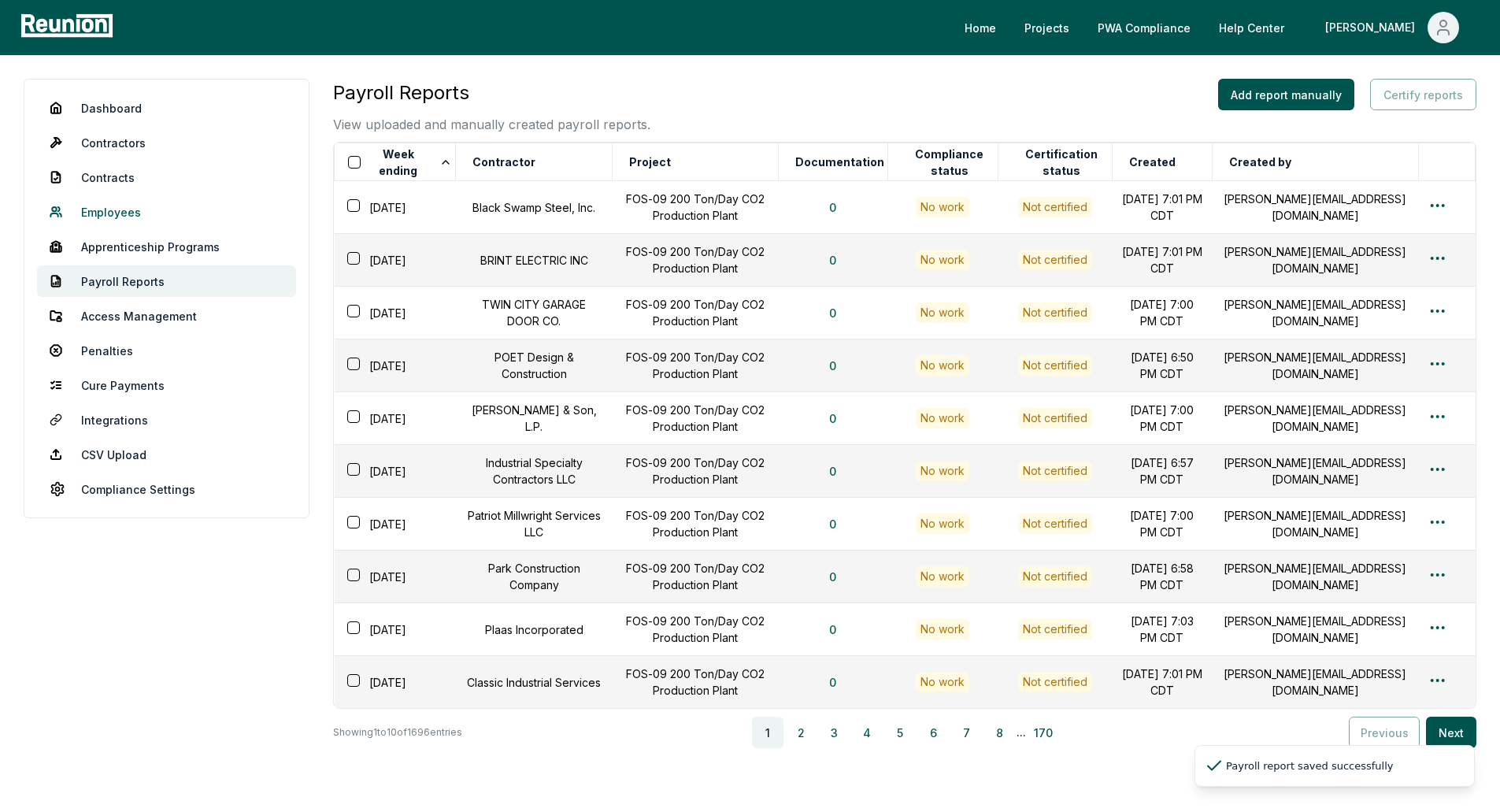
click at [148, 211] on link "Employees" at bounding box center [167, 212] width 259 height 31
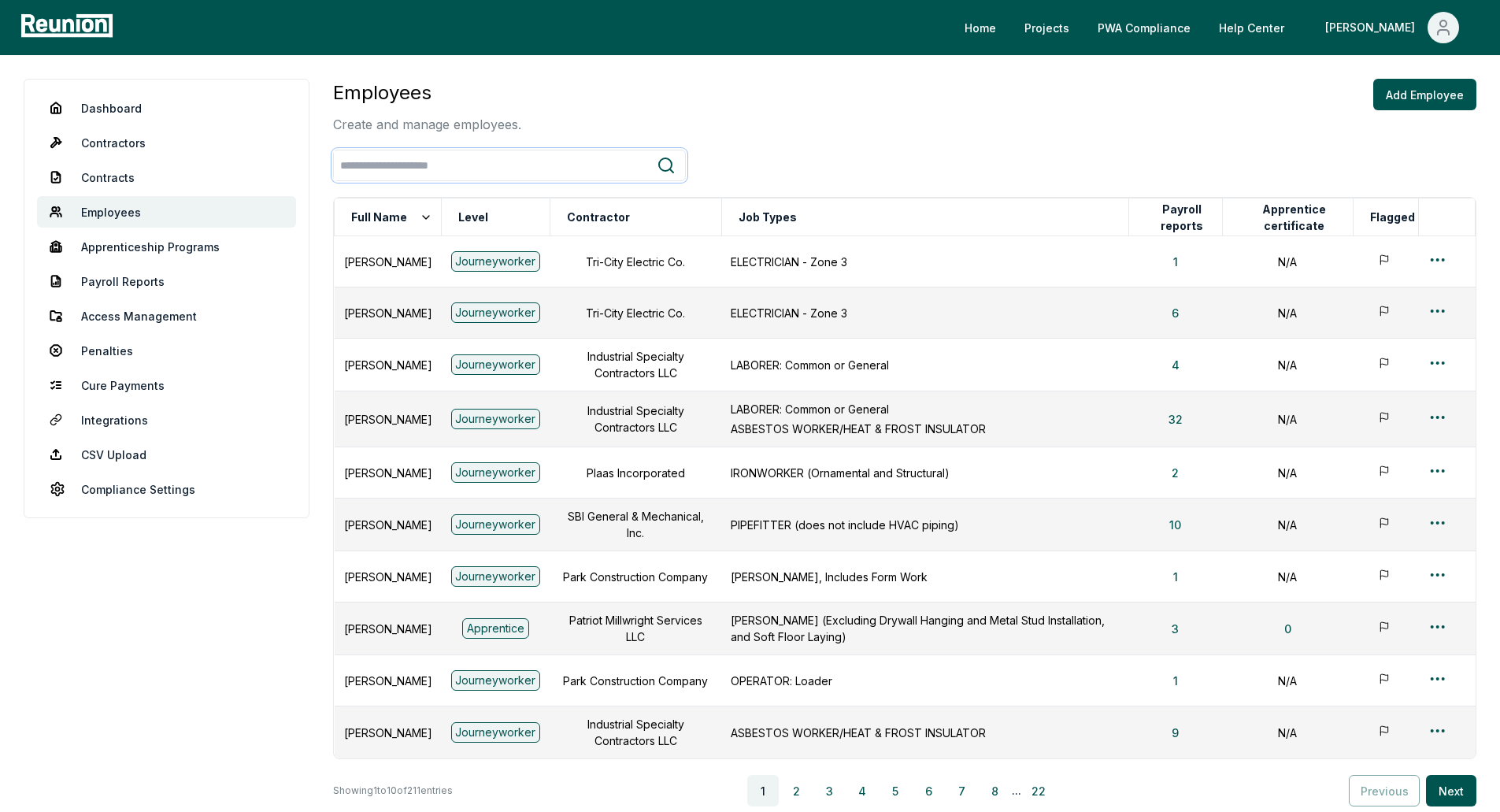
click at [579, 170] on input "search" at bounding box center [496, 165] width 323 height 29
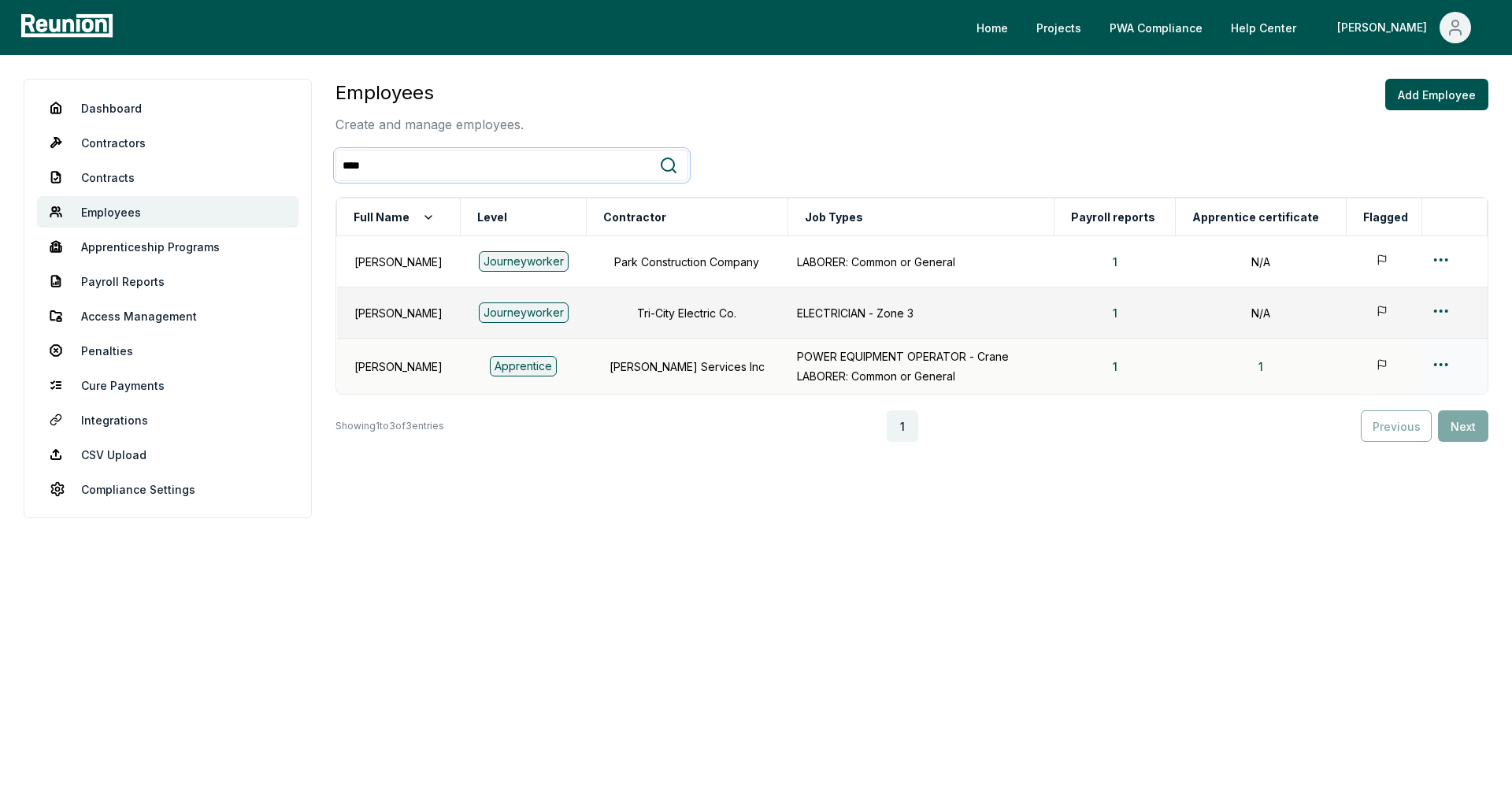
type input "****"
click at [1443, 370] on html "Please visit us on your desktop We're working on making our marketplace mobile-…" at bounding box center [756, 406] width 1512 height 812
click at [1379, 423] on div "Edit" at bounding box center [1423, 427] width 150 height 26
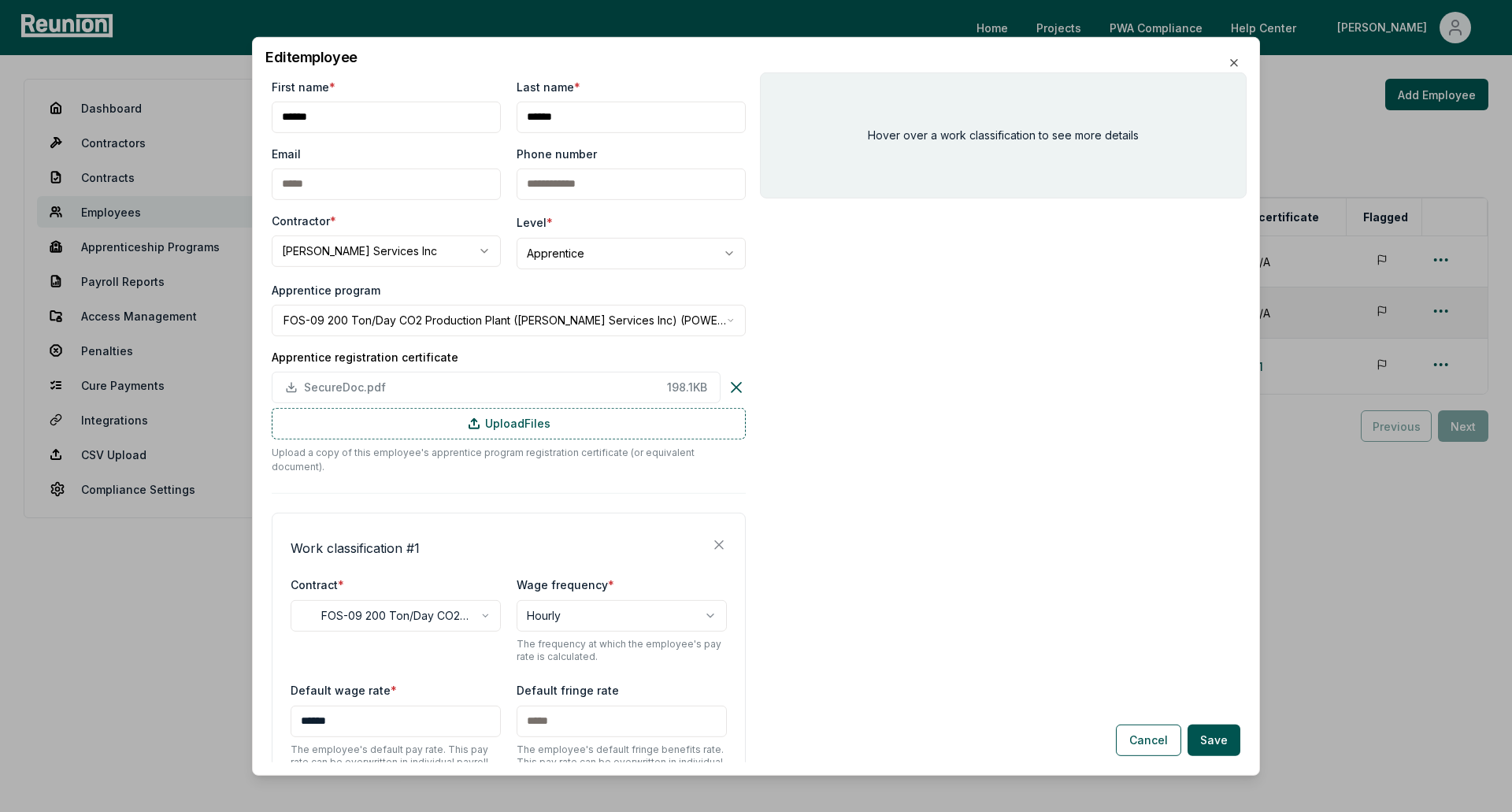
click at [639, 255] on body "**********" at bounding box center [756, 406] width 1512 height 812
select select "**********"
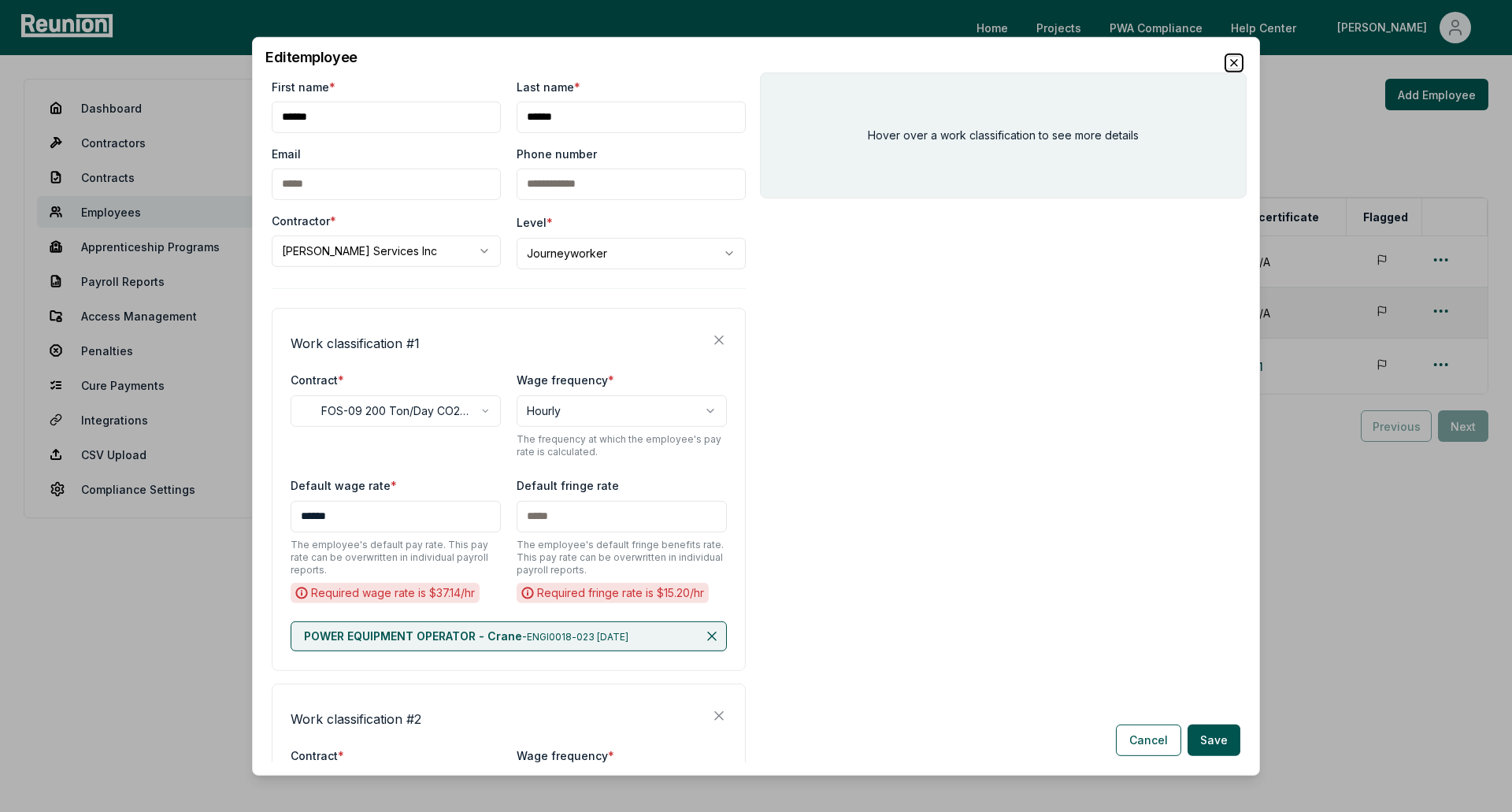
click at [1238, 62] on icon "button" at bounding box center [1234, 61] width 12 height 12
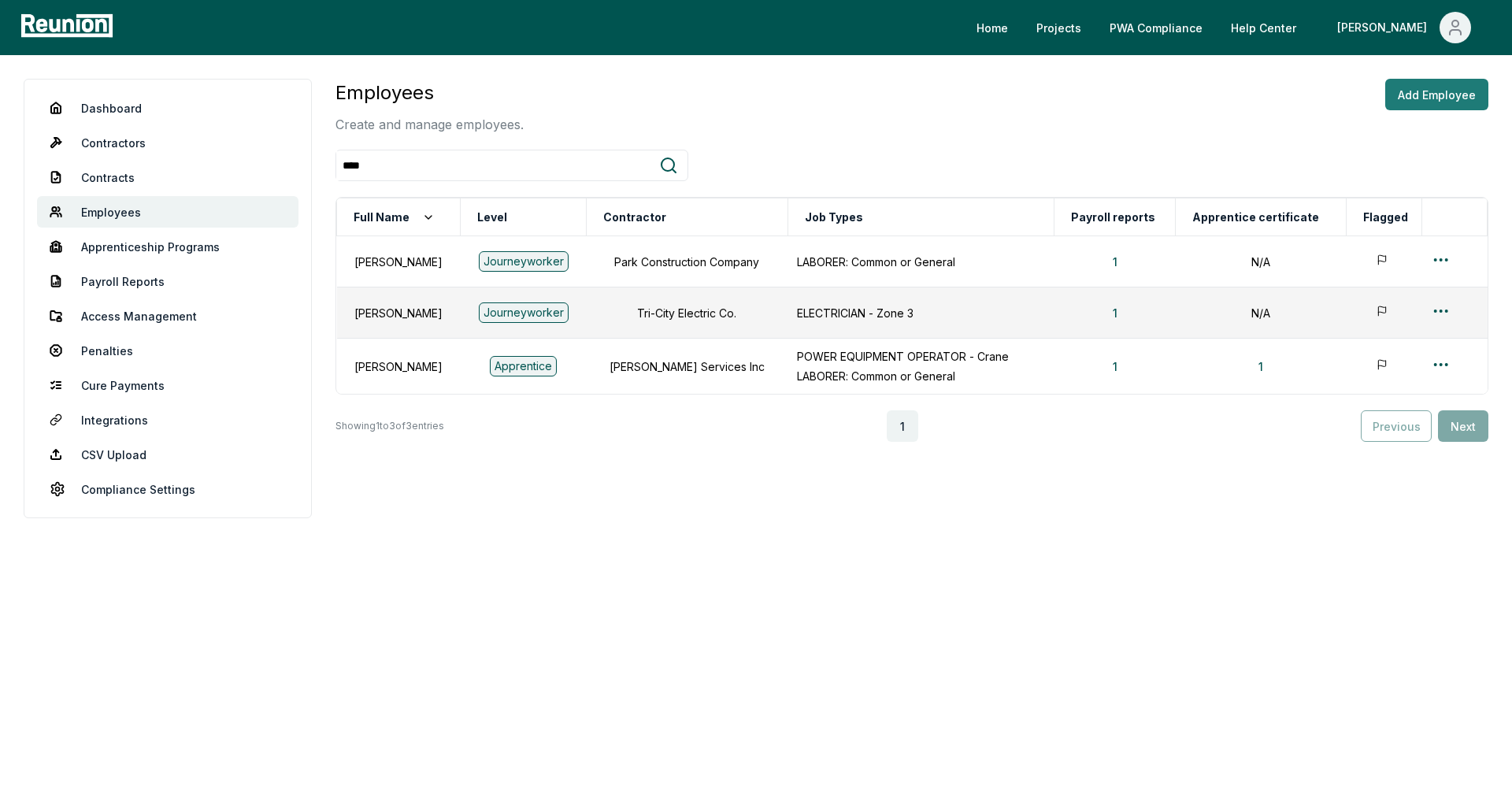
click at [1444, 89] on button "Add Employee" at bounding box center [1437, 94] width 103 height 31
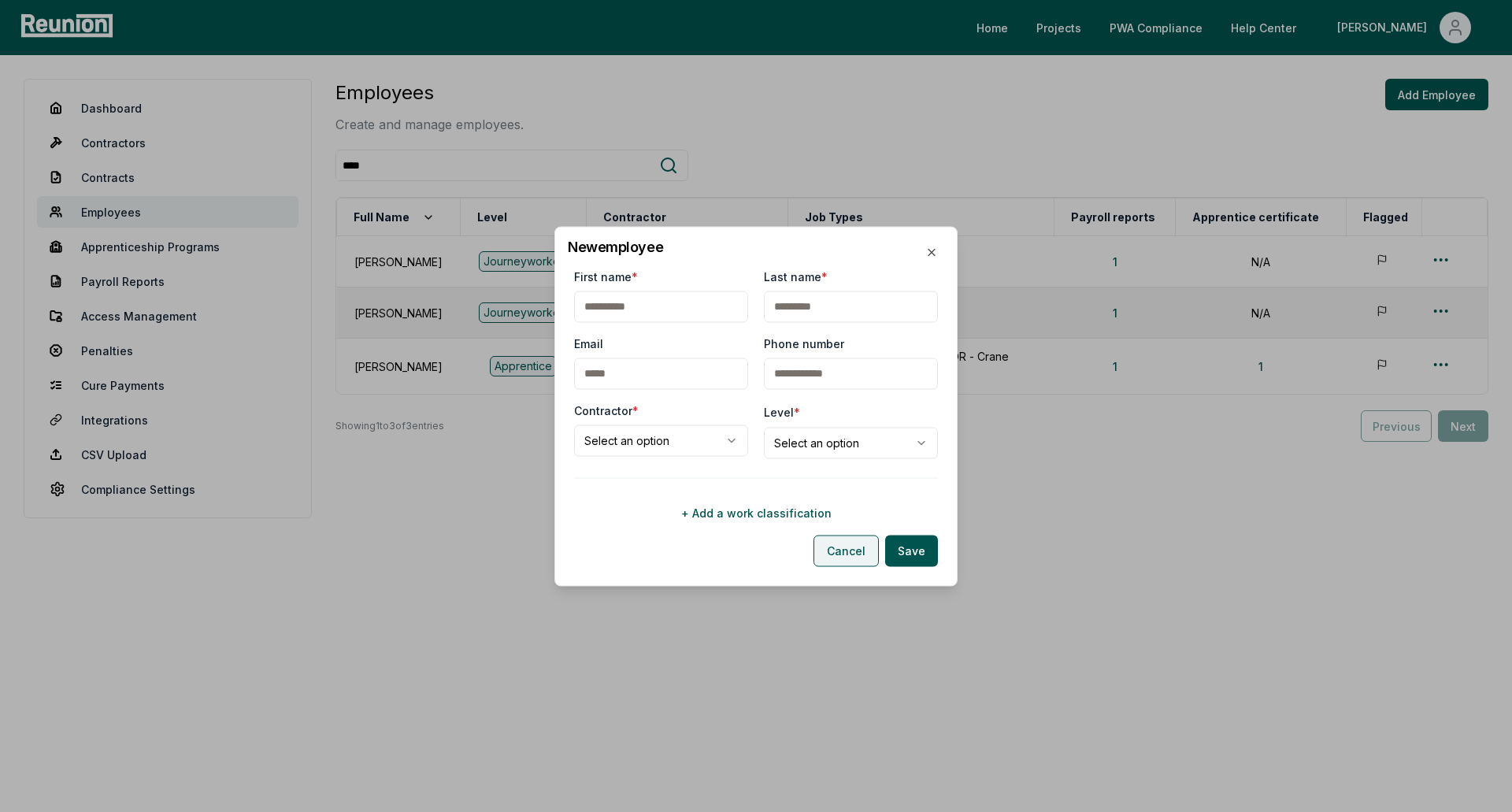
click at [831, 558] on button "Cancel" at bounding box center [846, 550] width 65 height 31
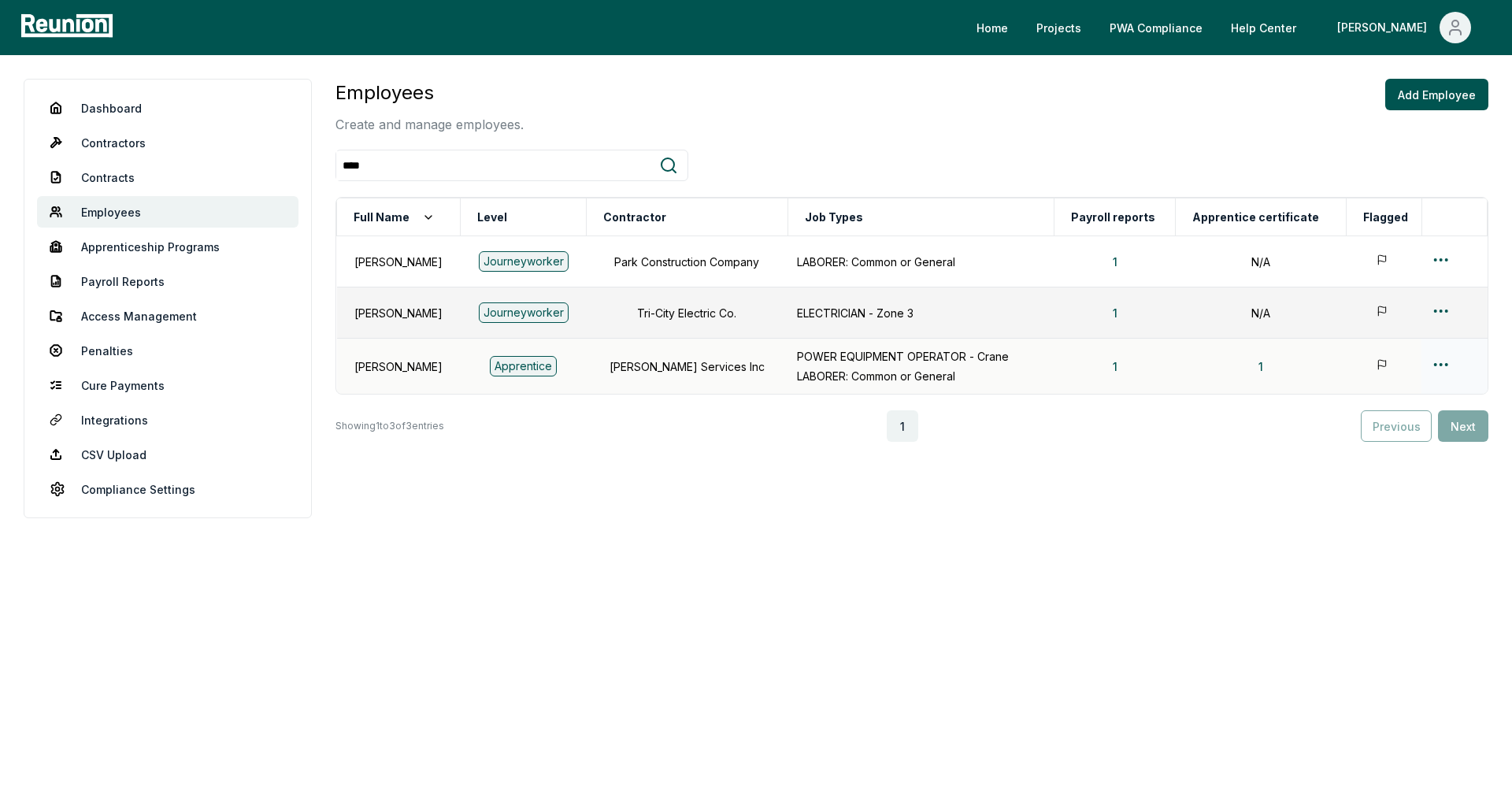
click at [1418, 367] on td at bounding box center [1383, 366] width 75 height 56
click at [1428, 360] on td at bounding box center [1453, 366] width 65 height 56
click at [1449, 369] on html "Please visit us on your desktop We're working on making our marketplace mobile-…" at bounding box center [756, 406] width 1512 height 812
click at [1360, 419] on div "Edit" at bounding box center [1423, 427] width 150 height 26
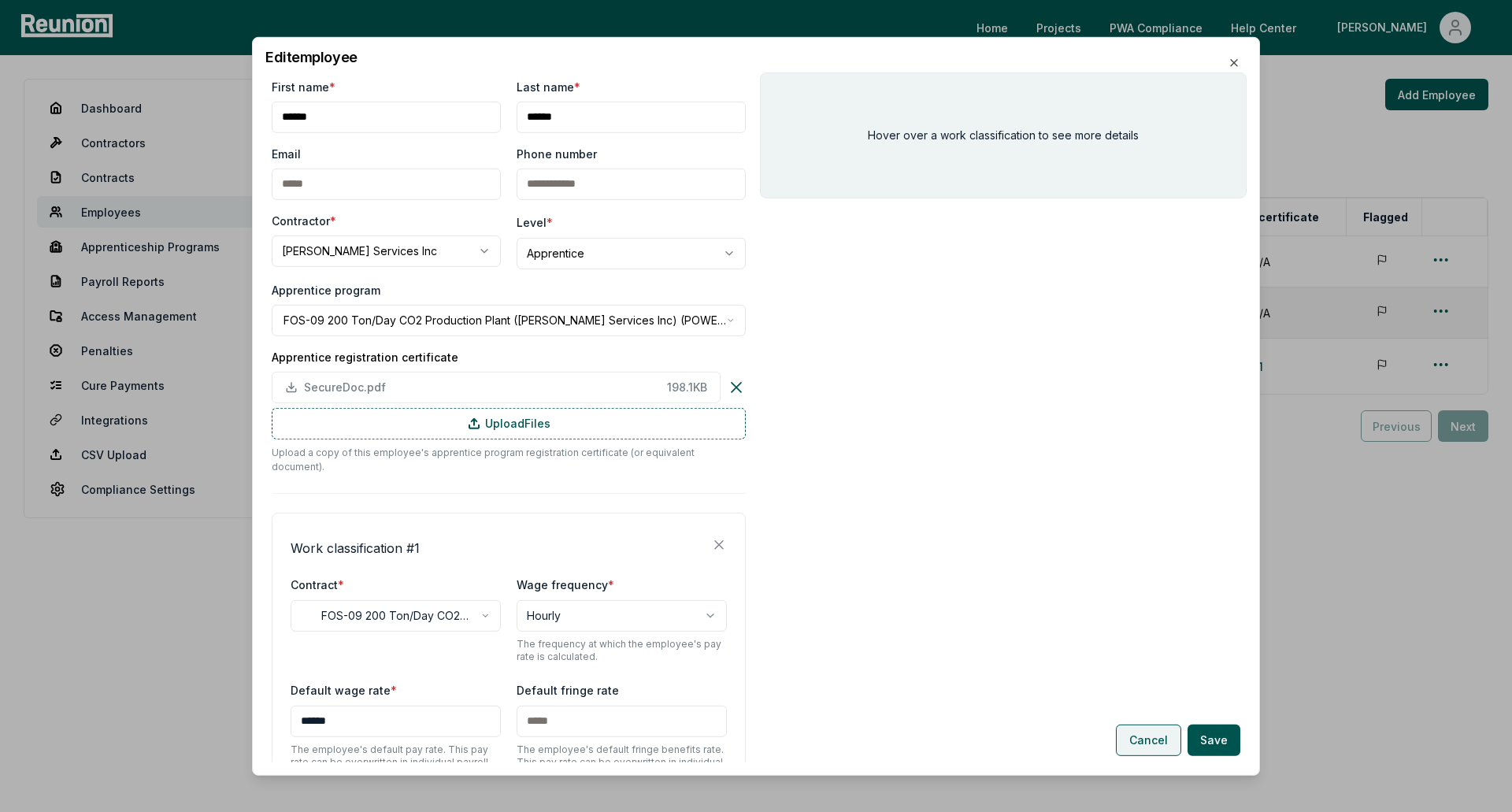
click at [1171, 741] on button "Cancel" at bounding box center [1148, 740] width 65 height 31
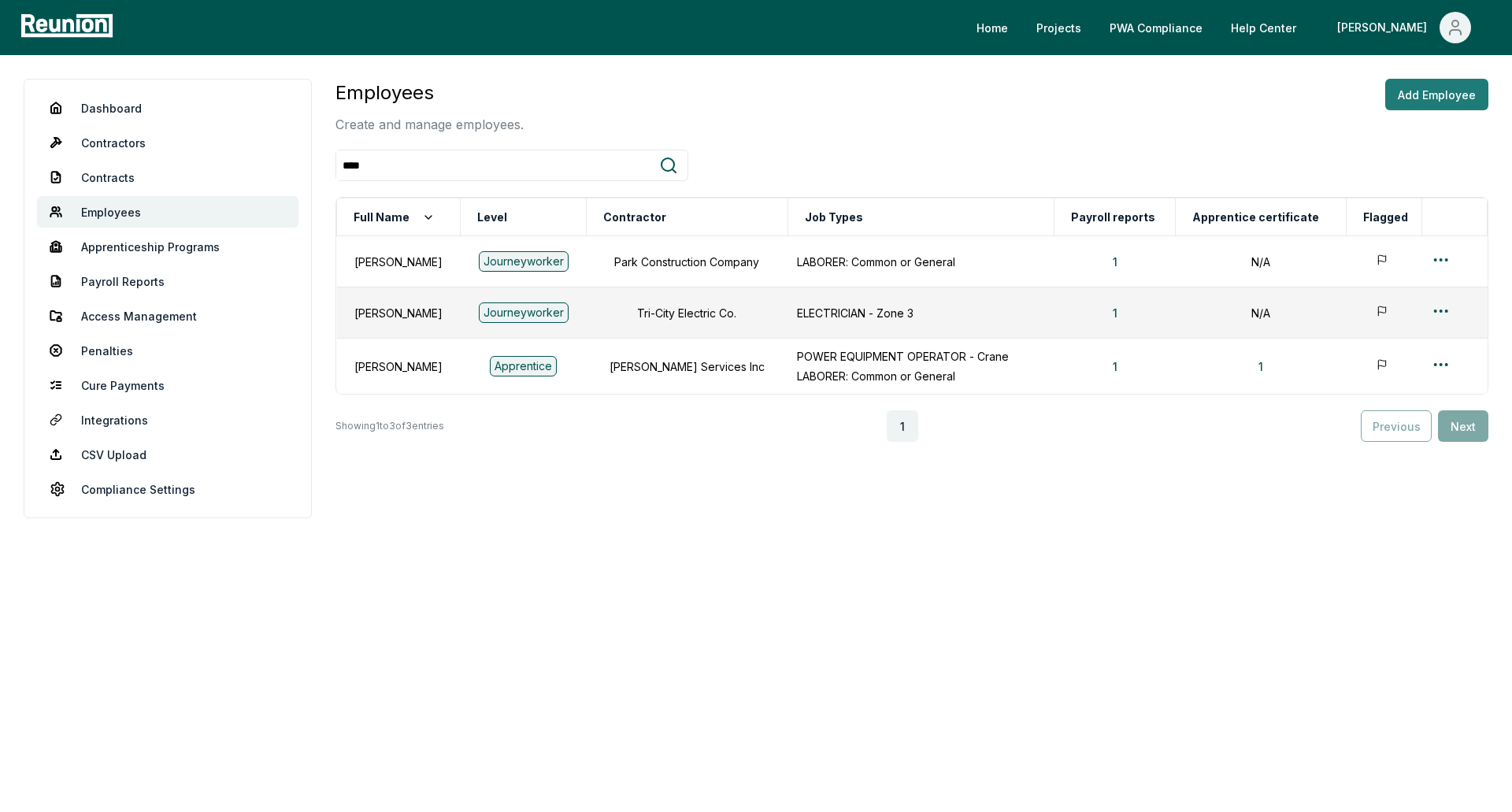
click at [1444, 99] on button "Add Employee" at bounding box center [1437, 94] width 103 height 31
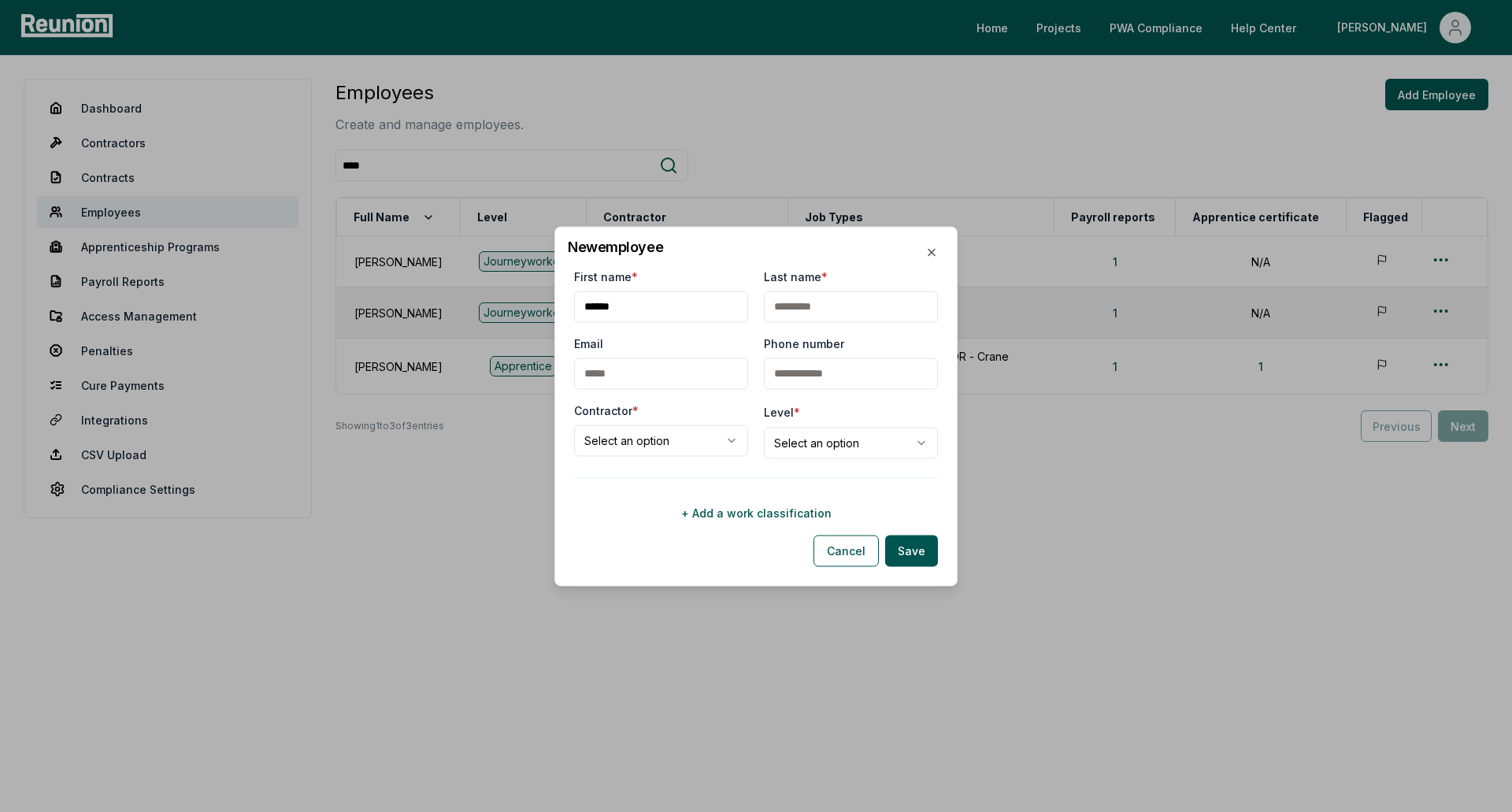
type input "******"
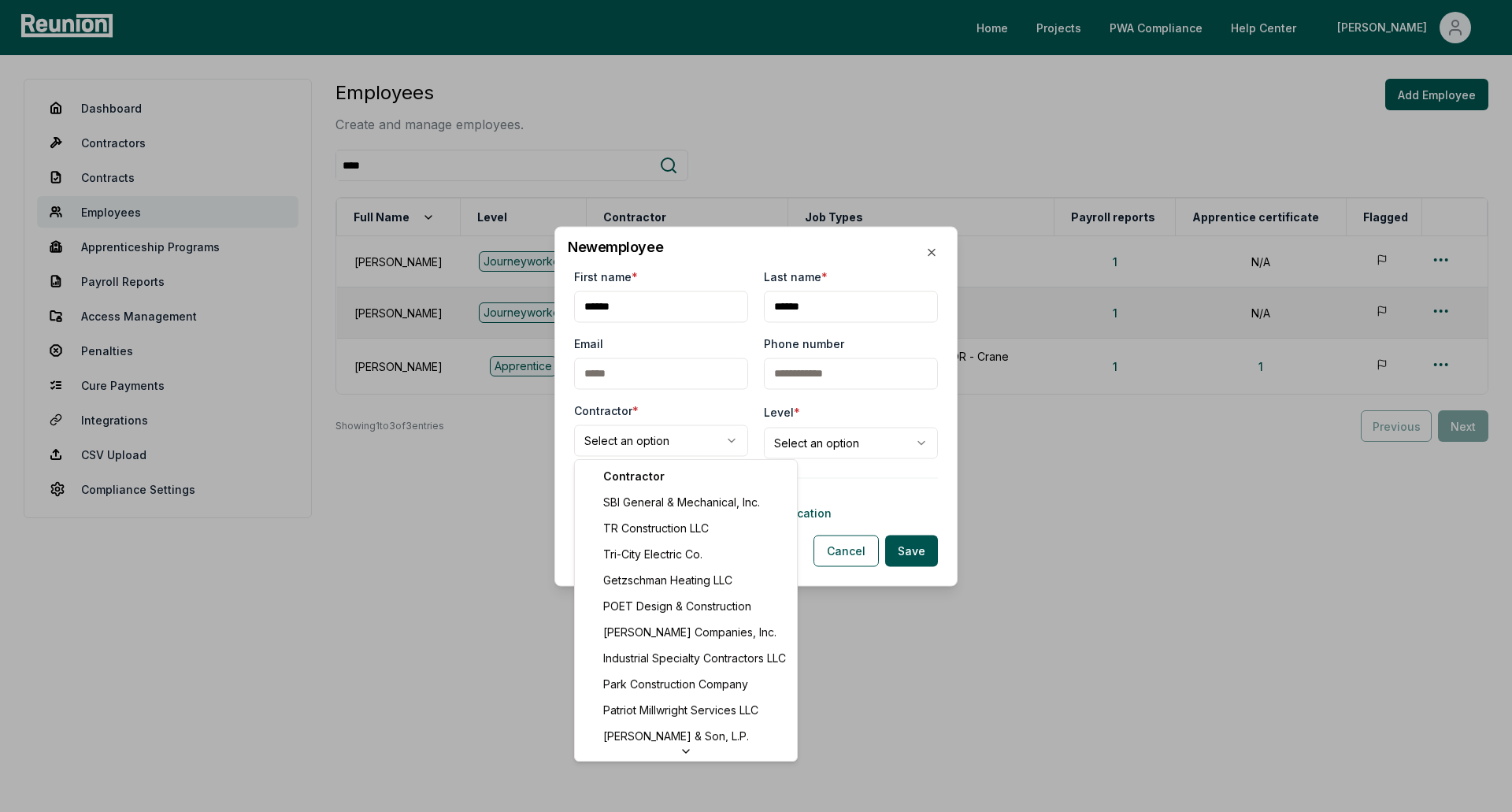
click at [680, 447] on body "**********" at bounding box center [756, 406] width 1512 height 812
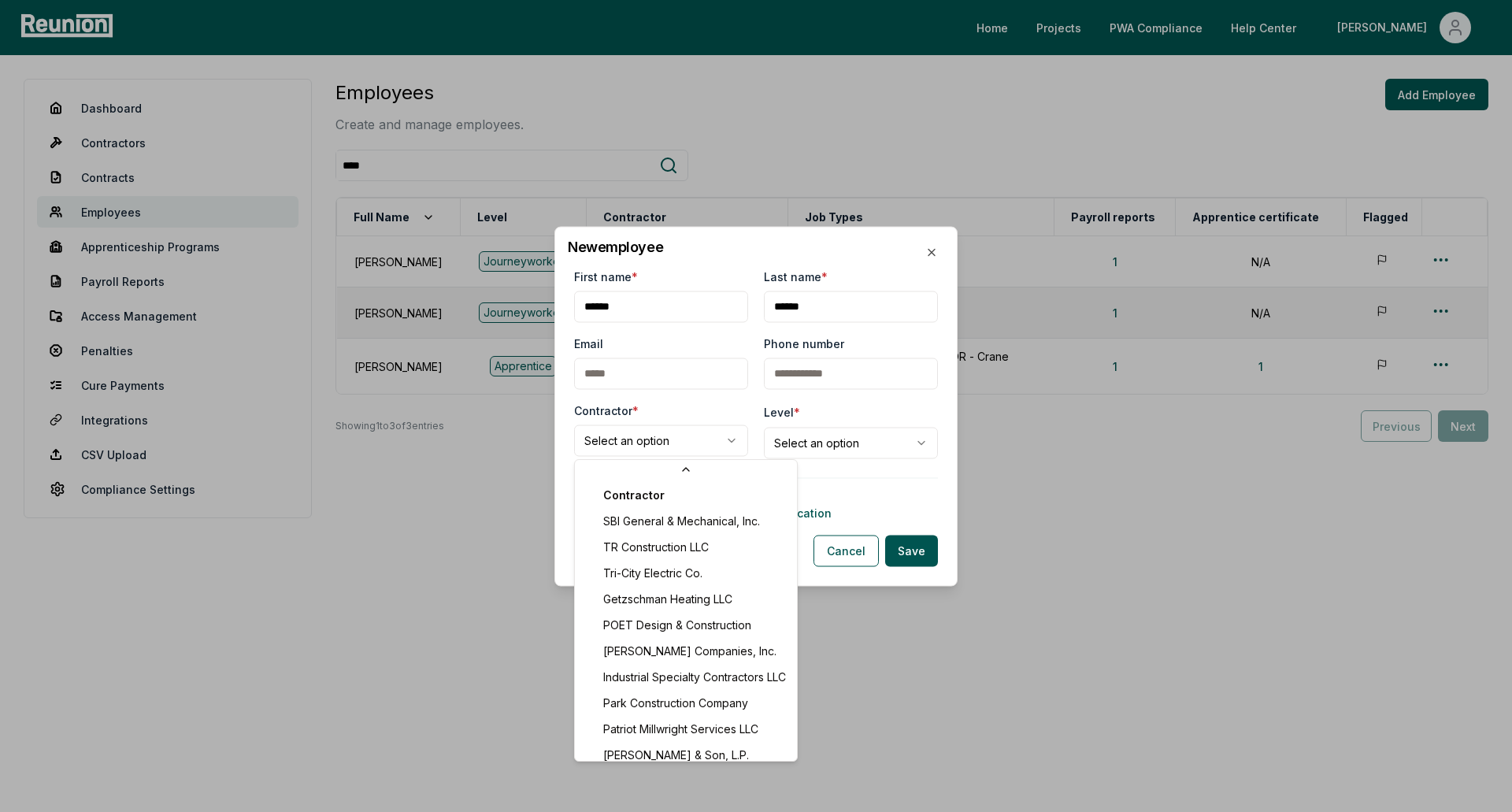
scroll to position [244, 0]
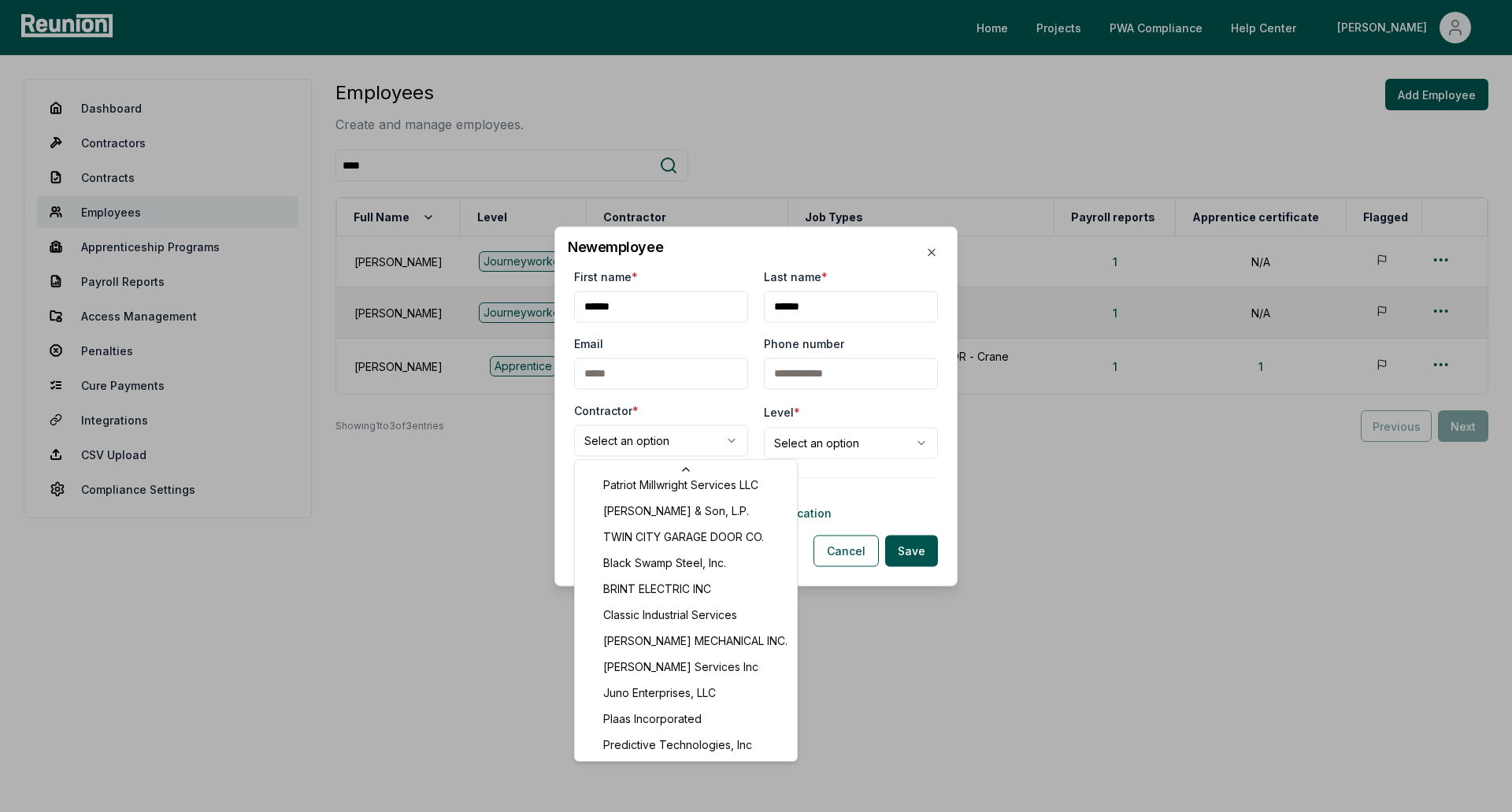
select select "**********"
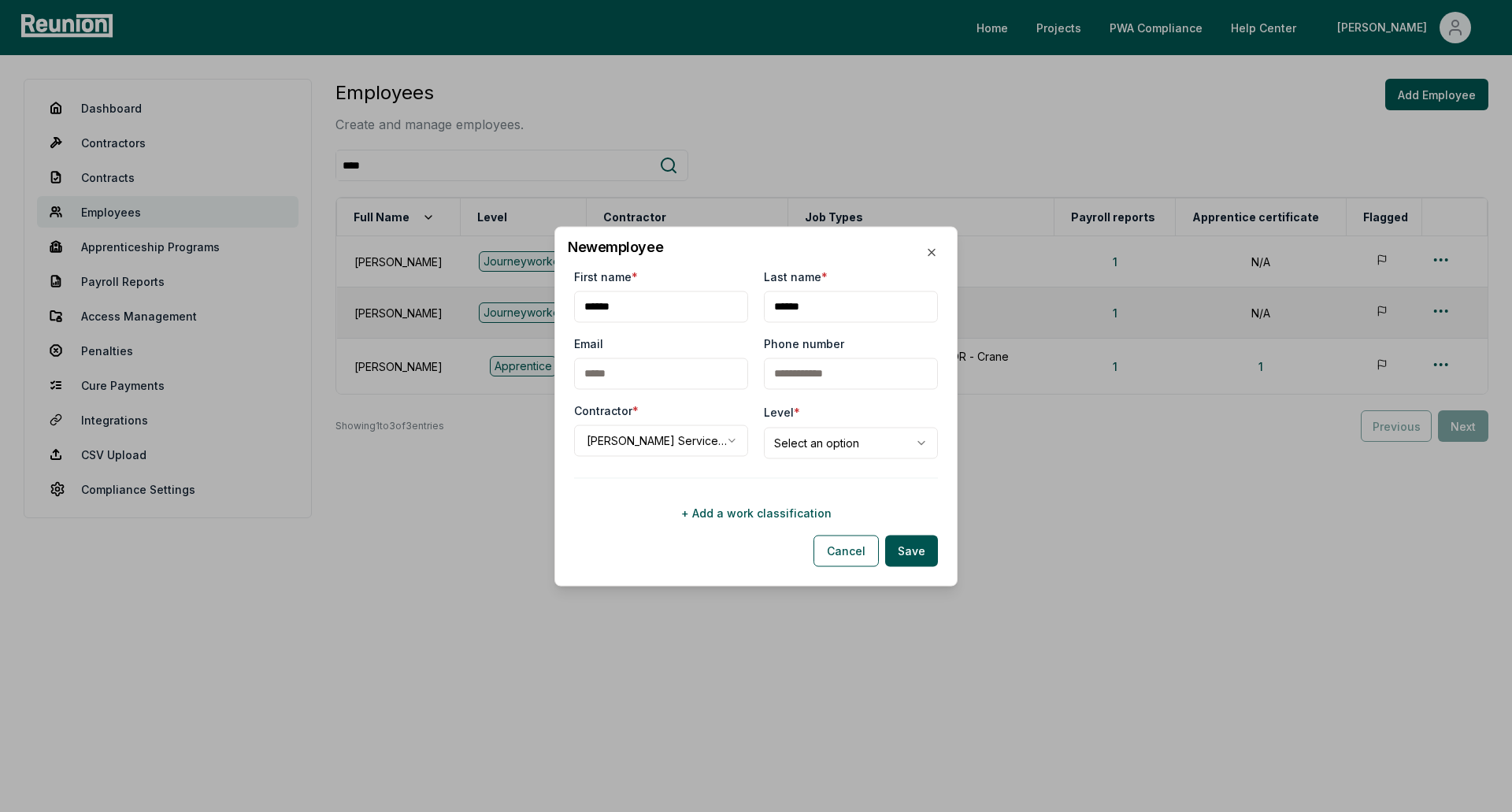
click at [838, 445] on body "**********" at bounding box center [756, 406] width 1512 height 812
select select "**********"
click at [921, 554] on button "Save" at bounding box center [911, 550] width 53 height 31
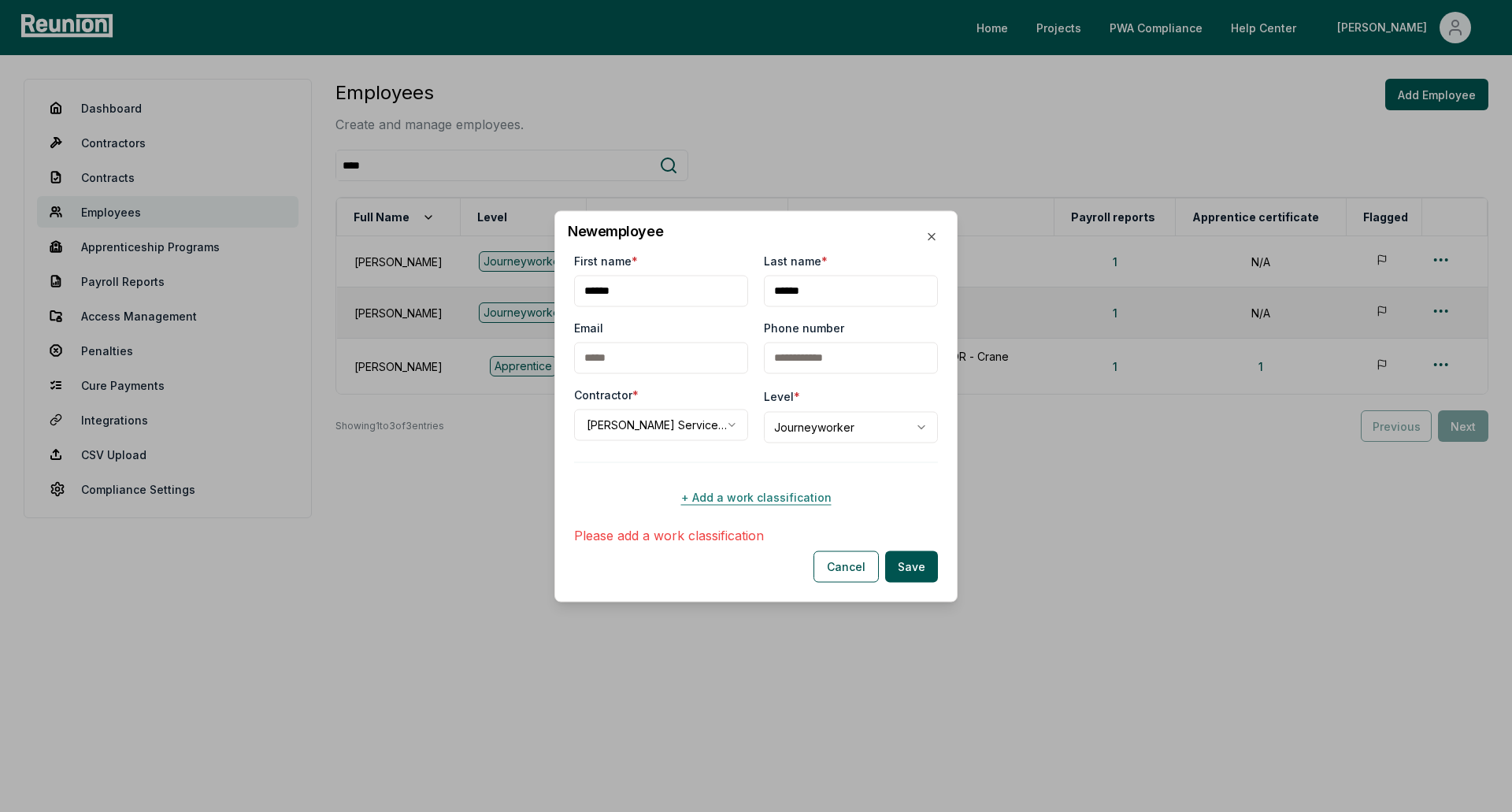
click at [725, 505] on button "+ Add a work classification" at bounding box center [756, 497] width 364 height 31
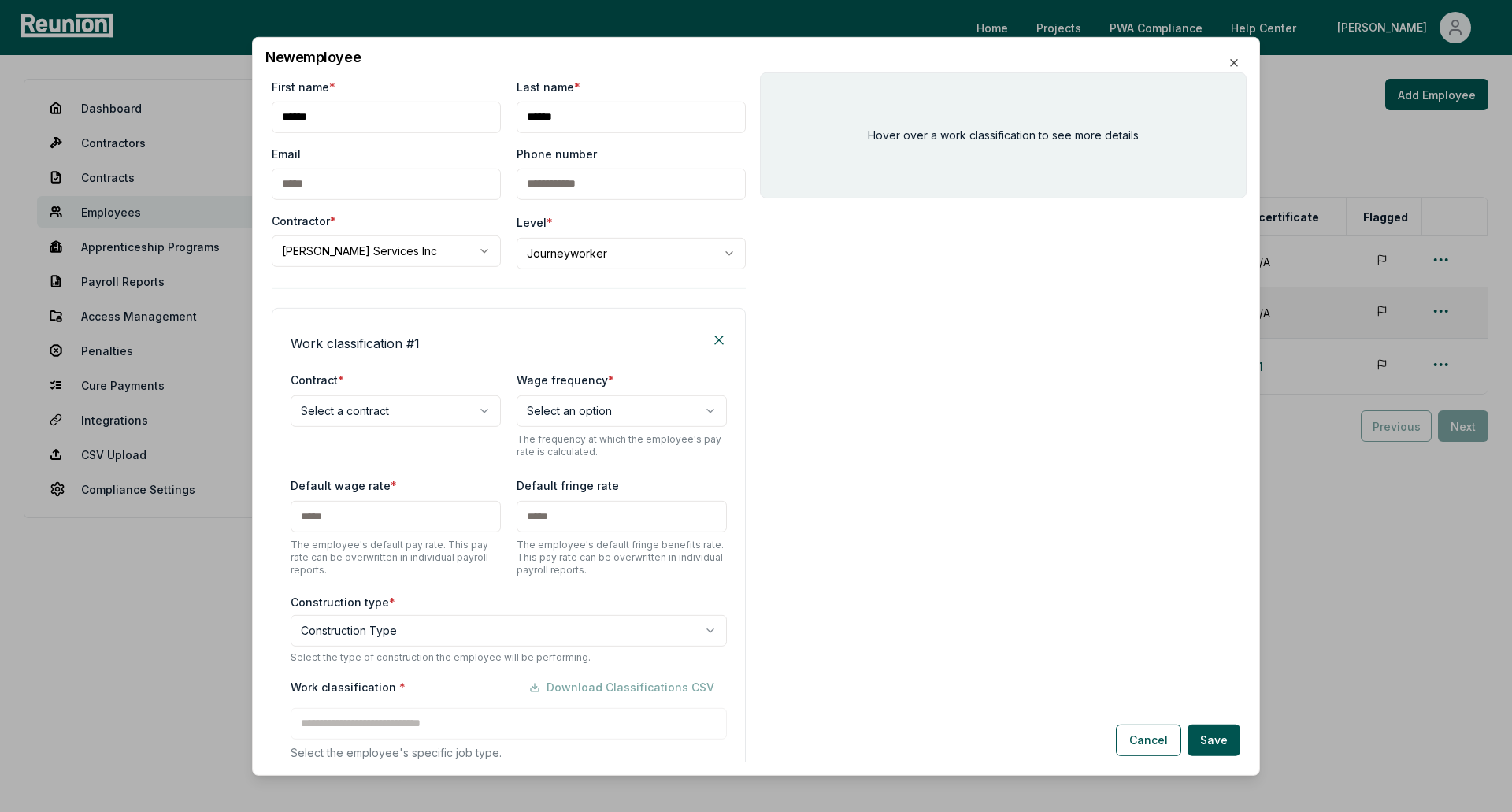
scroll to position [106, 0]
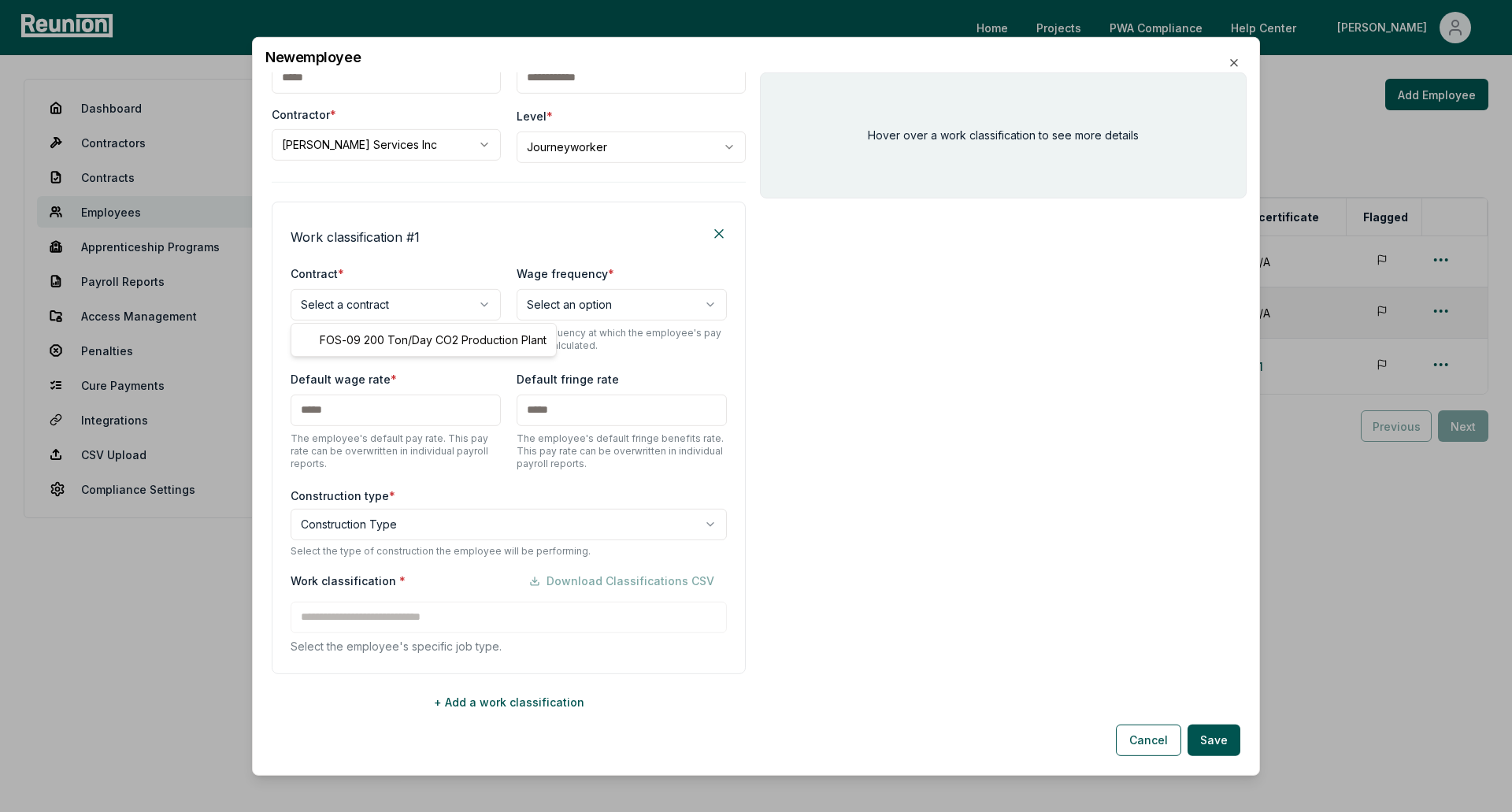
click at [394, 303] on body "**********" at bounding box center [756, 406] width 1512 height 812
select select "**********"
click at [594, 296] on body "**********" at bounding box center [756, 406] width 1512 height 812
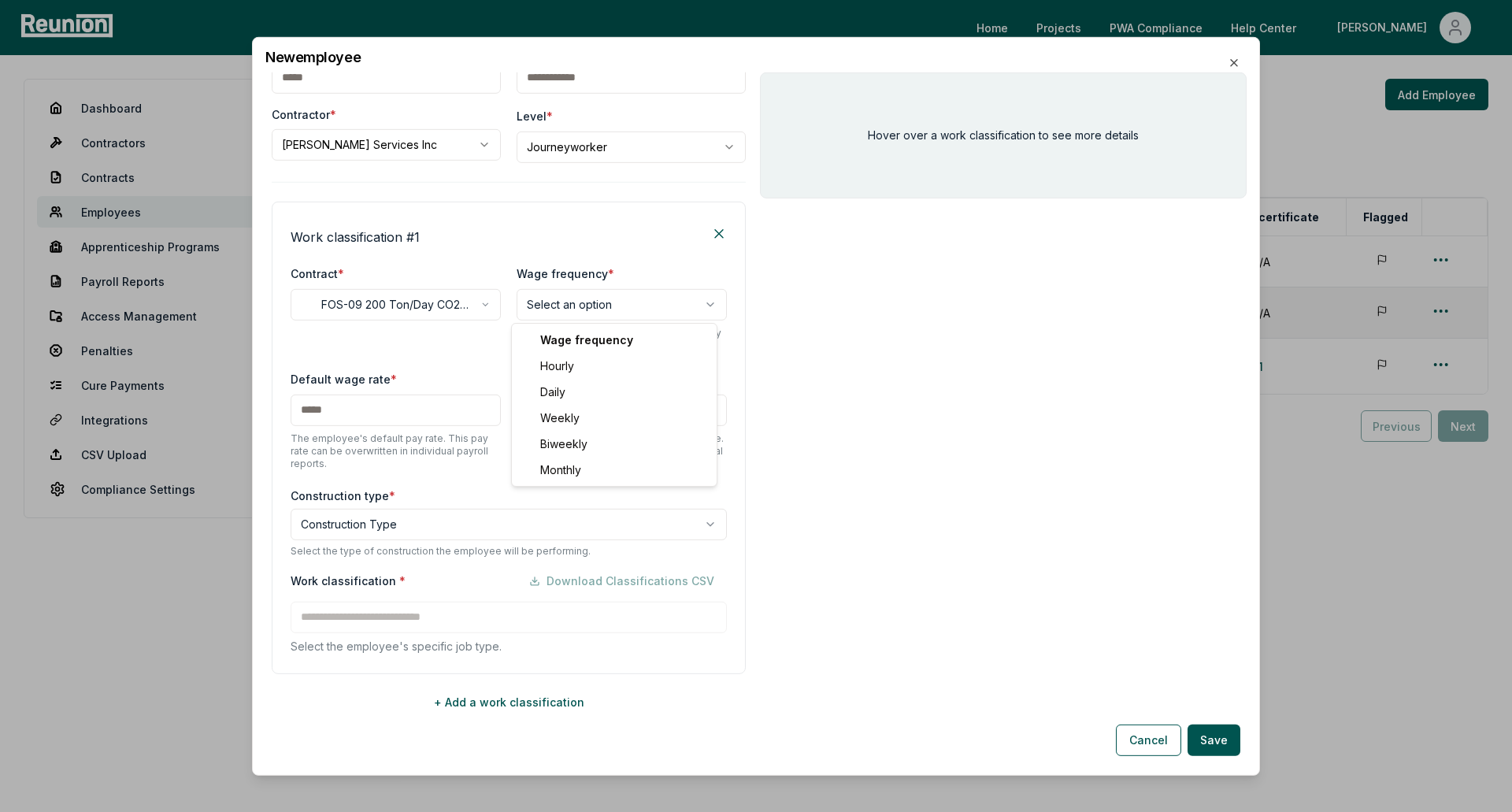
select select "******"
click at [478, 531] on body "**********" at bounding box center [756, 406] width 1512 height 812
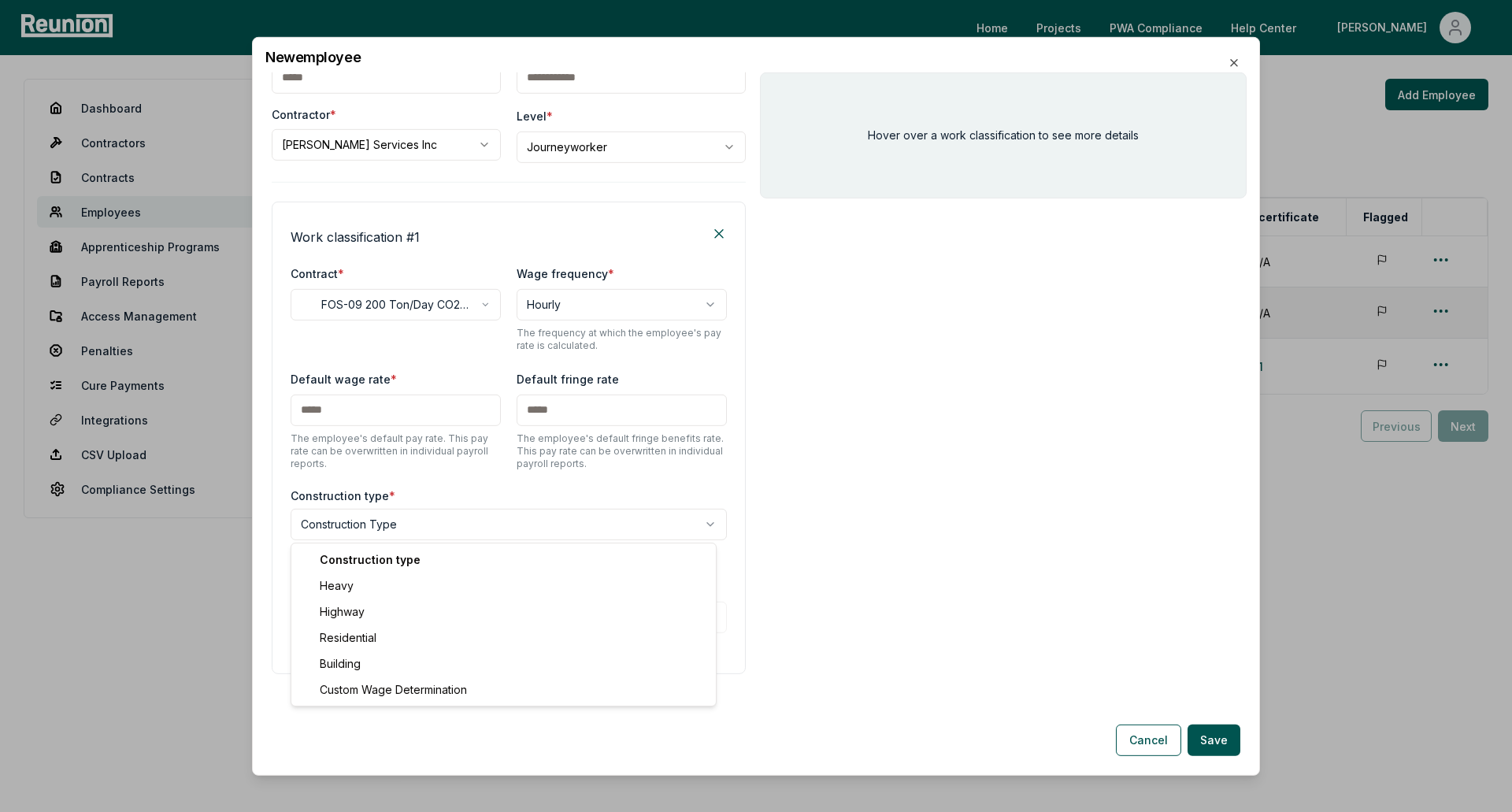
select select "********"
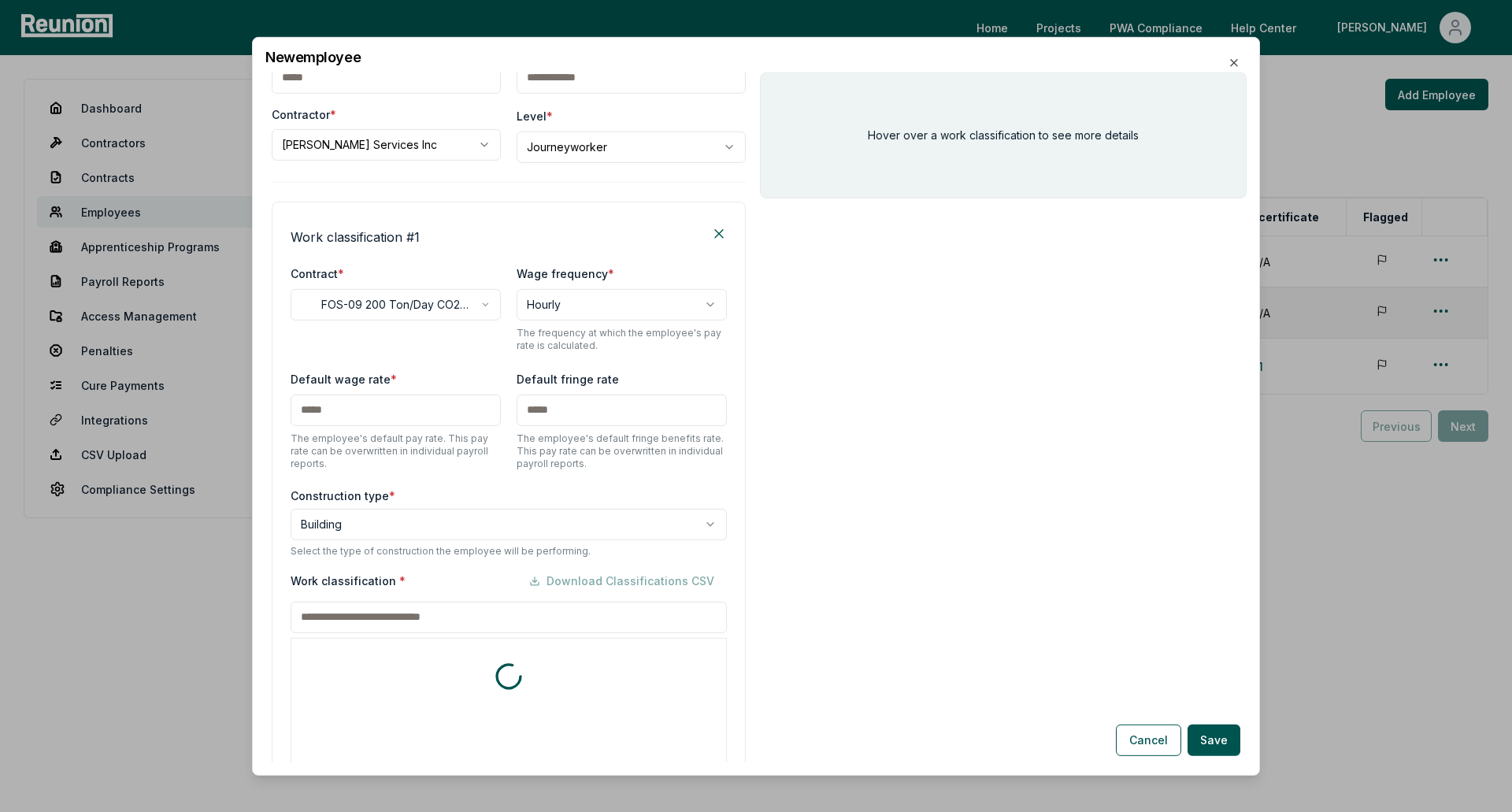
click at [427, 618] on div "Work classification * Download Classifications CSV * includes footnote * detail…" at bounding box center [509, 758] width 436 height 388
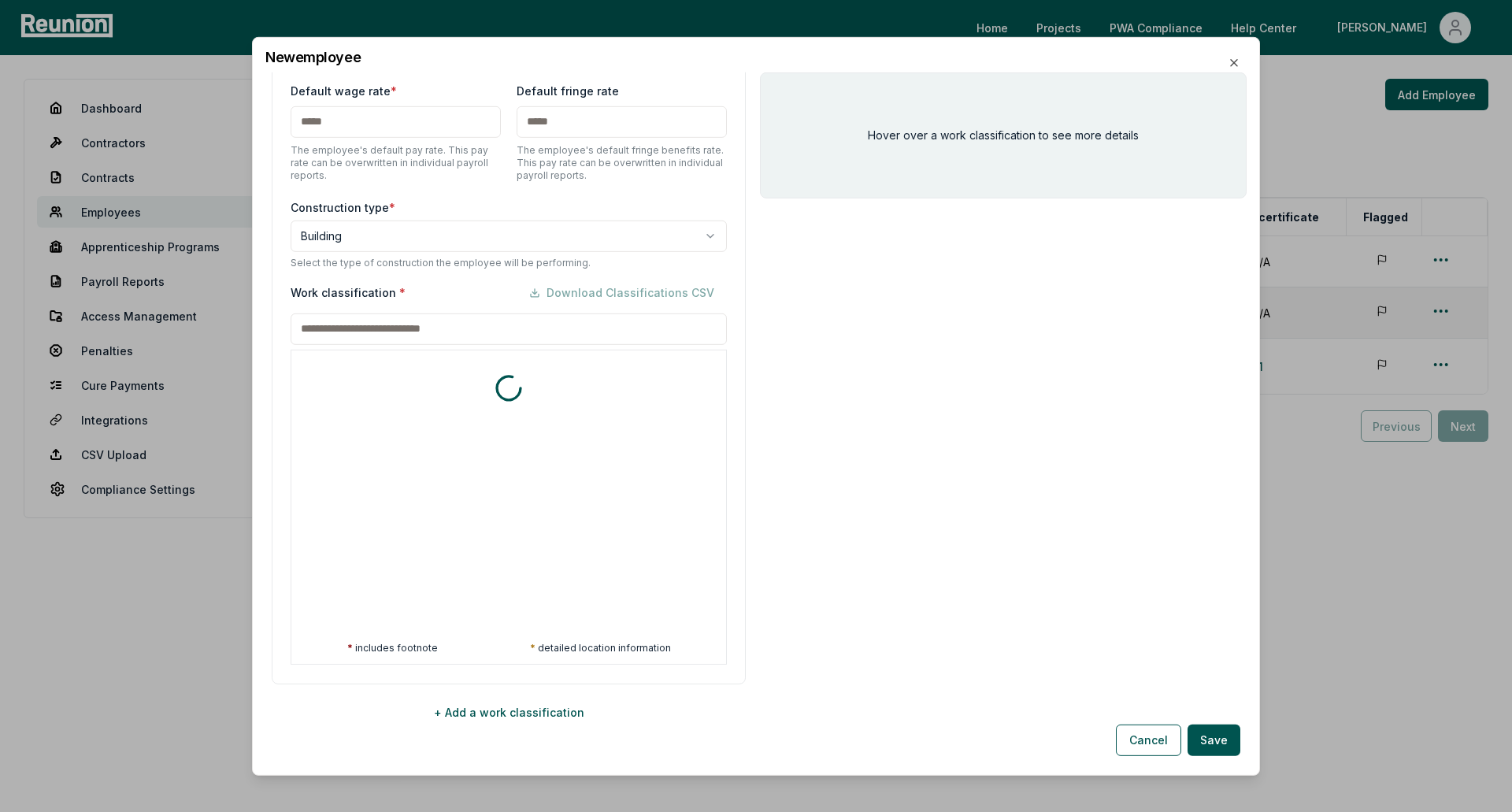
scroll to position [404, 0]
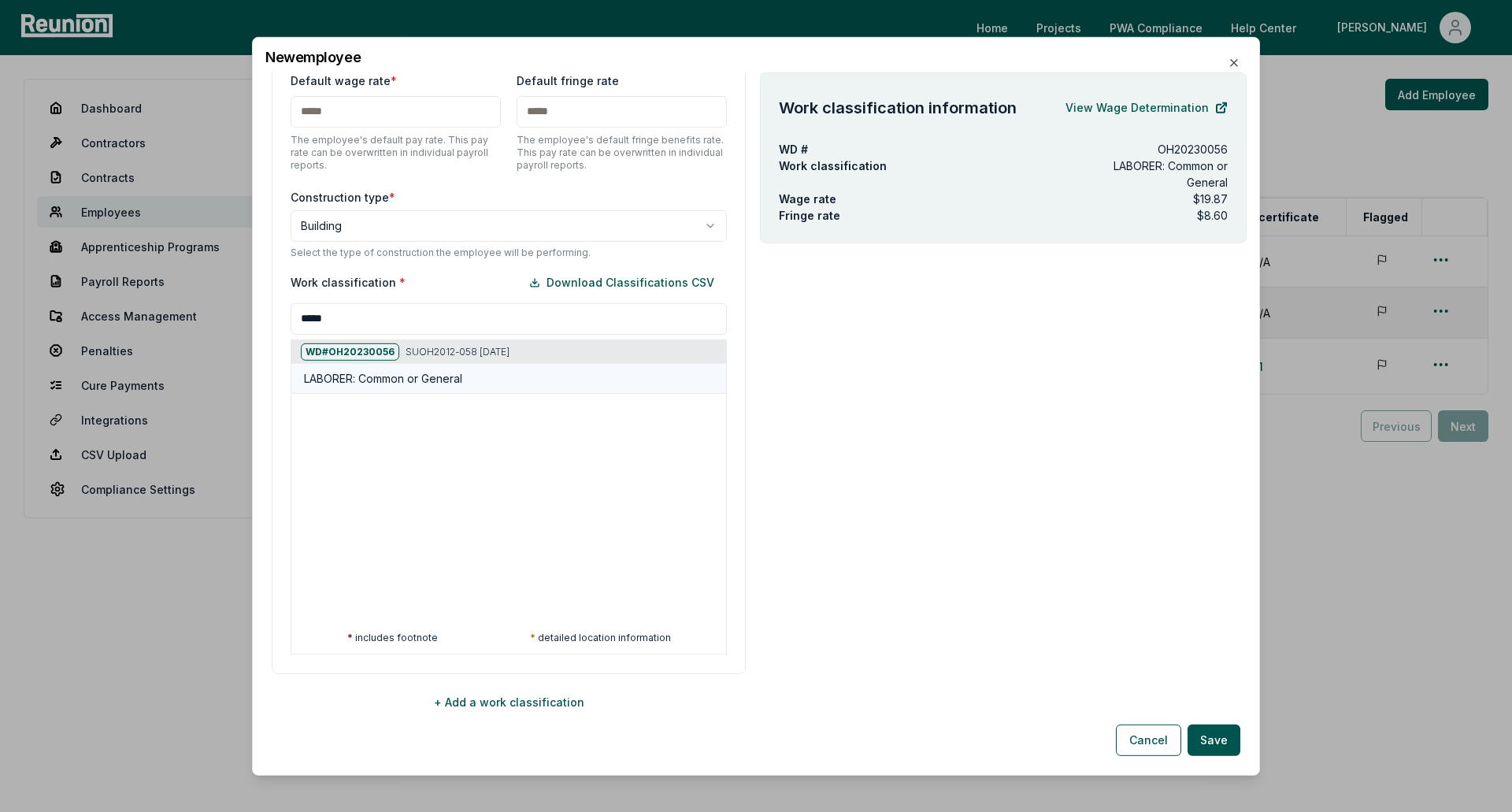
type input "*****"
click at [445, 376] on h5 "LABORER: Common or General" at bounding box center [383, 378] width 158 height 17
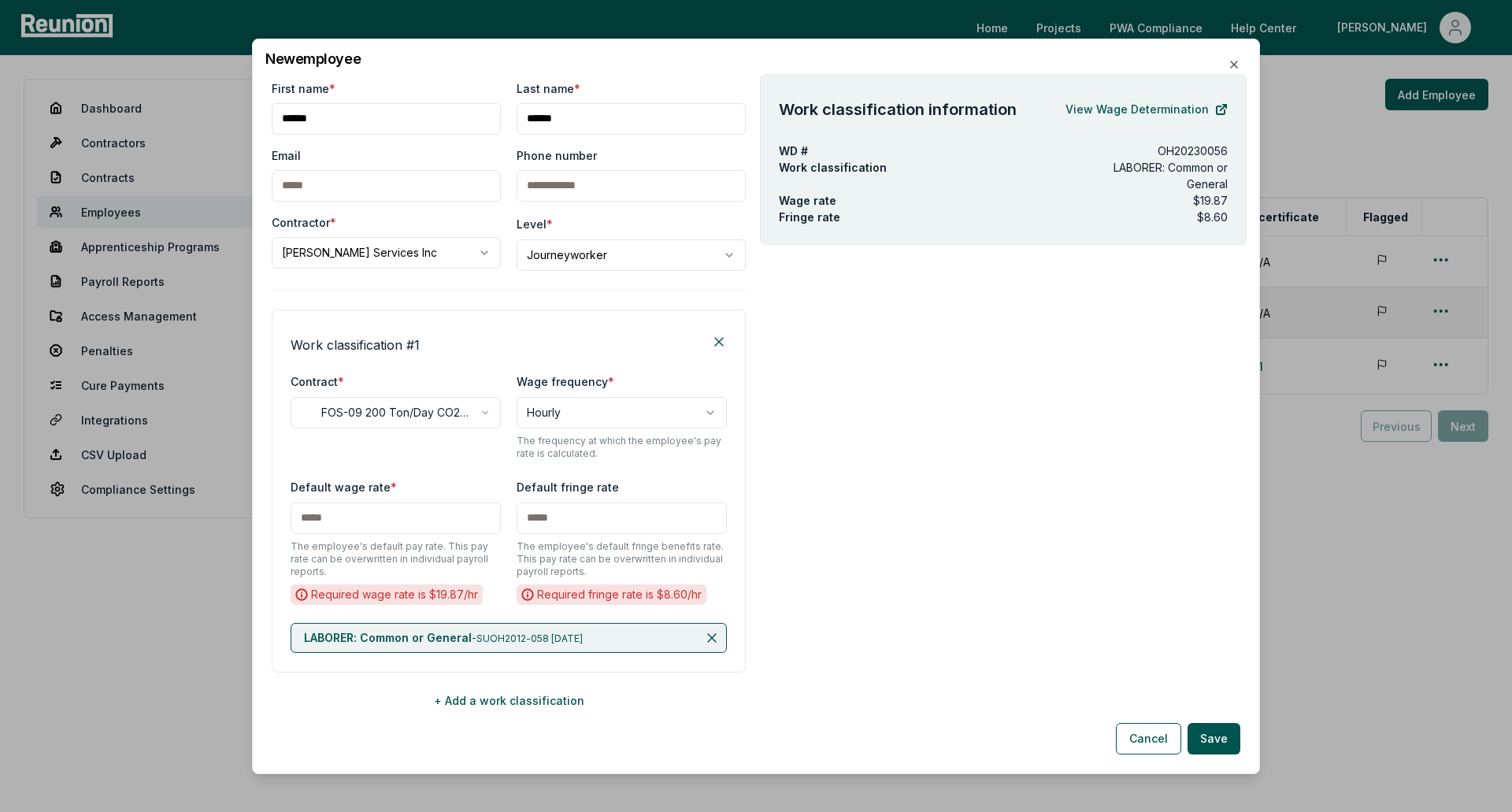
scroll to position [0, 0]
drag, startPoint x: 666, startPoint y: 46, endPoint x: 635, endPoint y: 244, distance: 200.4
click at [635, 244] on div "**********" at bounding box center [756, 406] width 1007 height 736
click at [830, 68] on div "**********" at bounding box center [756, 406] width 1007 height 736
drag, startPoint x: 827, startPoint y: 52, endPoint x: 863, endPoint y: 99, distance: 59.2
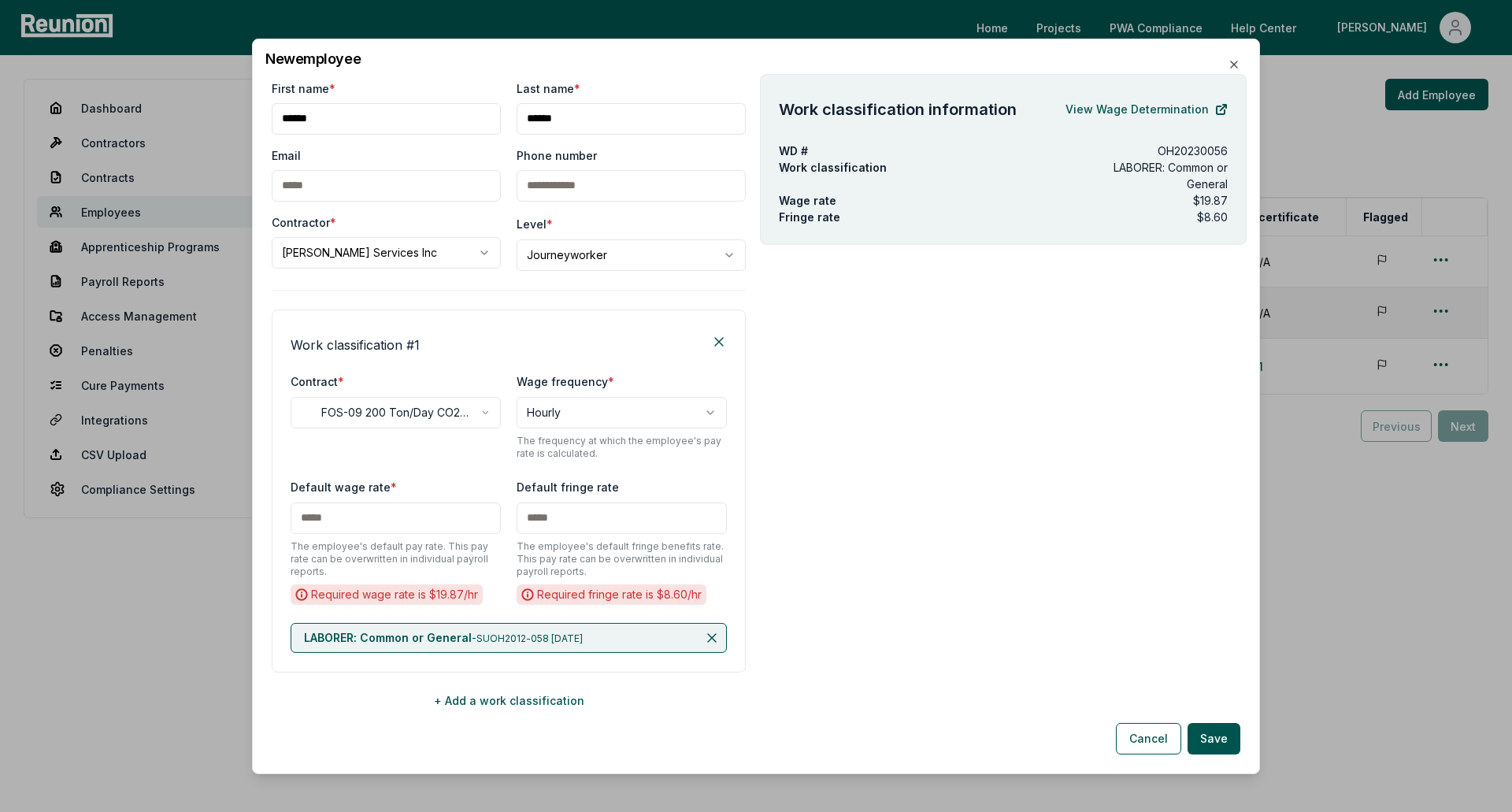
click at [863, 99] on div "**********" at bounding box center [756, 406] width 1007 height 736
click at [882, 398] on div "Work classification information View Wage Determination WD # OH20230056 Work cl…" at bounding box center [1002, 416] width 486 height 687
click at [399, 510] on input "text" at bounding box center [396, 517] width 210 height 31
paste input "******"
type input "******"
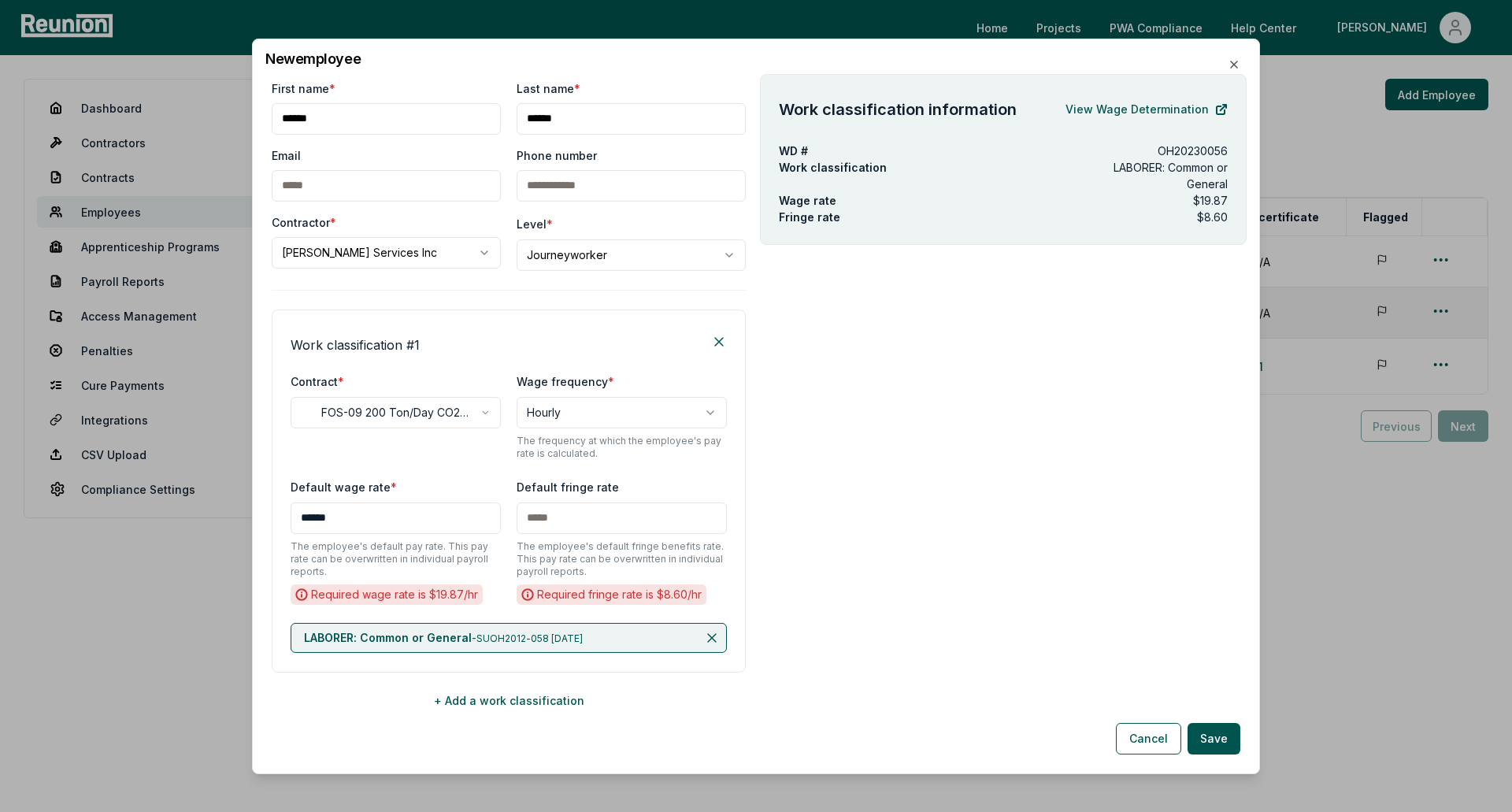
click at [577, 533] on input "text" at bounding box center [621, 517] width 210 height 31
paste input "*****"
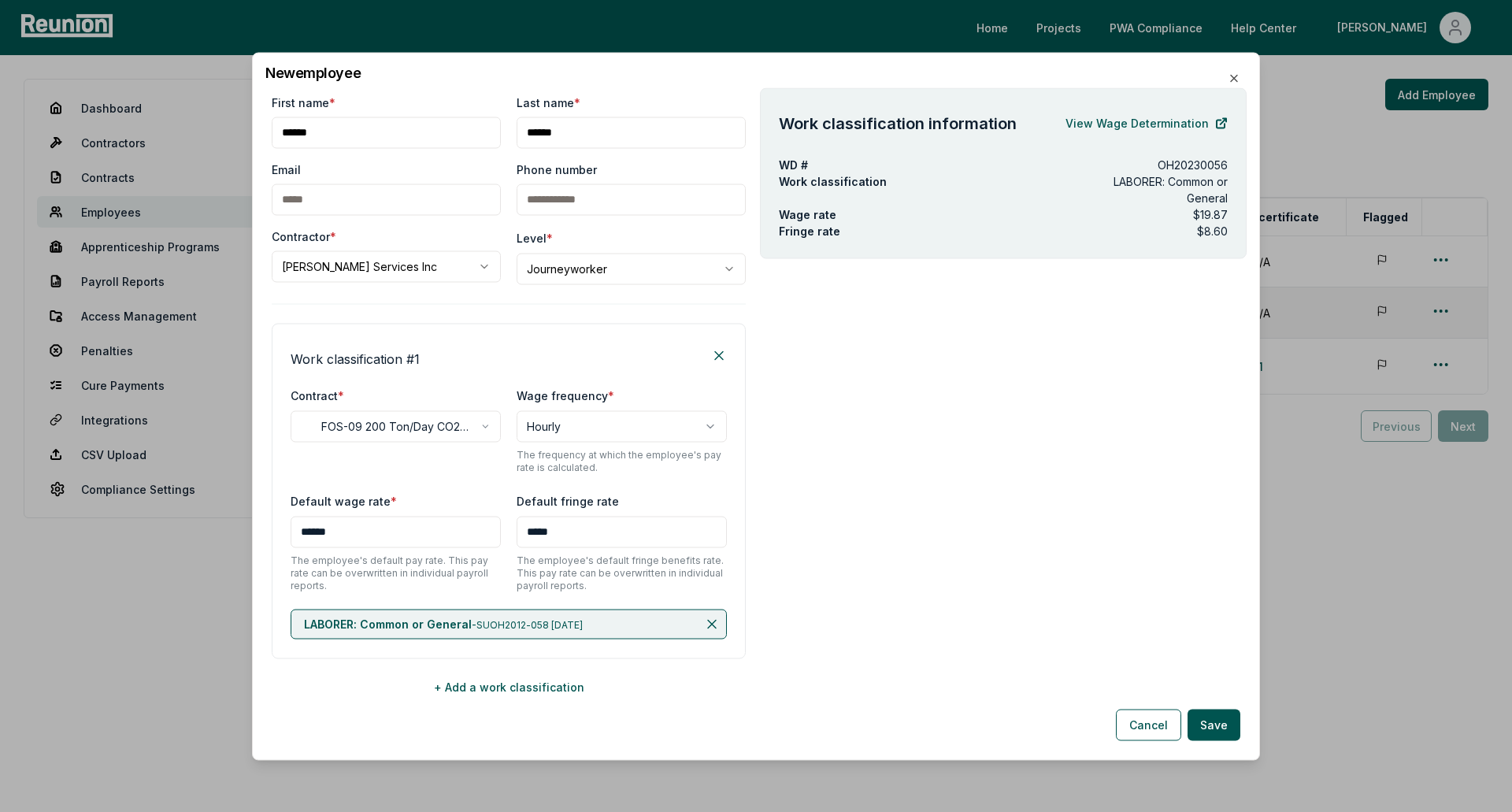
type input "*****"
click at [1210, 728] on button "Save" at bounding box center [1214, 724] width 53 height 31
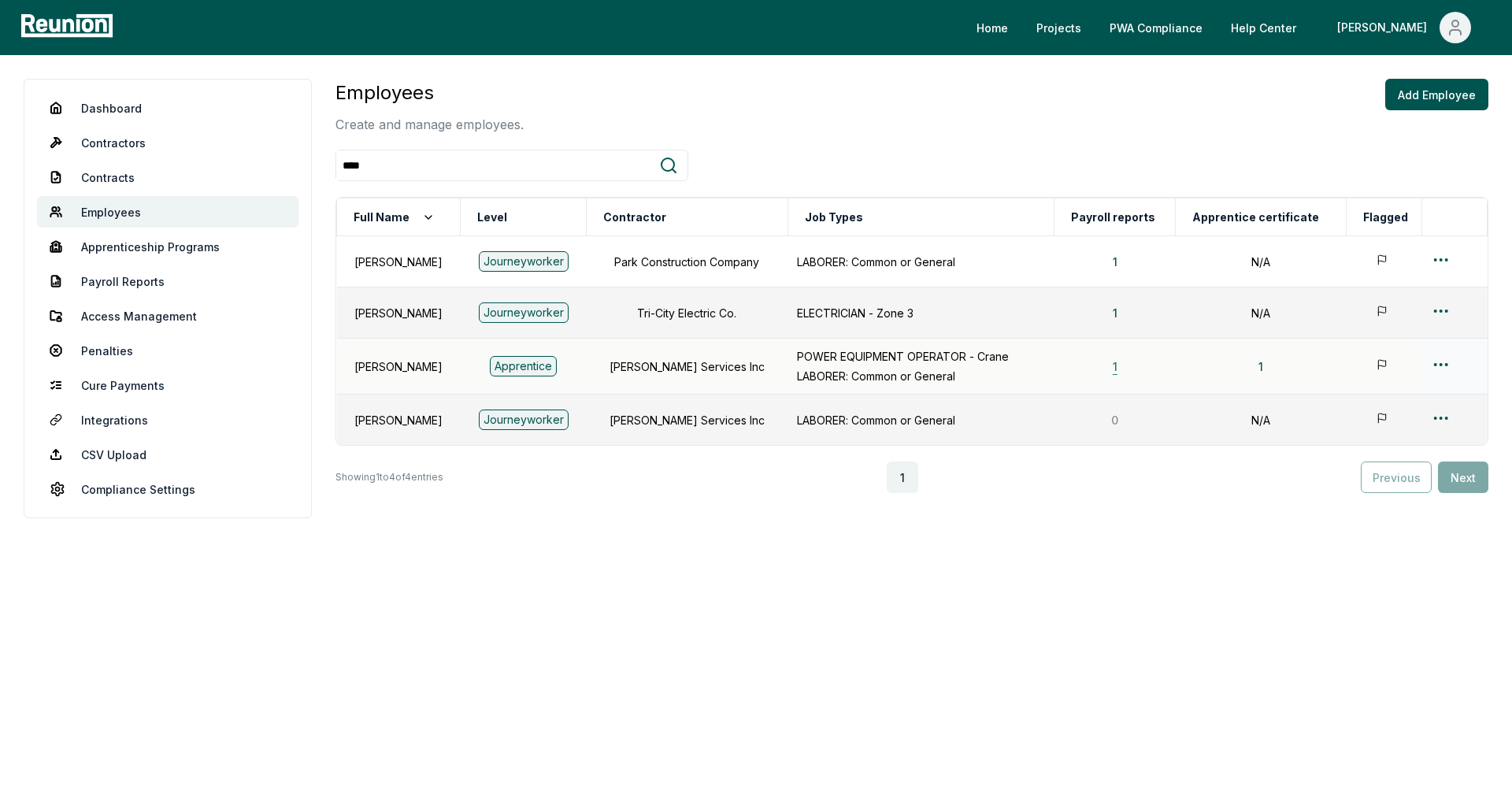
click at [1127, 367] on button "1" at bounding box center [1115, 366] width 30 height 31
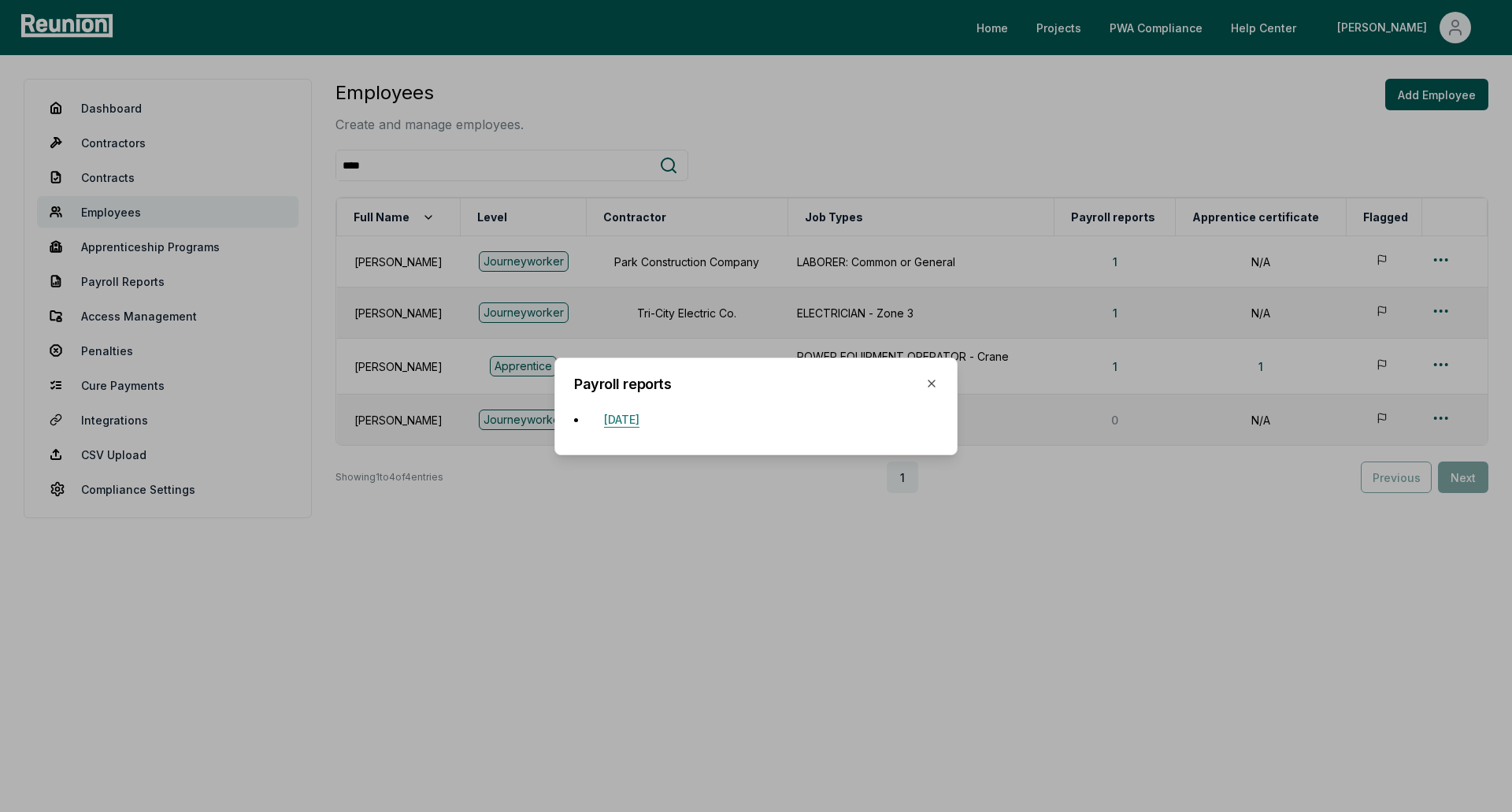
click at [644, 410] on button "June 15, 2024" at bounding box center [621, 420] width 60 height 31
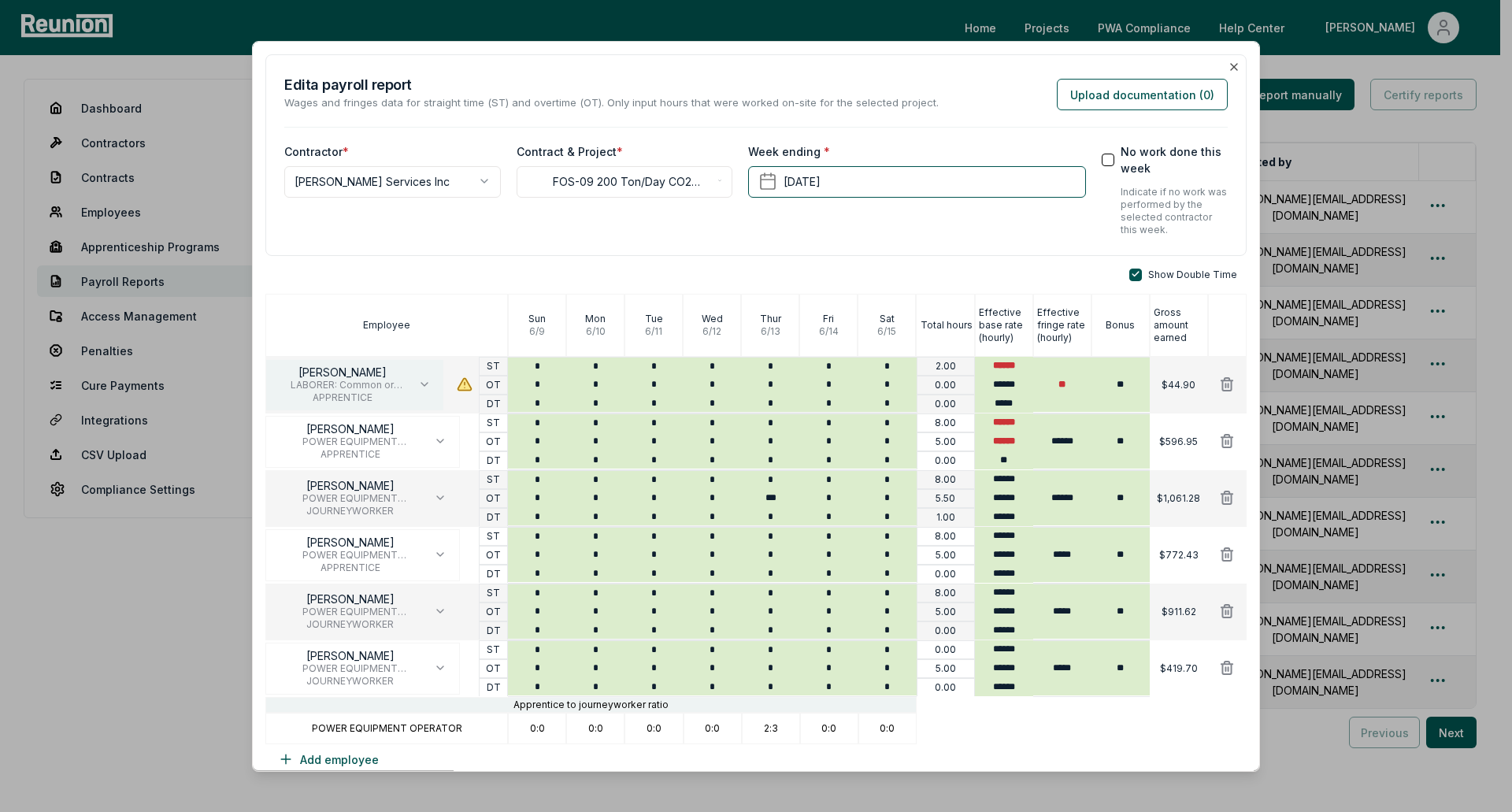
click at [418, 384] on icon "button" at bounding box center [424, 384] width 12 height 12
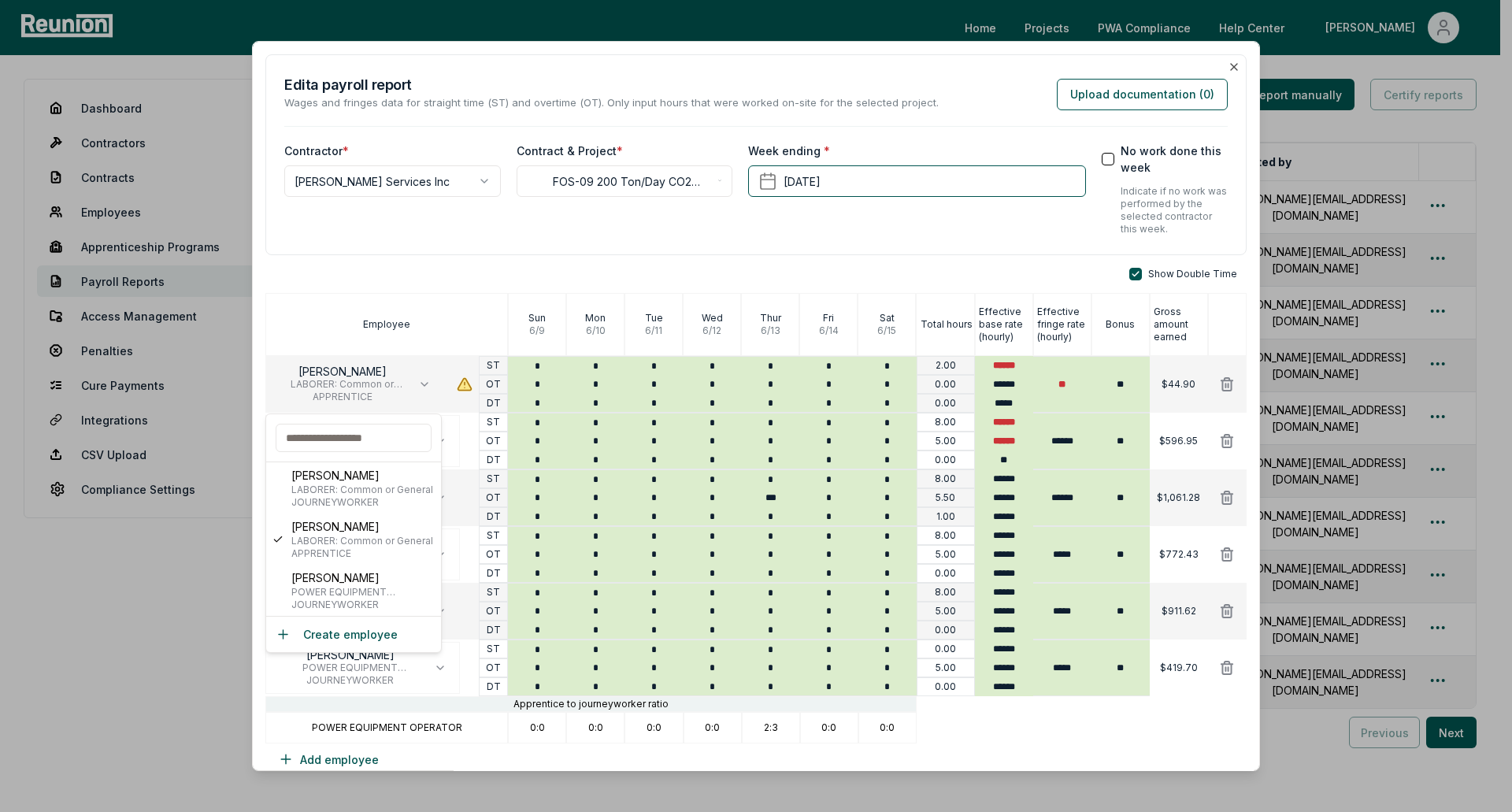
click at [567, 254] on div "**********" at bounding box center [756, 155] width 981 height 201
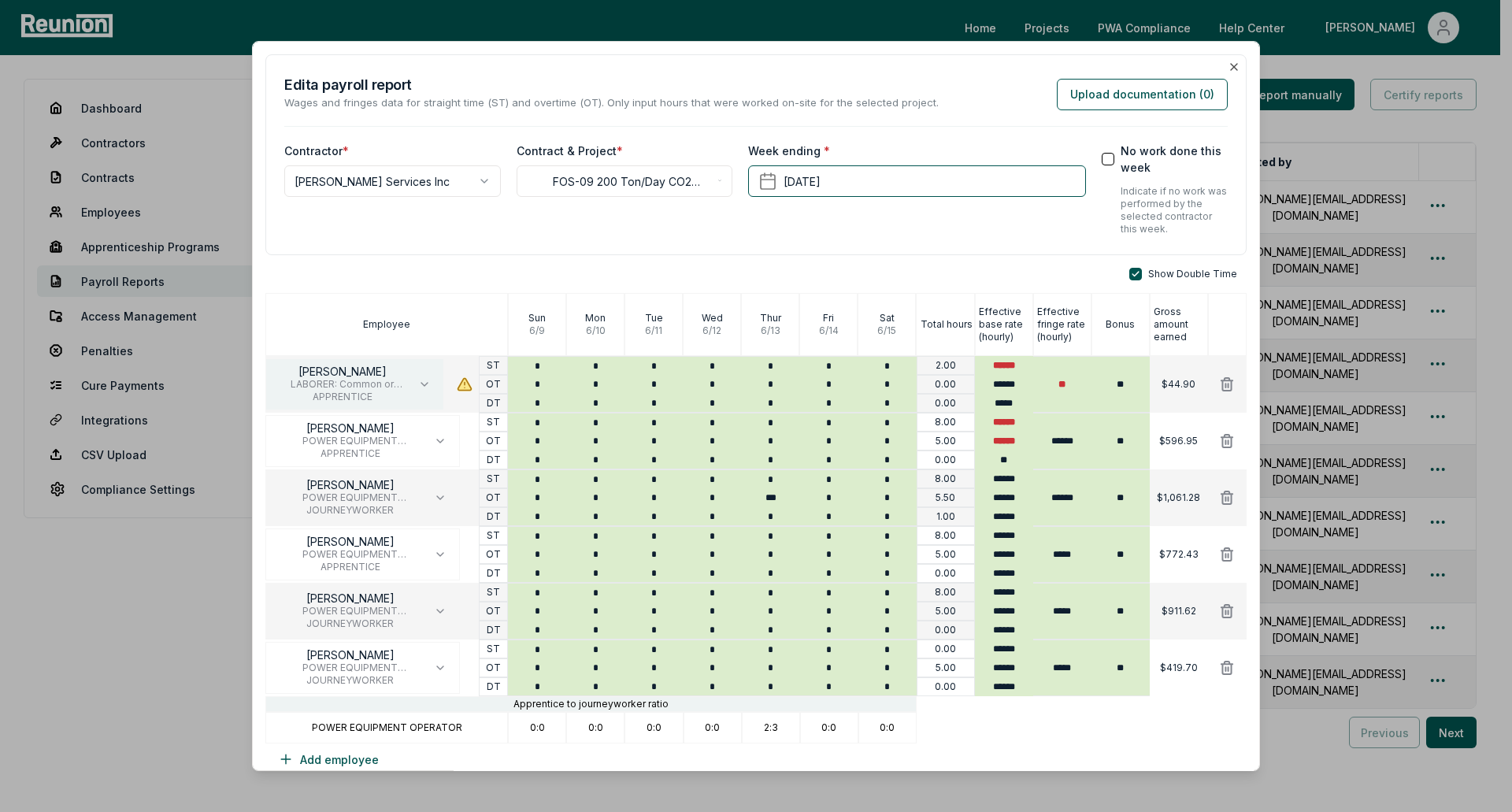
click at [418, 384] on icon "button" at bounding box center [424, 384] width 12 height 12
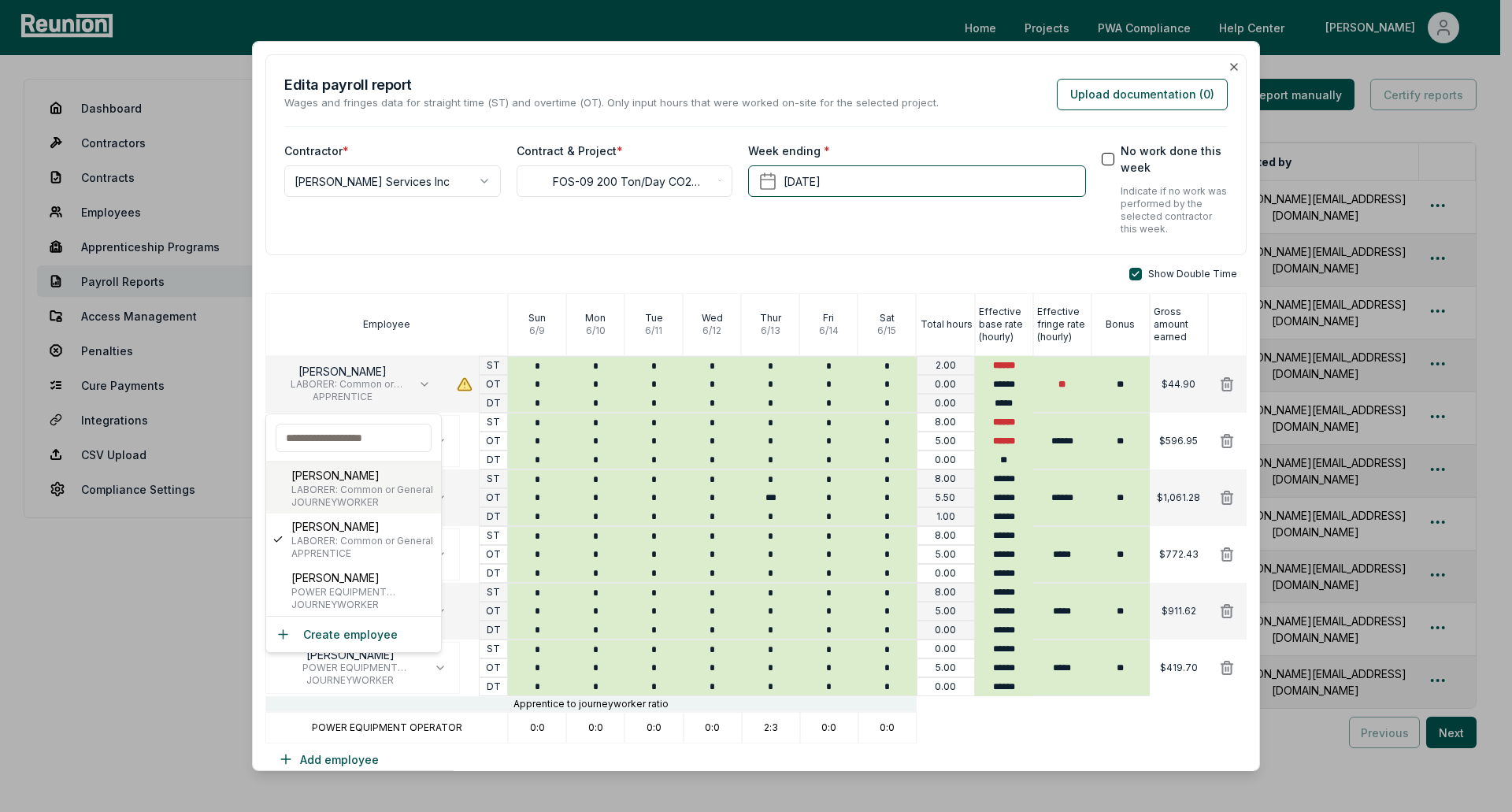
click at [382, 482] on p "[PERSON_NAME]" at bounding box center [362, 476] width 142 height 17
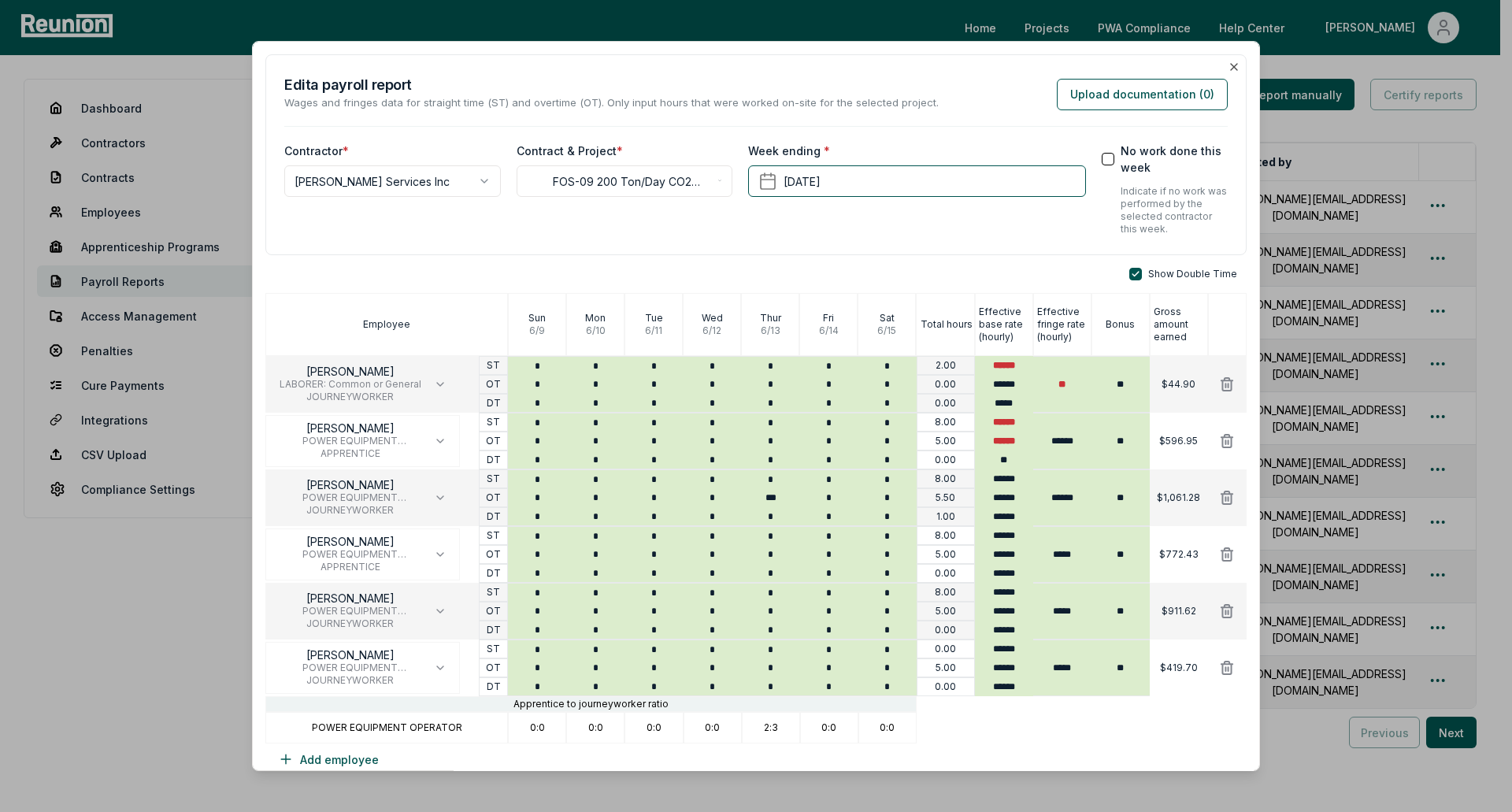
click at [785, 245] on div "**********" at bounding box center [756, 155] width 981 height 201
click at [822, 251] on div "**********" at bounding box center [756, 155] width 981 height 201
click at [1228, 63] on icon "button" at bounding box center [1234, 66] width 12 height 12
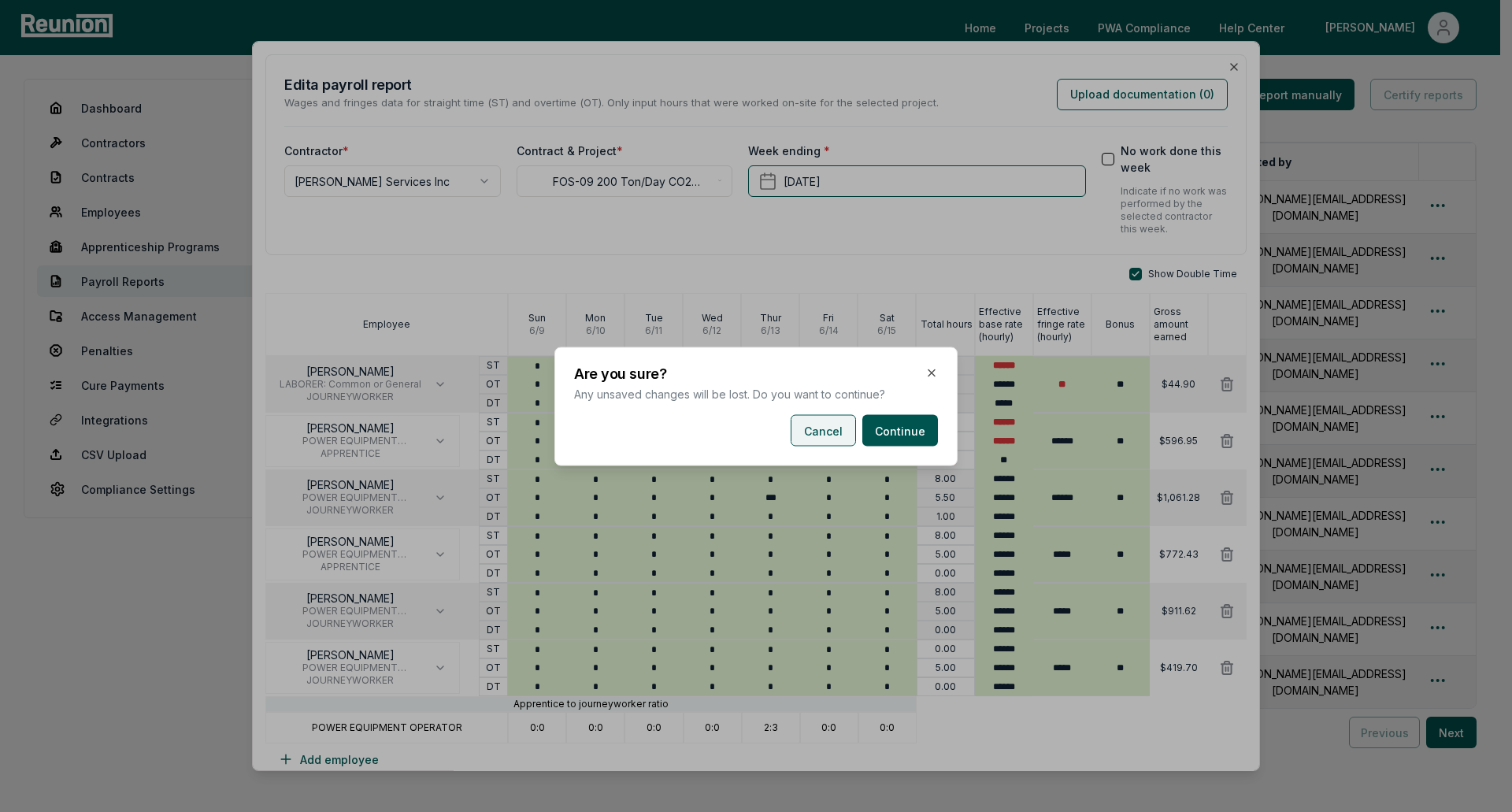
click at [843, 423] on button "Cancel" at bounding box center [823, 430] width 65 height 31
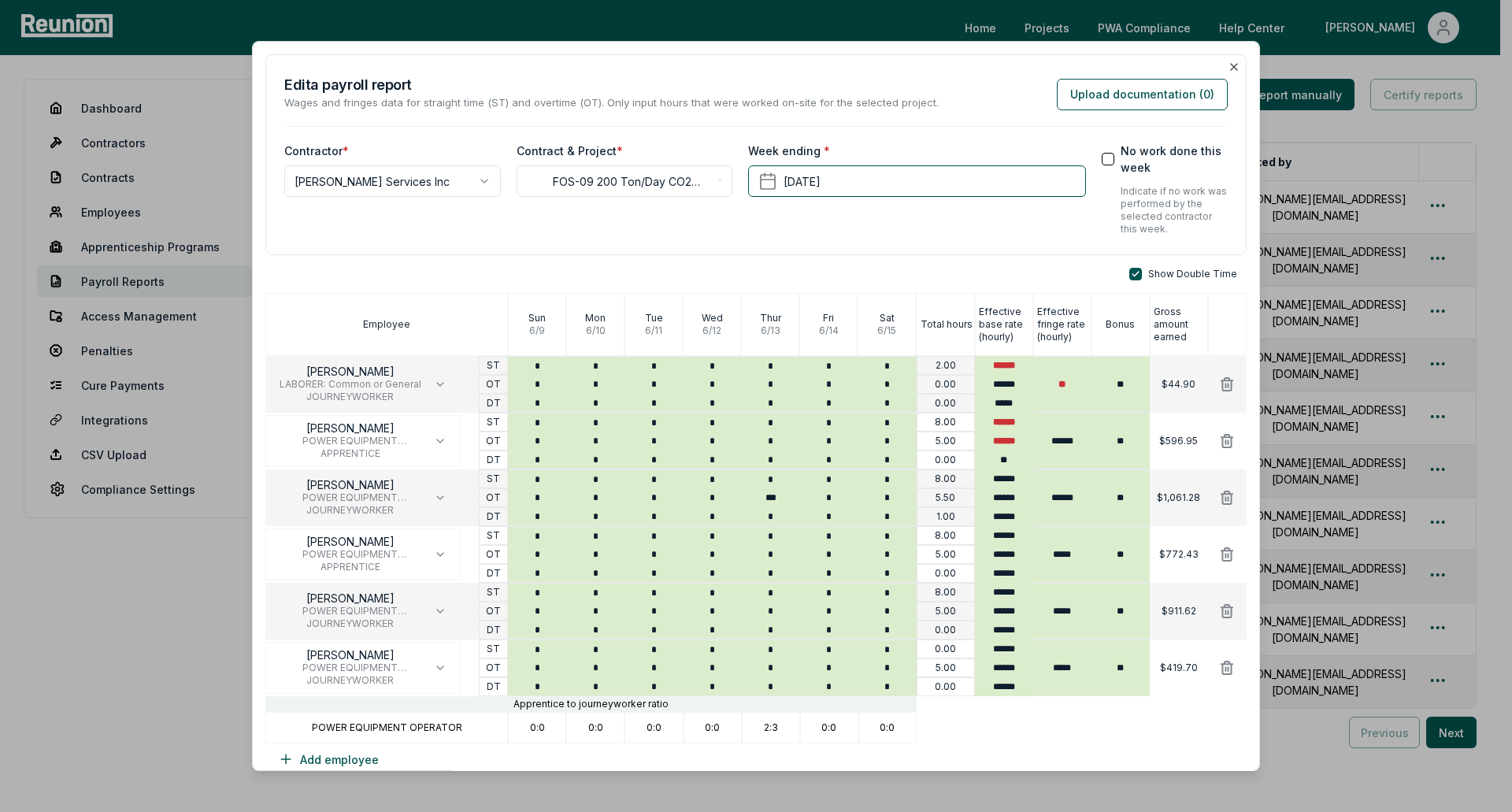
click at [525, 265] on div "**********" at bounding box center [756, 415] width 981 height 722
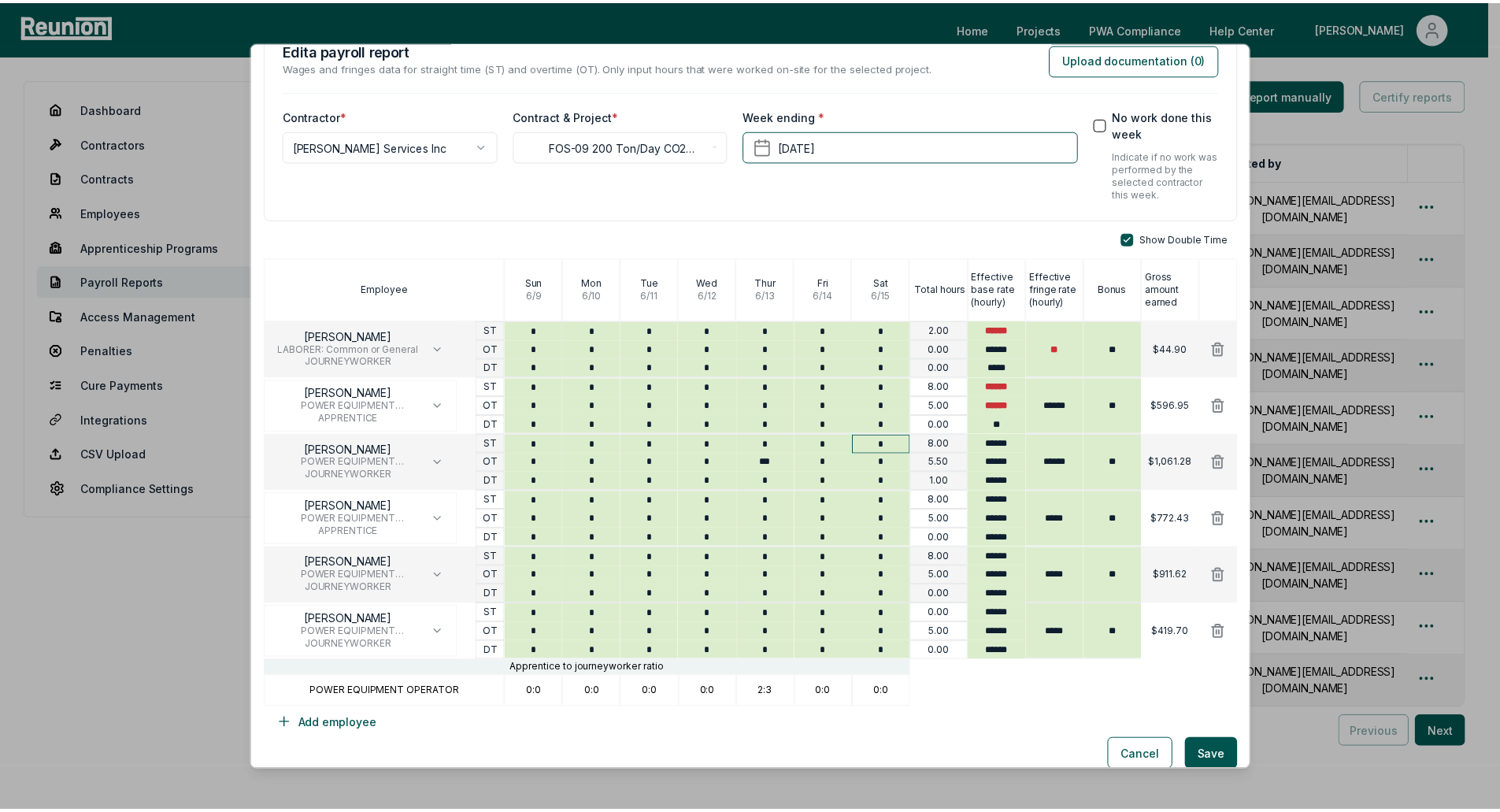
scroll to position [49, 0]
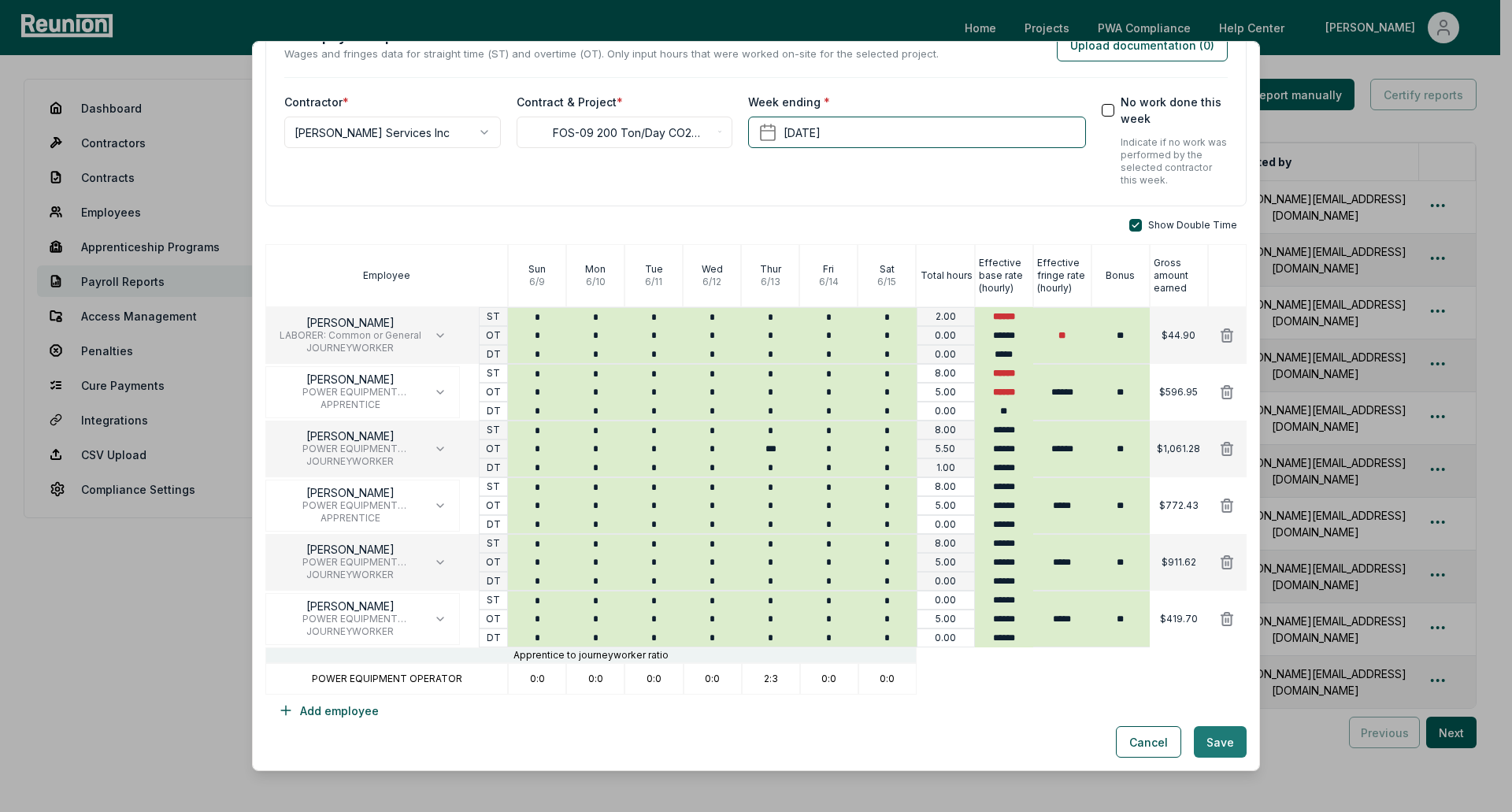
click at [1204, 740] on button "Save" at bounding box center [1220, 742] width 53 height 31
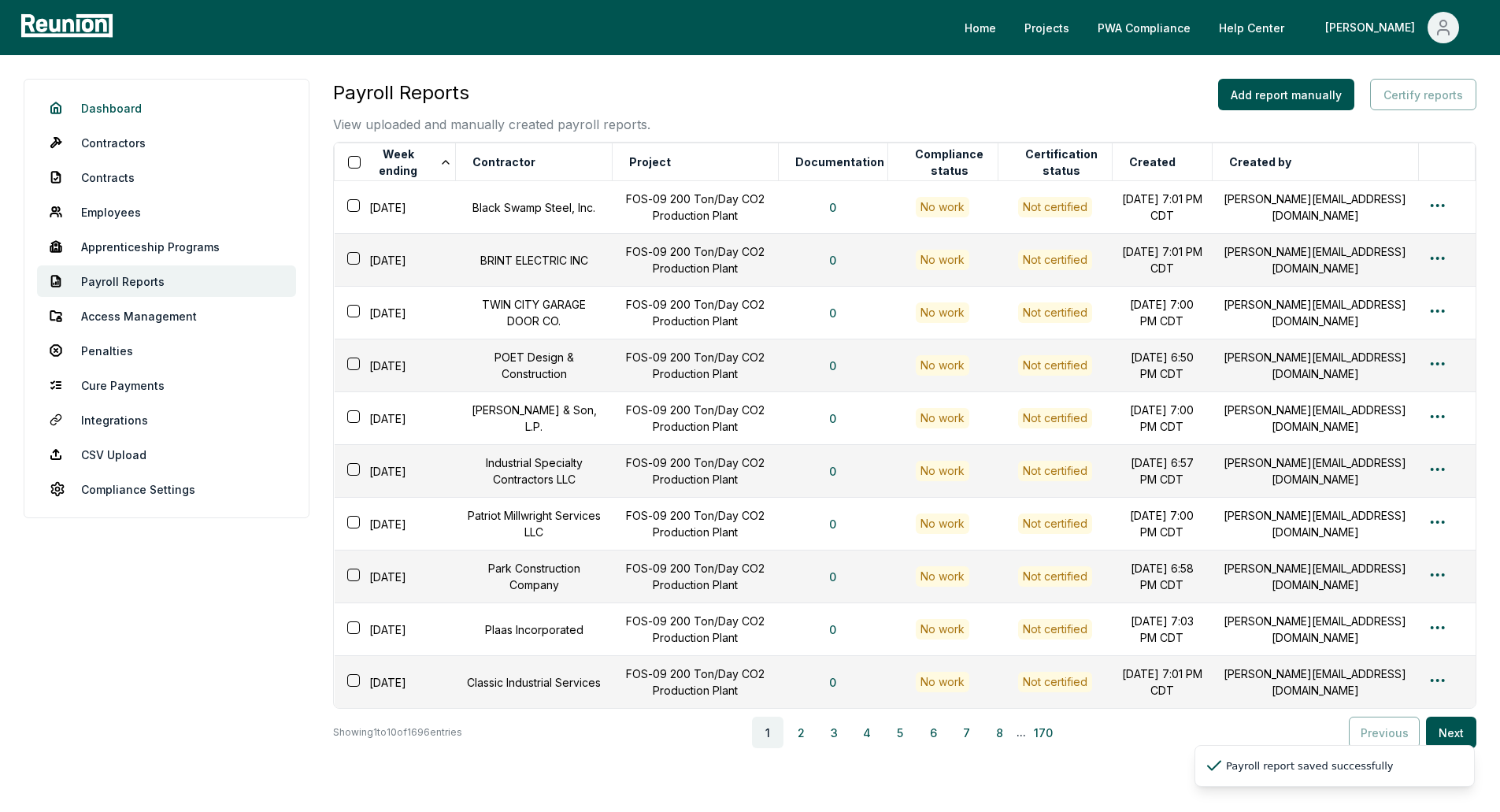
click at [151, 103] on link "Dashboard" at bounding box center [167, 108] width 259 height 31
